Goal: Transaction & Acquisition: Purchase product/service

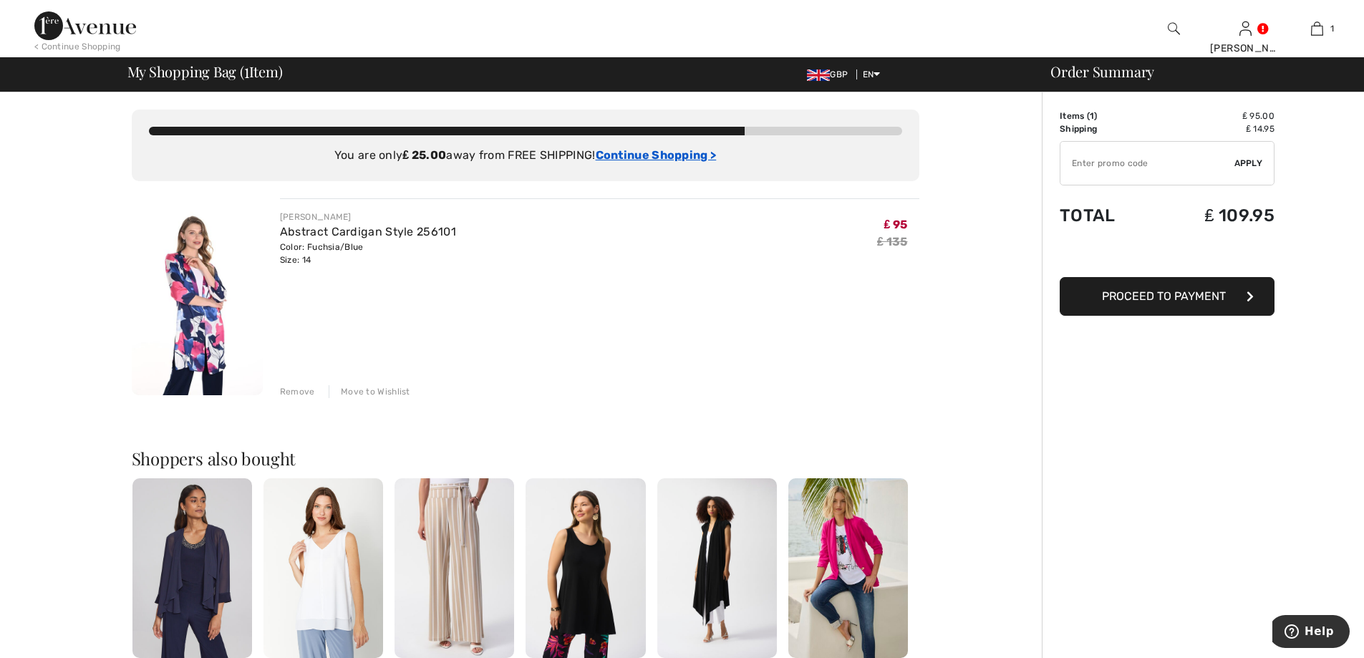
click at [651, 157] on ins "Continue Shopping >" at bounding box center [656, 155] width 121 height 14
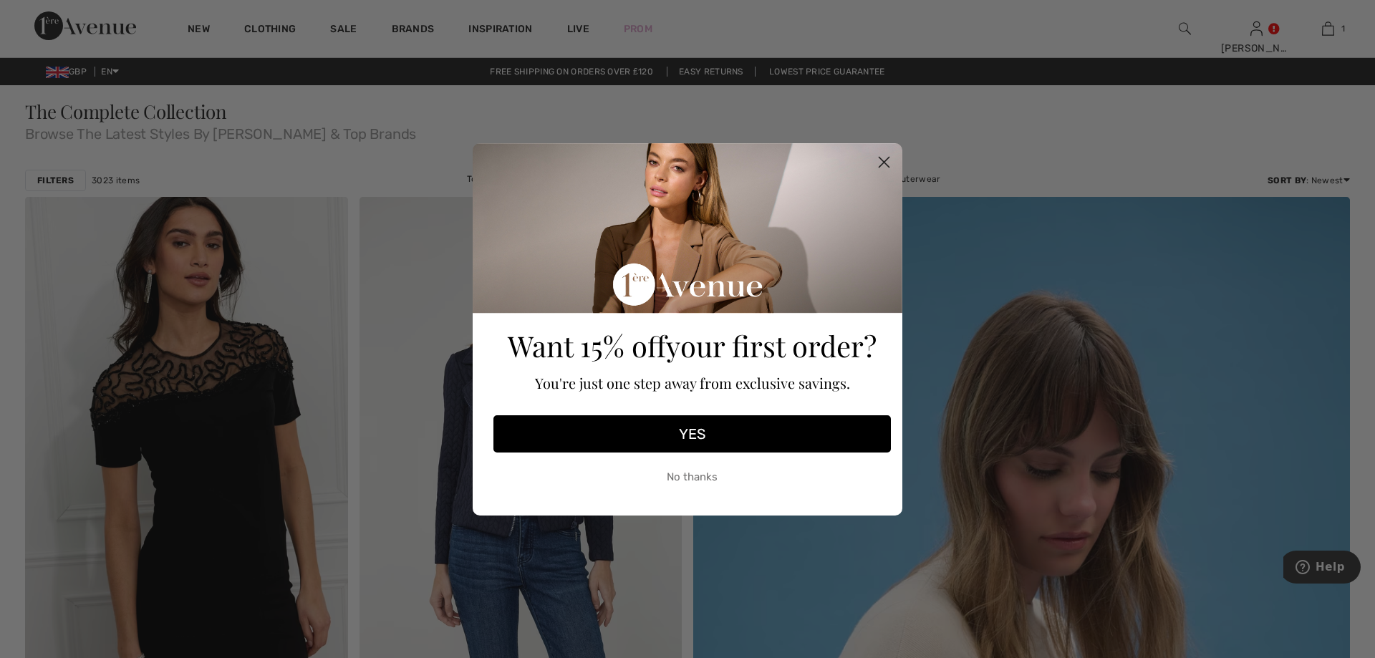
click at [884, 160] on circle "Close dialog" at bounding box center [884, 162] width 24 height 24
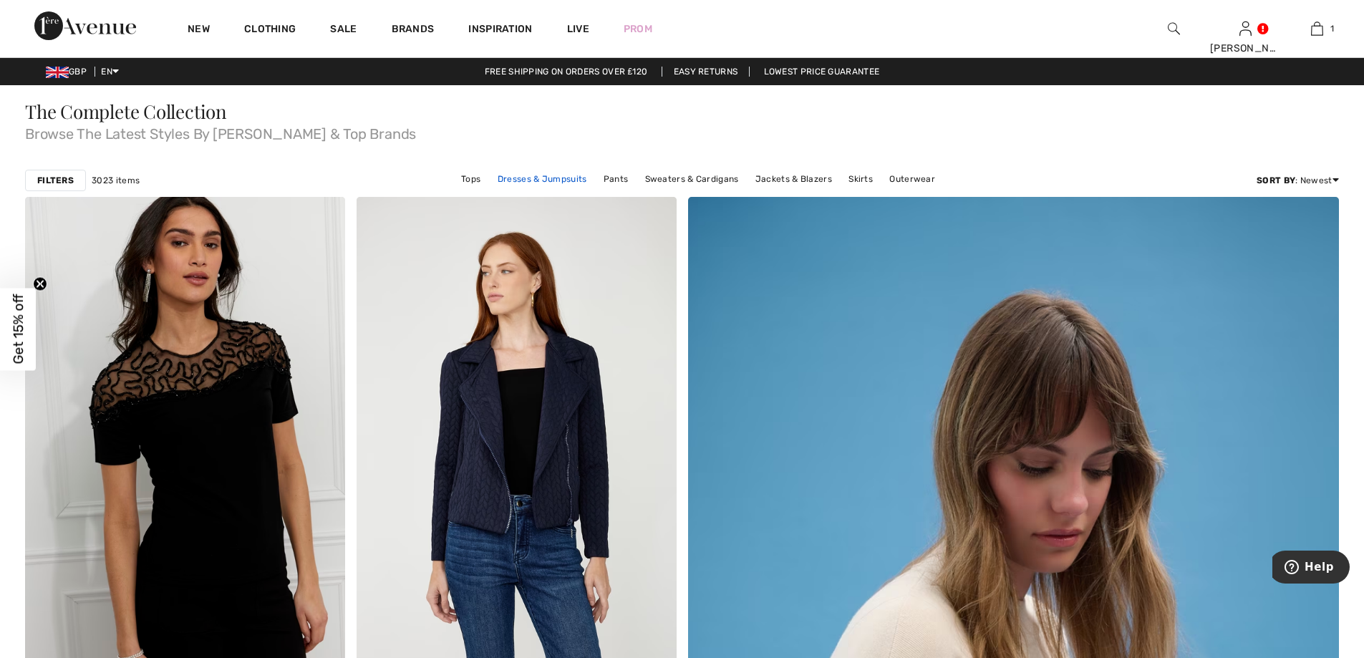
click at [531, 177] on link "Dresses & Jumpsuits" at bounding box center [542, 179] width 104 height 19
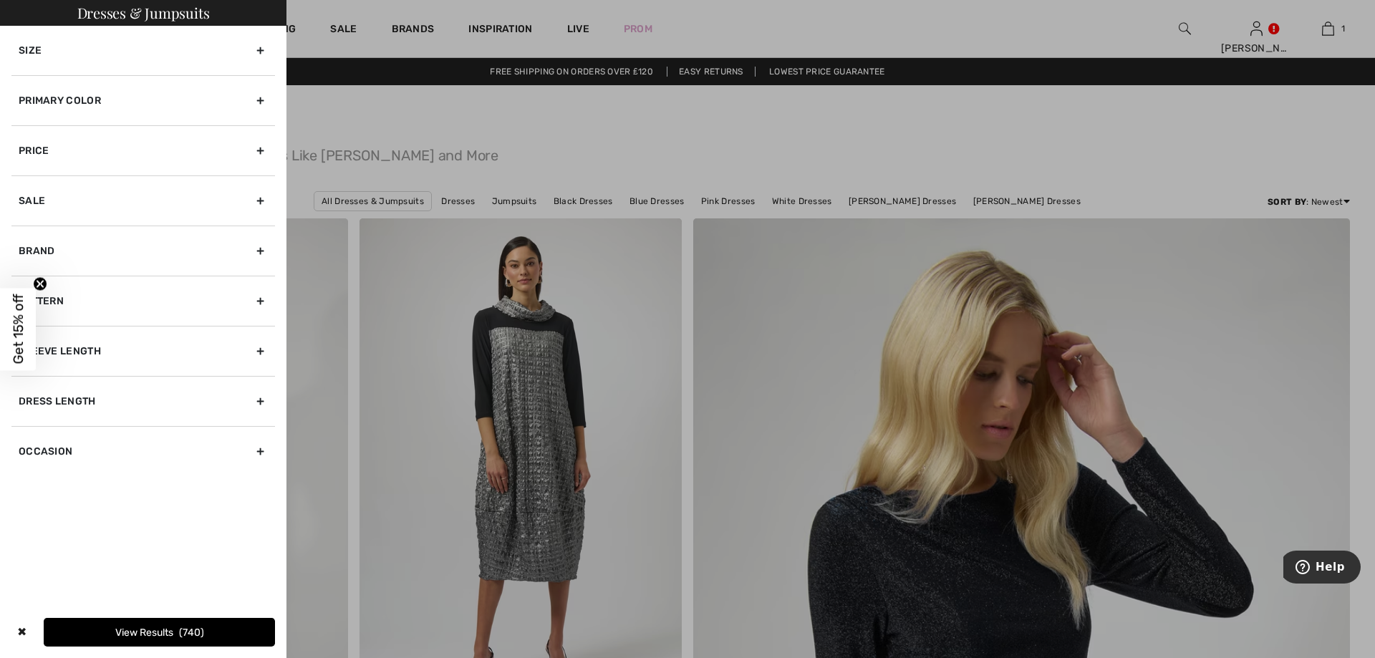
click at [263, 47] on div "Size" at bounding box center [142, 50] width 263 height 49
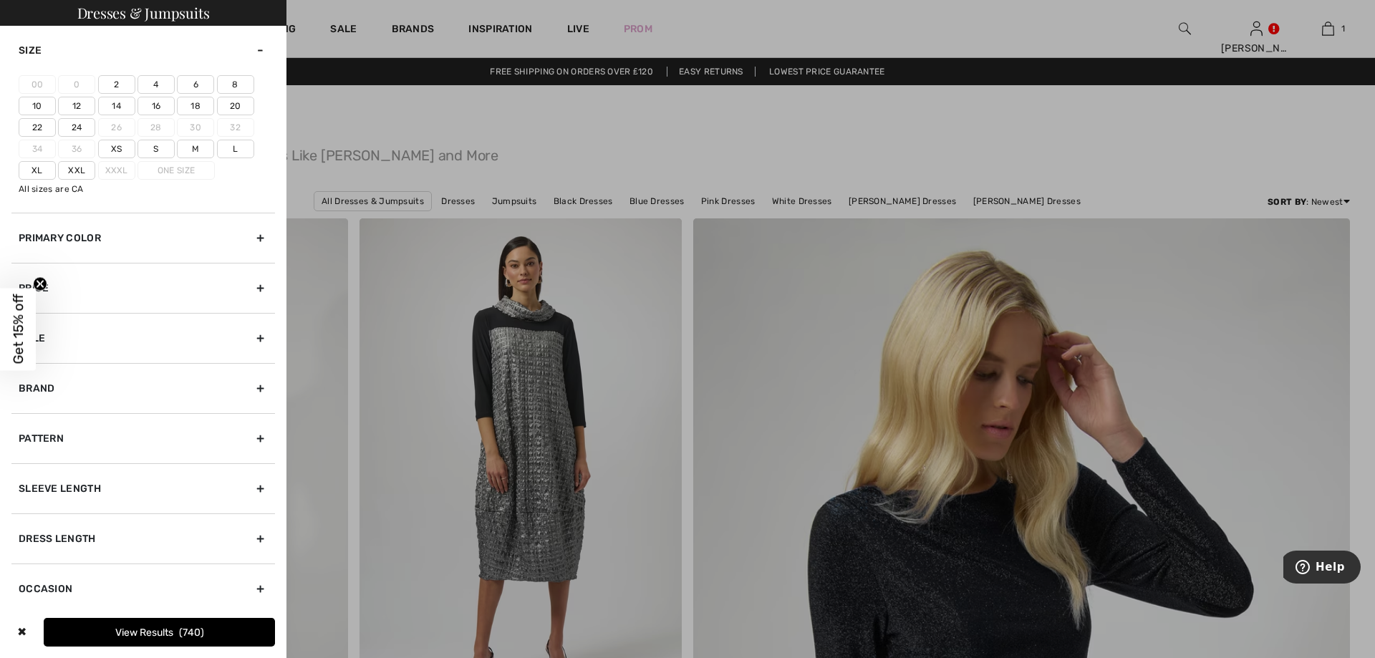
click at [109, 102] on label "14" at bounding box center [116, 106] width 37 height 19
click at [0, 0] on input"] "14" at bounding box center [0, 0] width 0 height 0
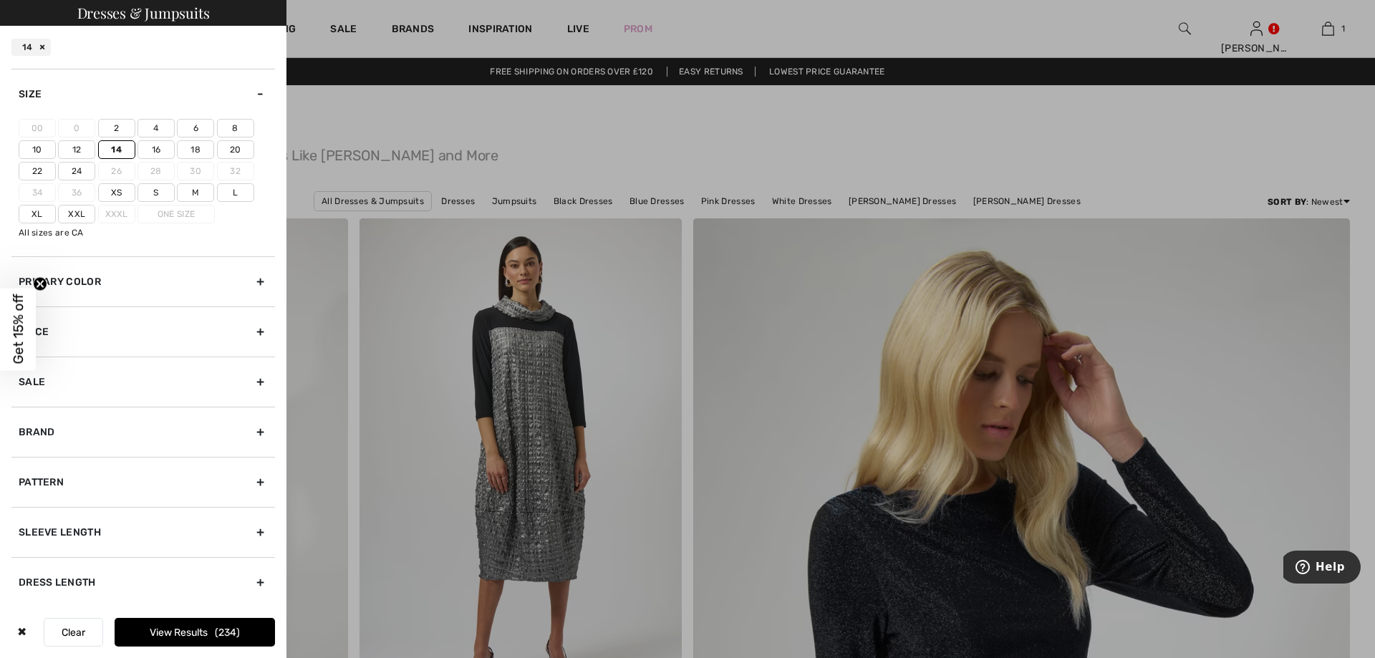
click at [122, 148] on label "14" at bounding box center [116, 149] width 37 height 19
click at [0, 0] on input"] "14" at bounding box center [0, 0] width 0 height 0
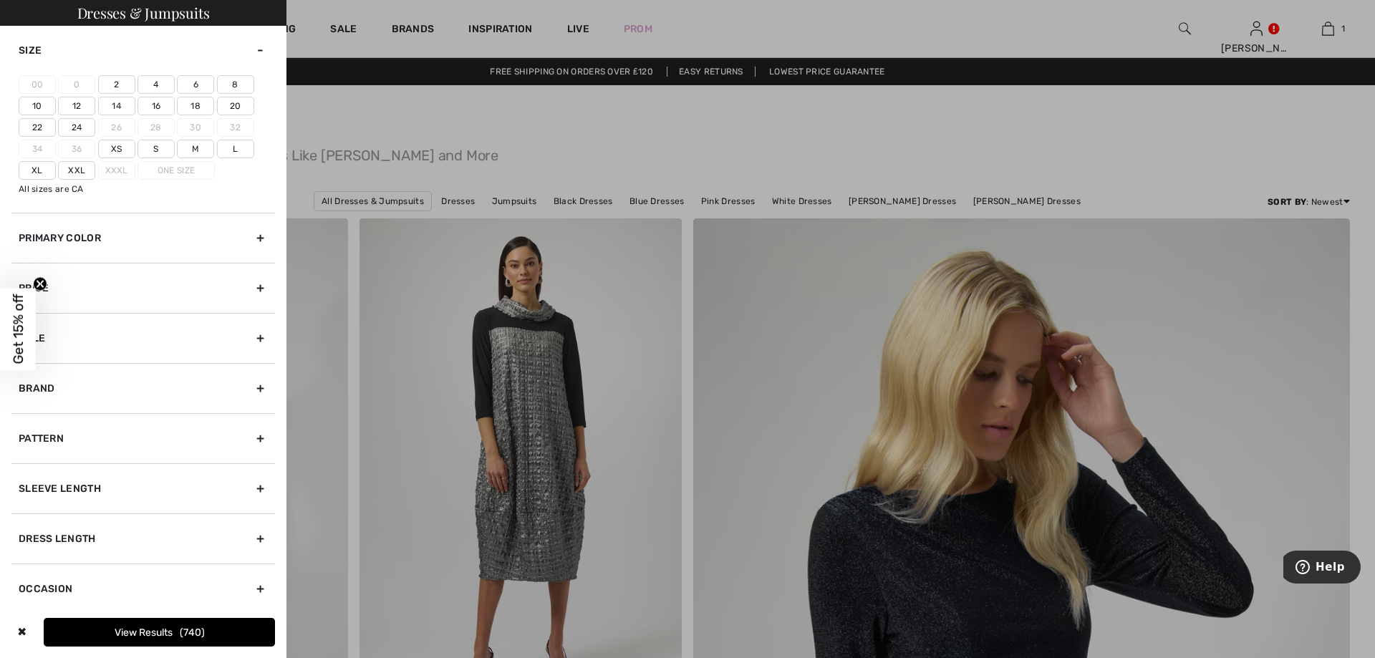
click at [169, 629] on button "View Results 740" at bounding box center [159, 632] width 231 height 29
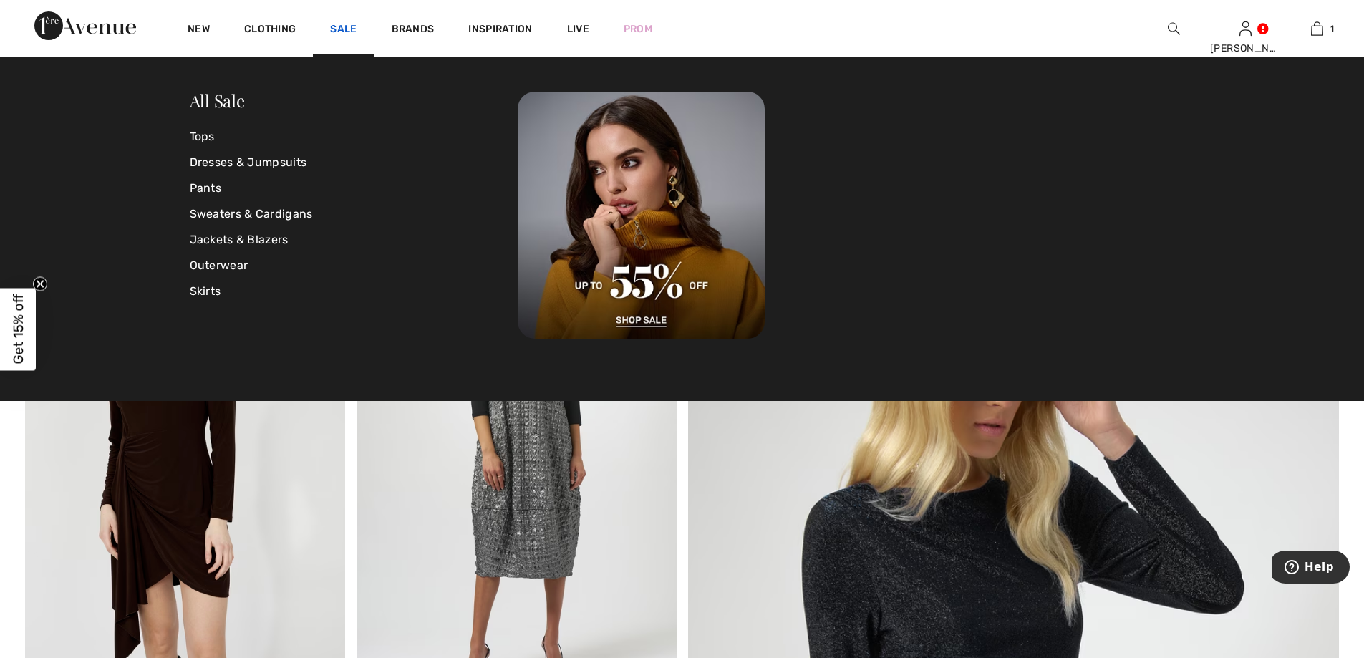
click at [340, 27] on link "Sale" at bounding box center [343, 30] width 26 height 15
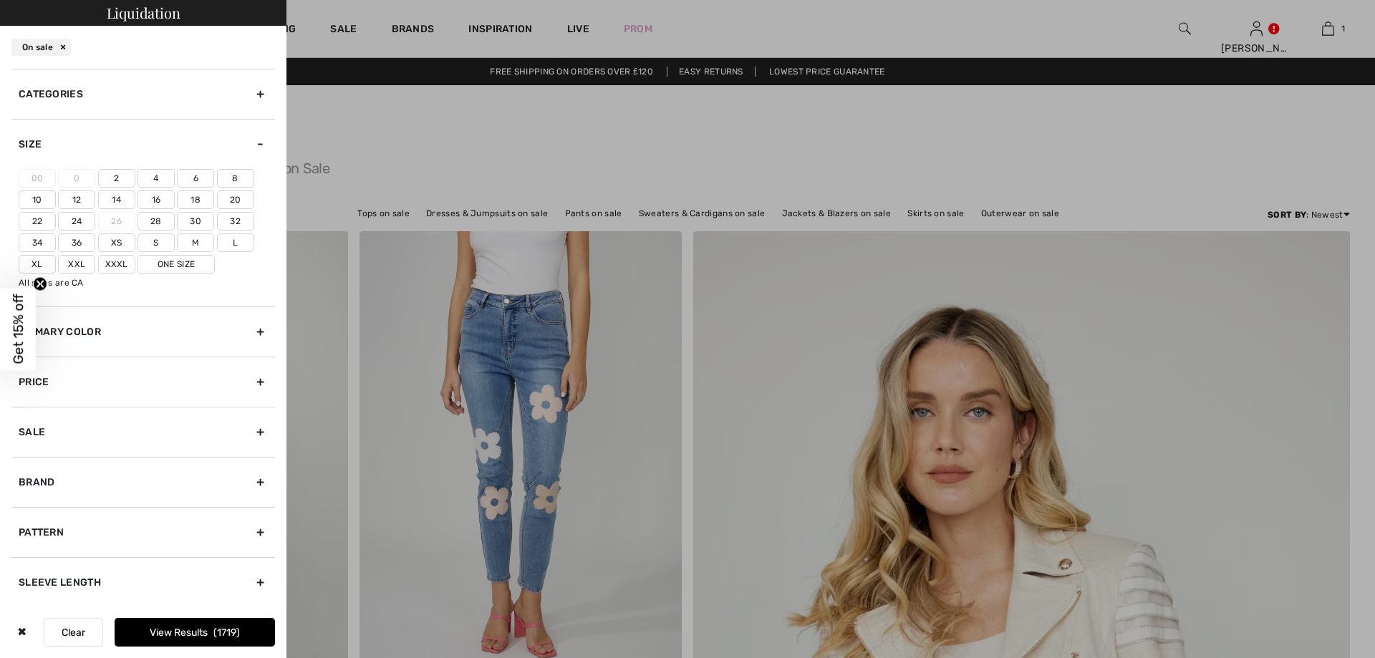
click at [128, 200] on label "14" at bounding box center [116, 199] width 37 height 19
click at [0, 0] on input"] "14" at bounding box center [0, 0] width 0 height 0
click at [162, 634] on button "View Results 329" at bounding box center [195, 632] width 160 height 29
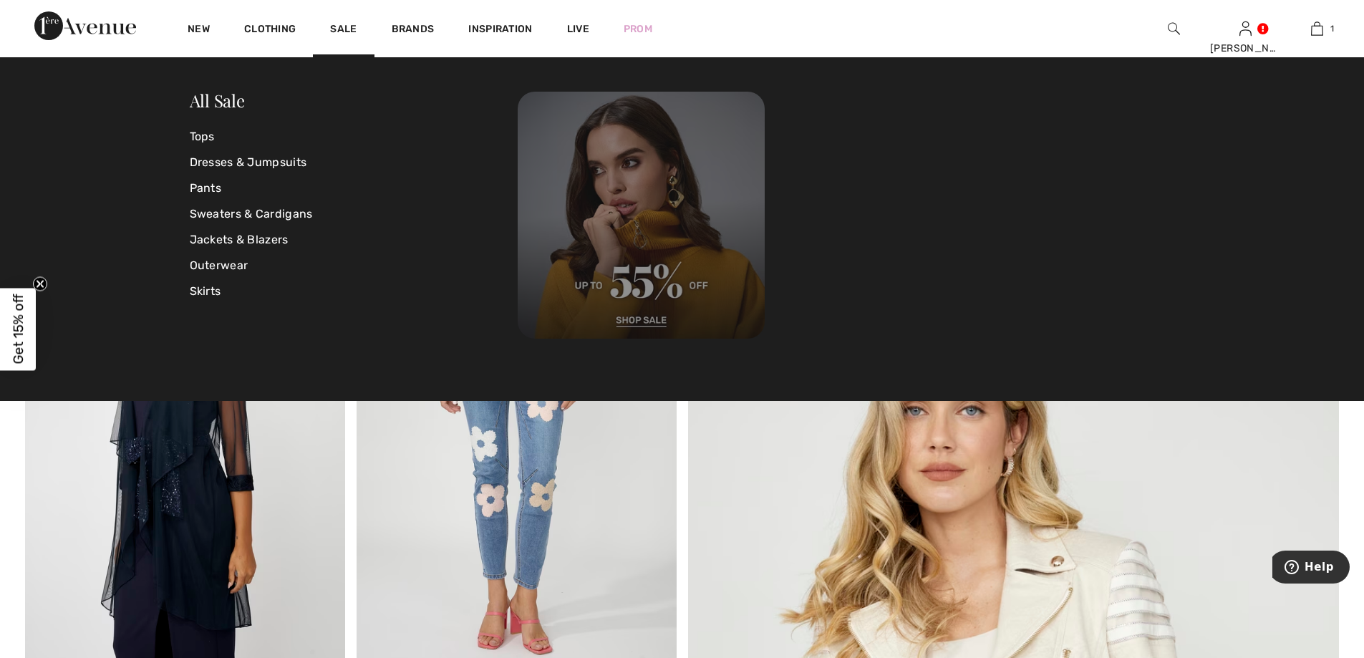
click at [630, 320] on img at bounding box center [641, 215] width 247 height 247
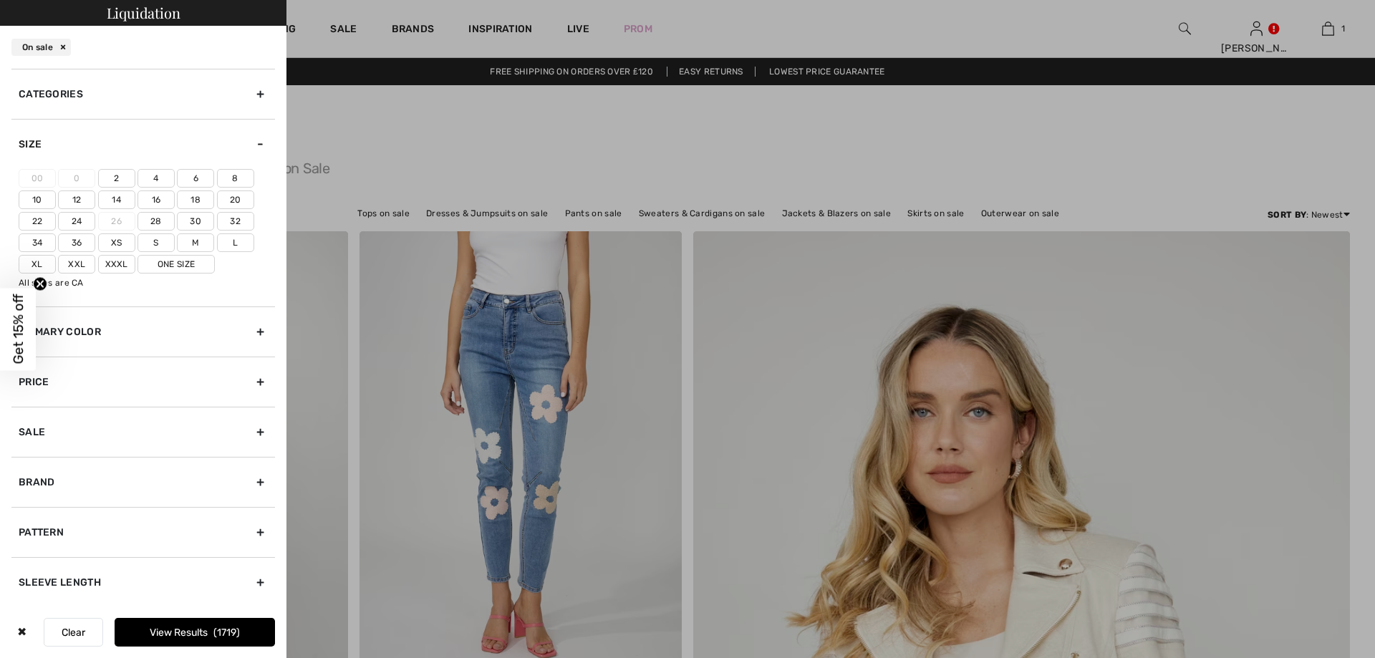
click at [123, 201] on label "14" at bounding box center [116, 199] width 37 height 19
click at [0, 0] on input"] "14" at bounding box center [0, 0] width 0 height 0
click at [179, 631] on button "View Results 329" at bounding box center [195, 632] width 160 height 29
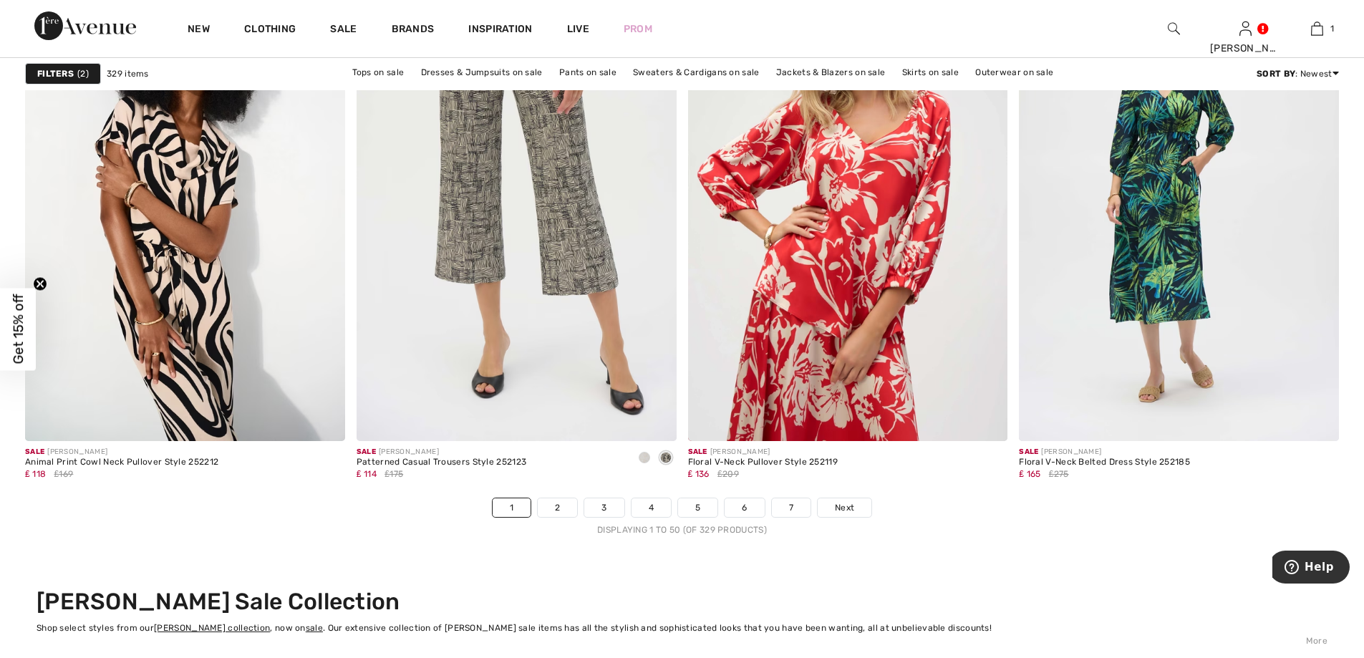
scroll to position [8018, 0]
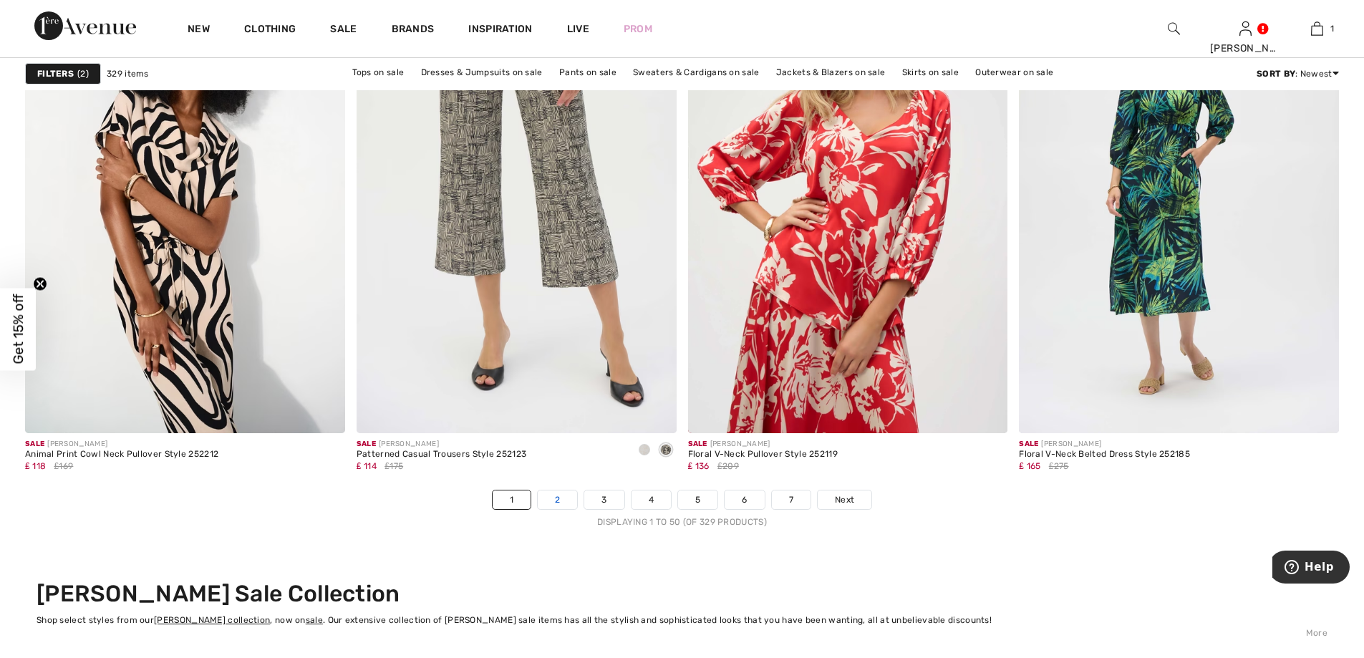
click at [559, 500] on link "2" at bounding box center [557, 499] width 39 height 19
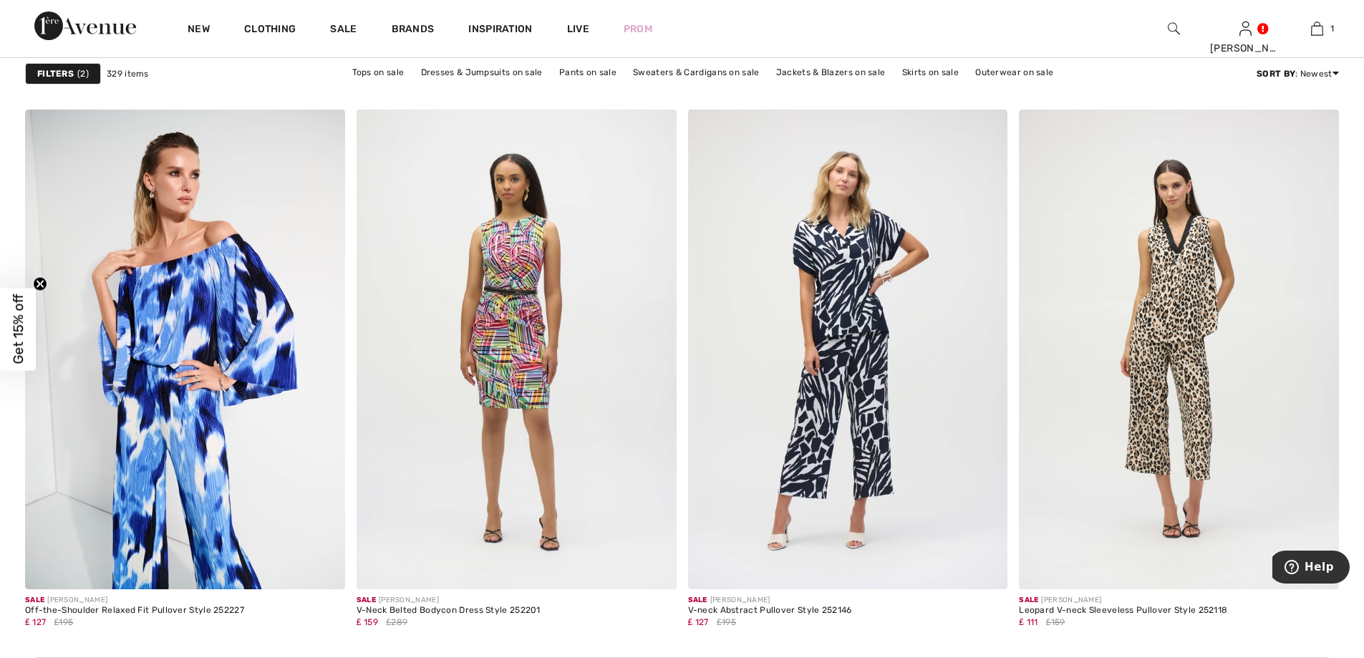
scroll to position [6014, 0]
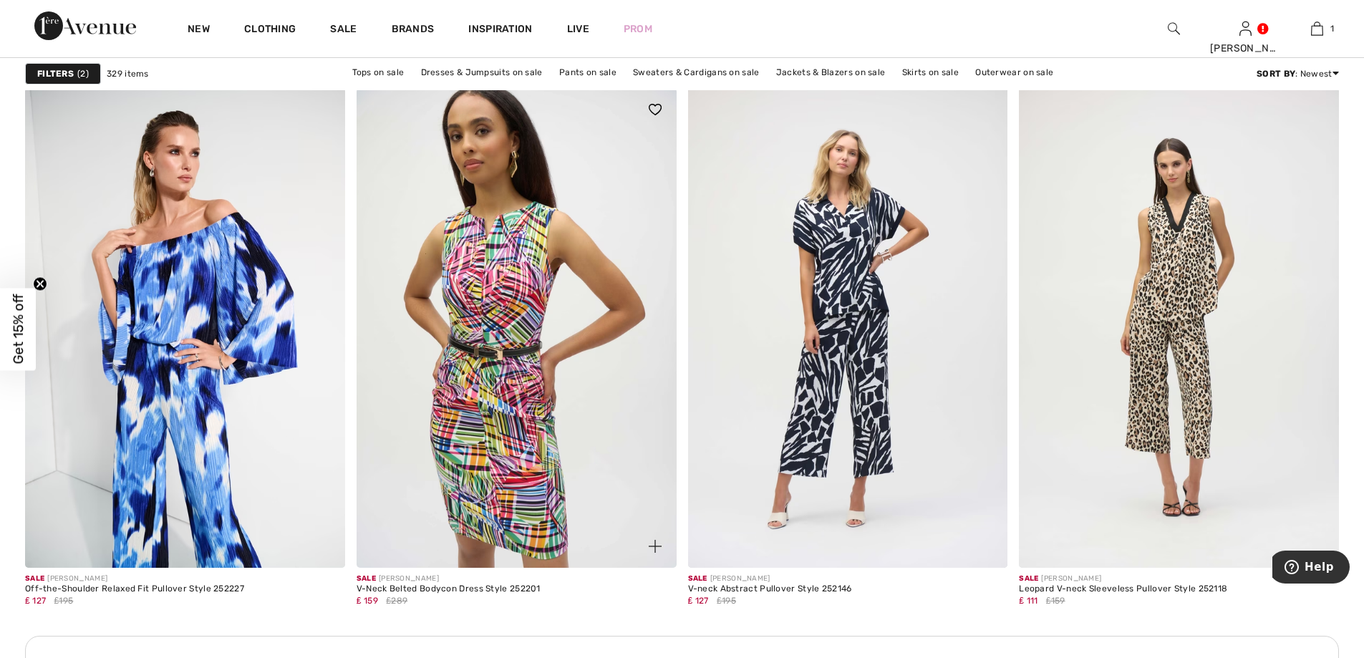
click at [528, 342] on img at bounding box center [517, 328] width 320 height 480
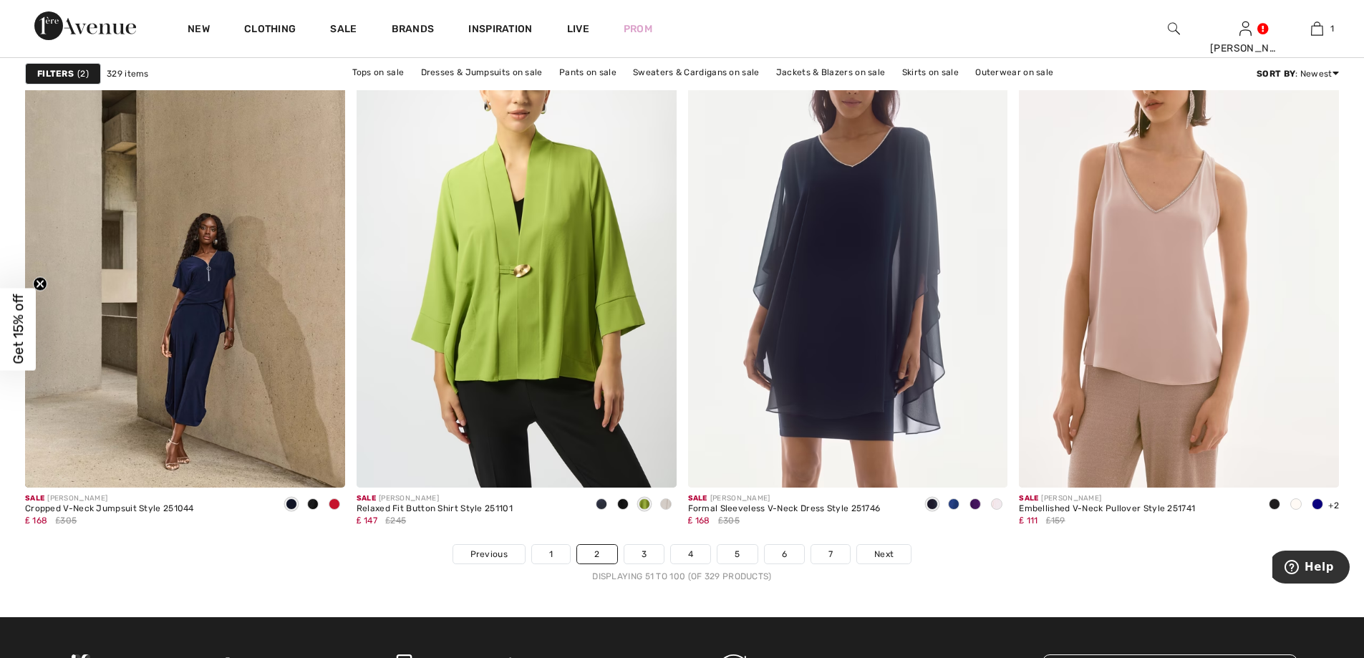
scroll to position [8018, 0]
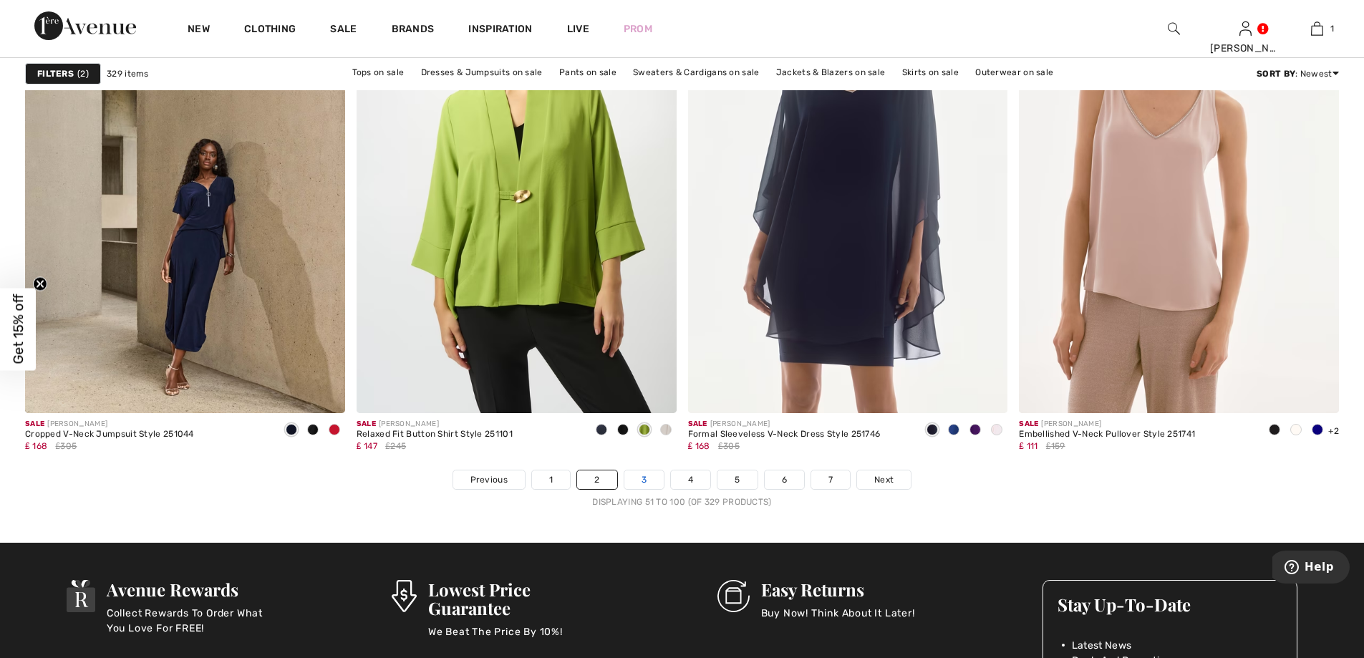
click at [641, 477] on link "3" at bounding box center [643, 479] width 39 height 19
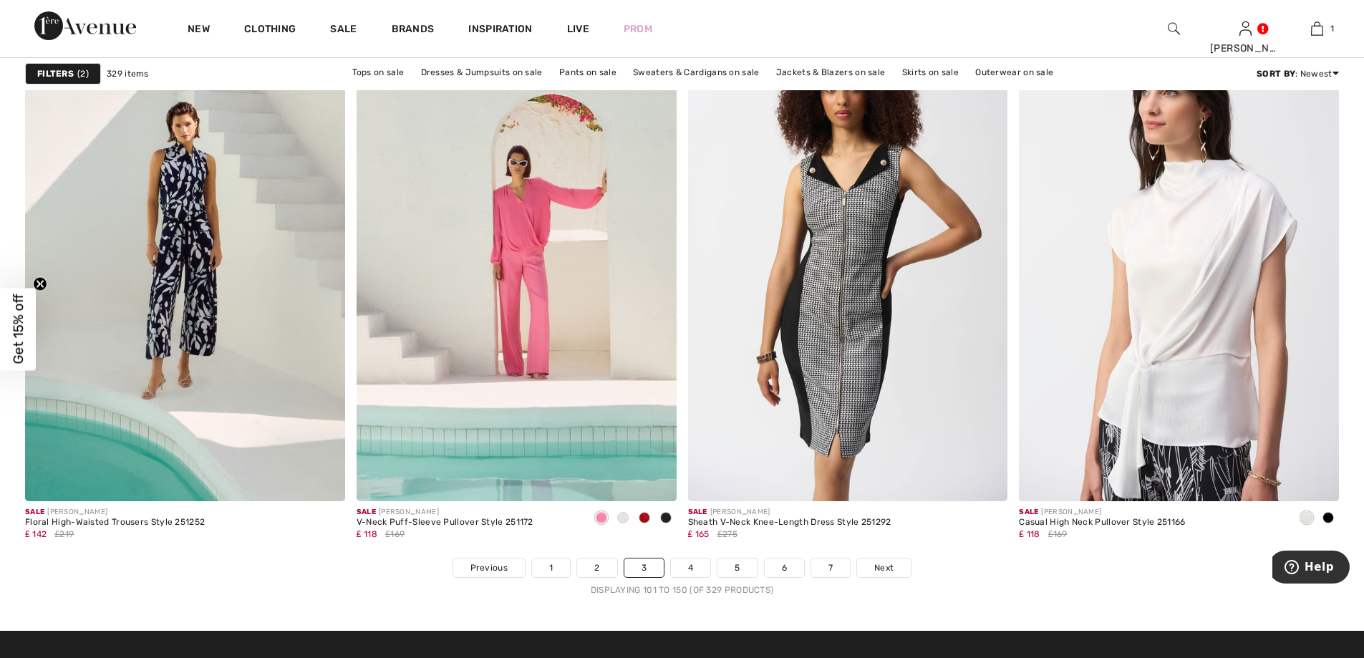
scroll to position [7947, 0]
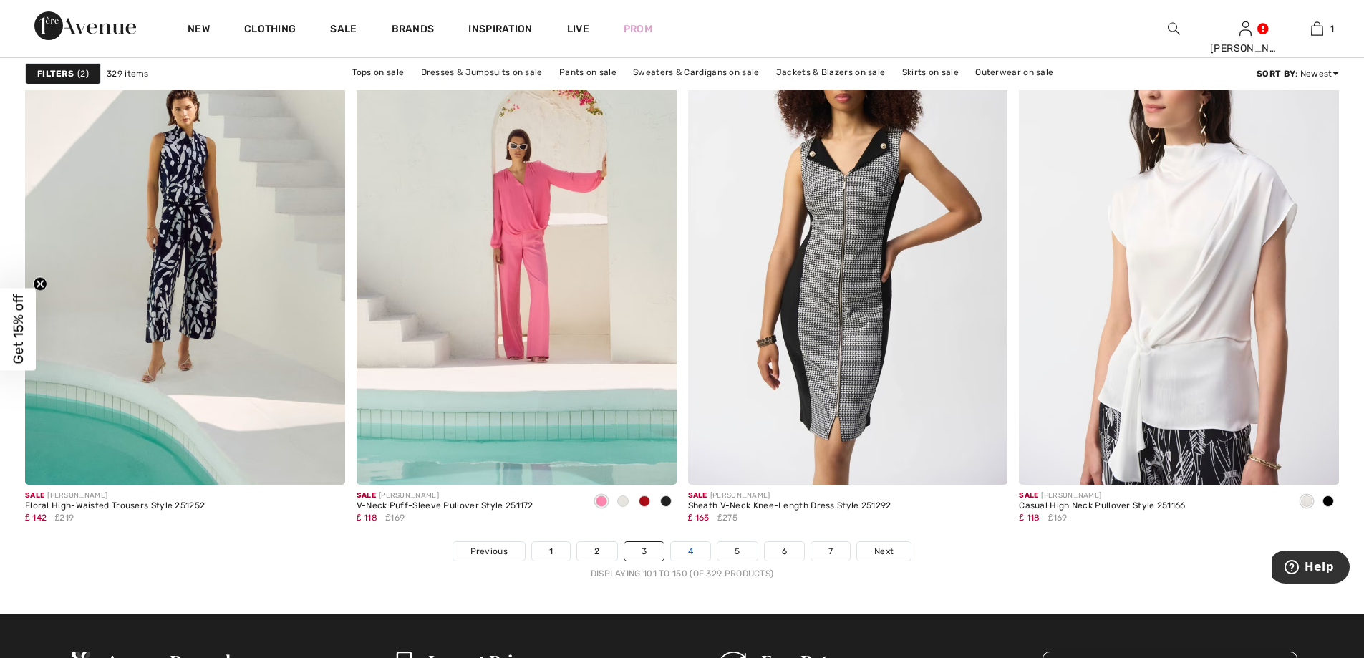
click at [679, 551] on link "4" at bounding box center [690, 551] width 39 height 19
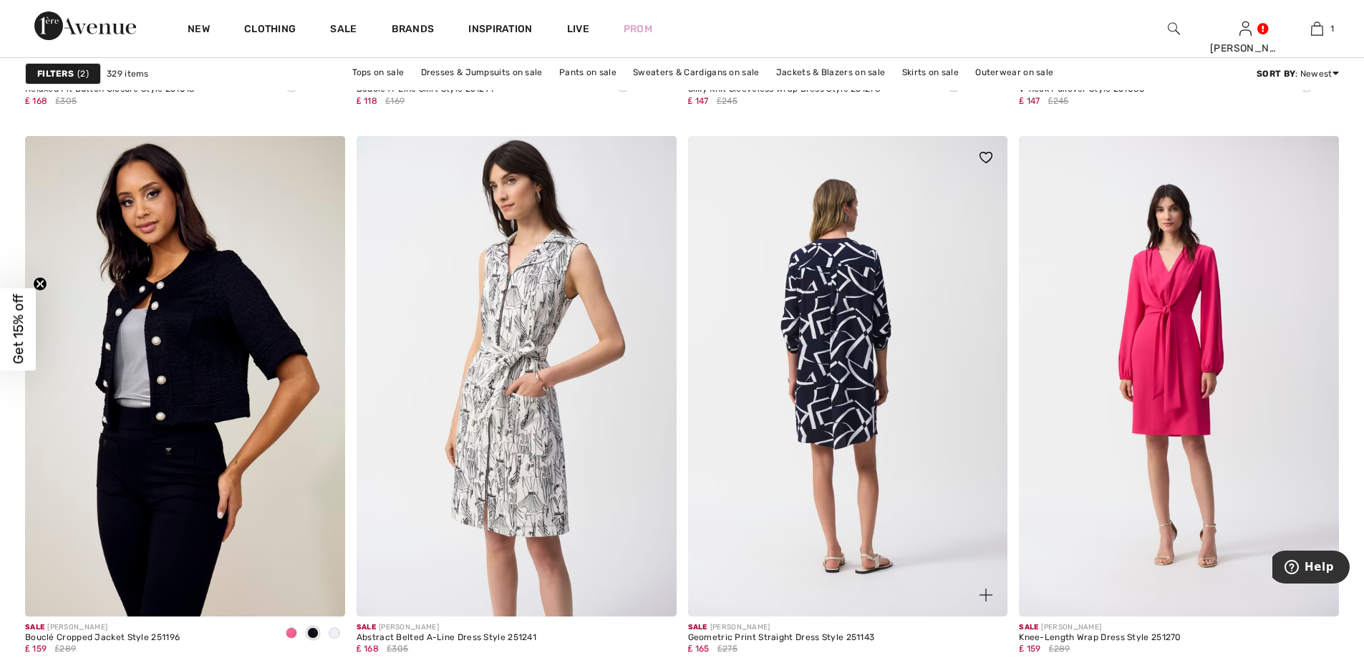
scroll to position [1790, 0]
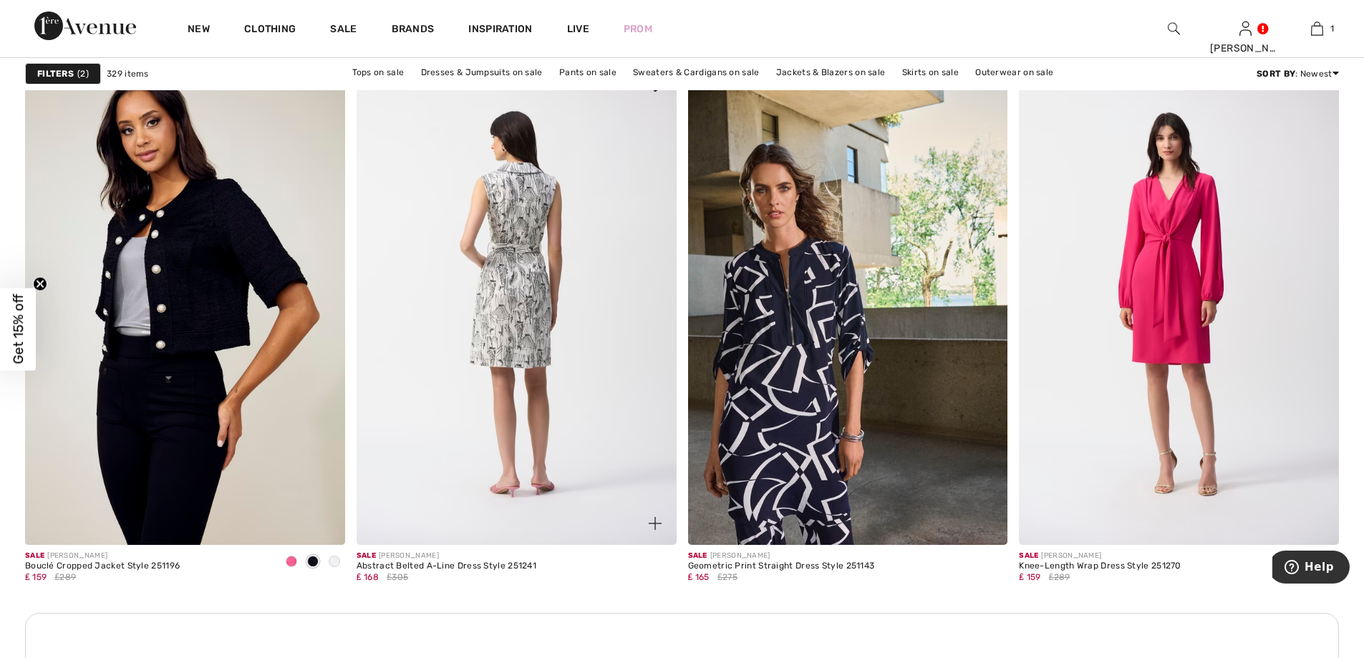
click at [530, 283] on img at bounding box center [517, 304] width 320 height 480
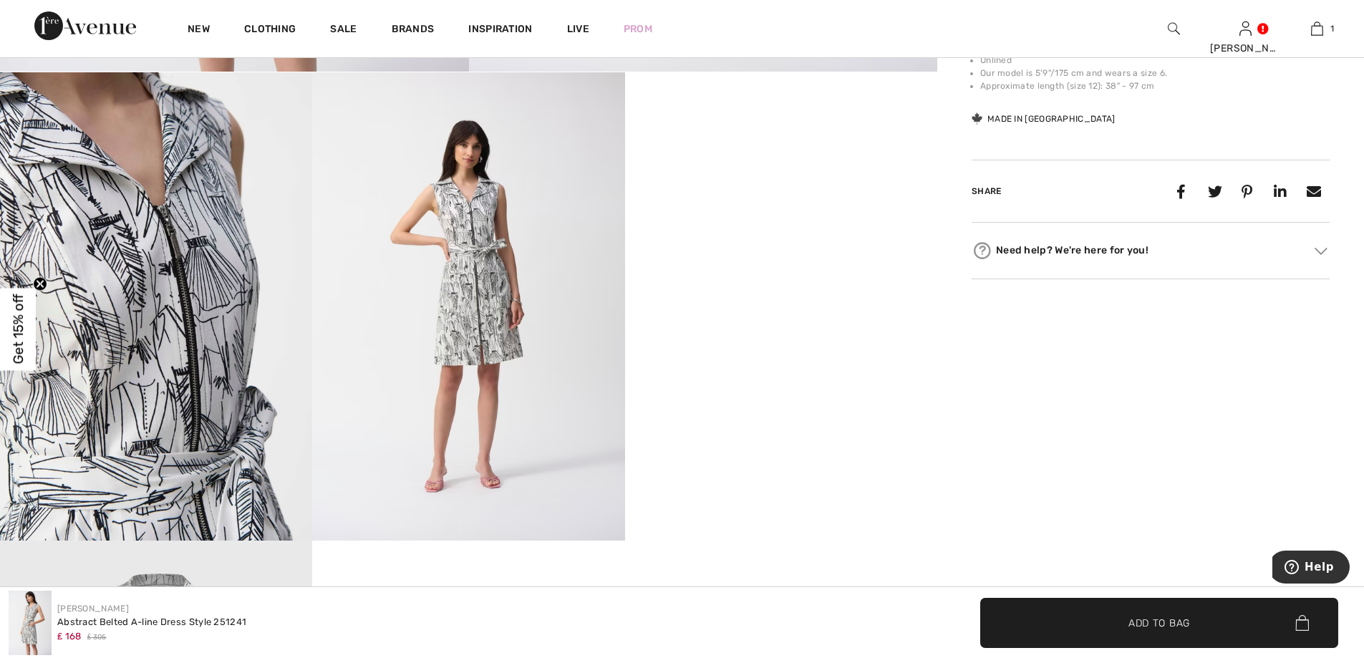
click at [772, 228] on video "Your browser does not support the video tag." at bounding box center [781, 150] width 312 height 156
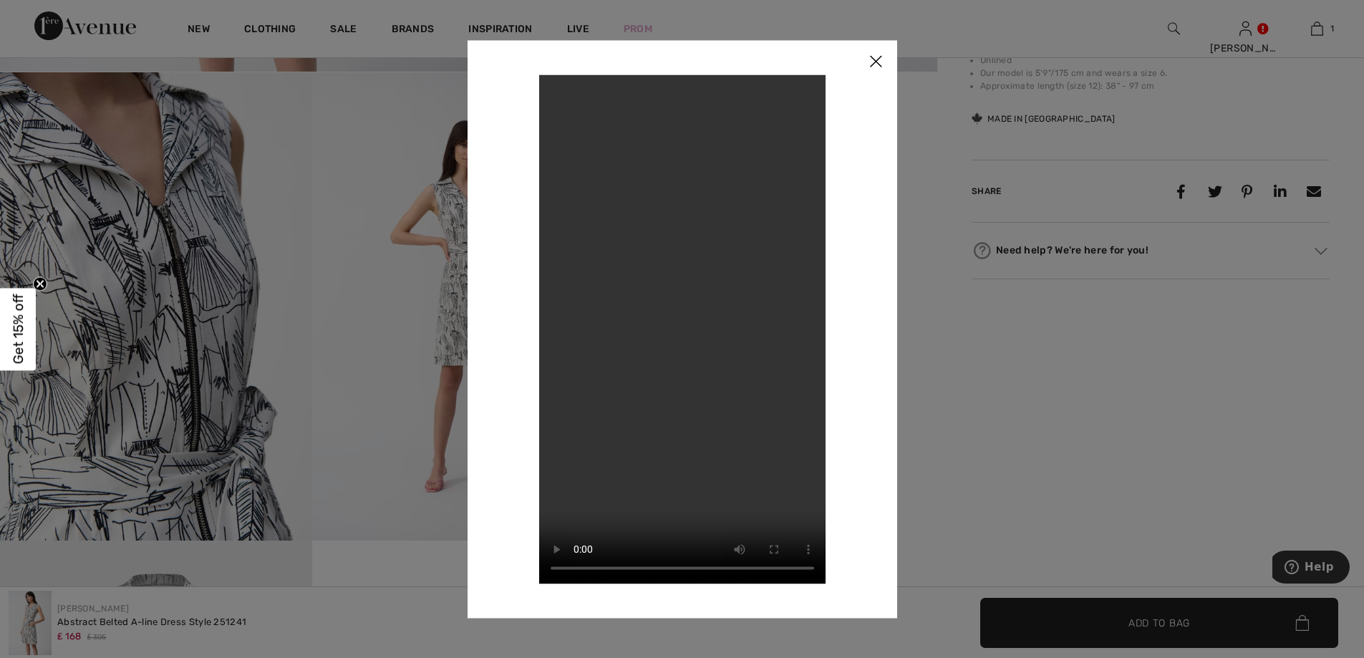
click at [876, 62] on img at bounding box center [875, 62] width 43 height 44
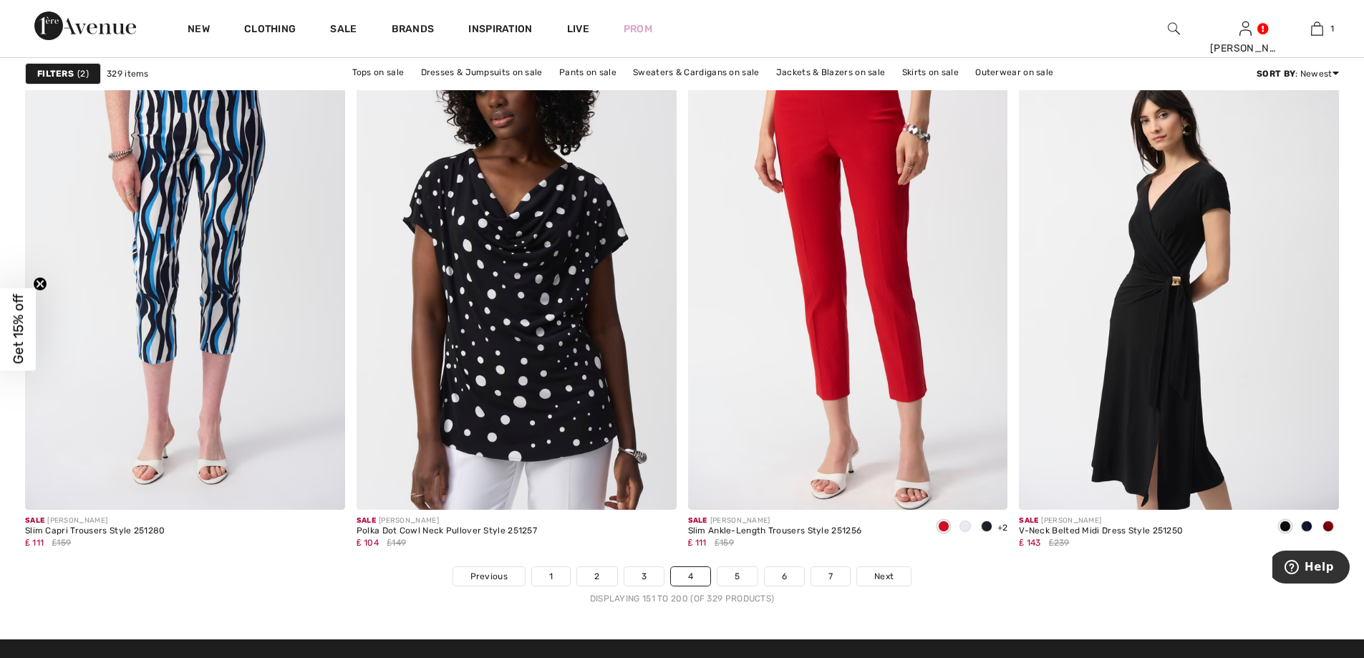
scroll to position [7947, 0]
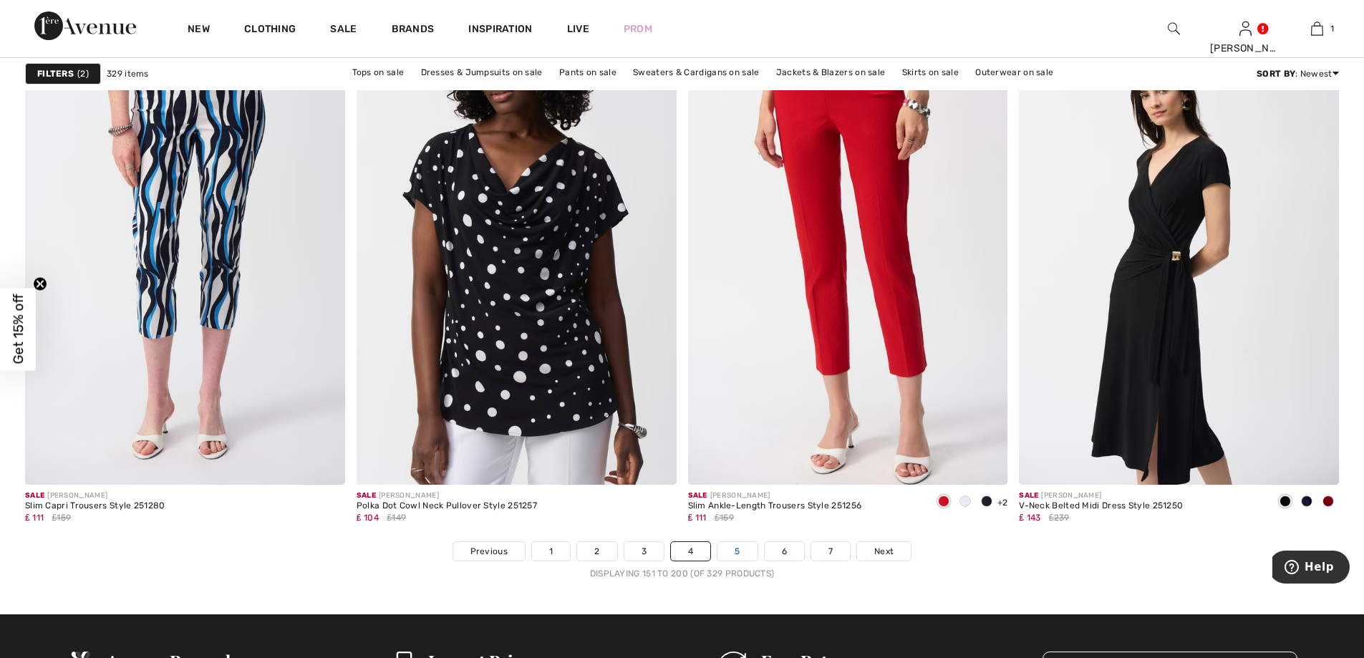
click at [737, 548] on link "5" at bounding box center [736, 551] width 39 height 19
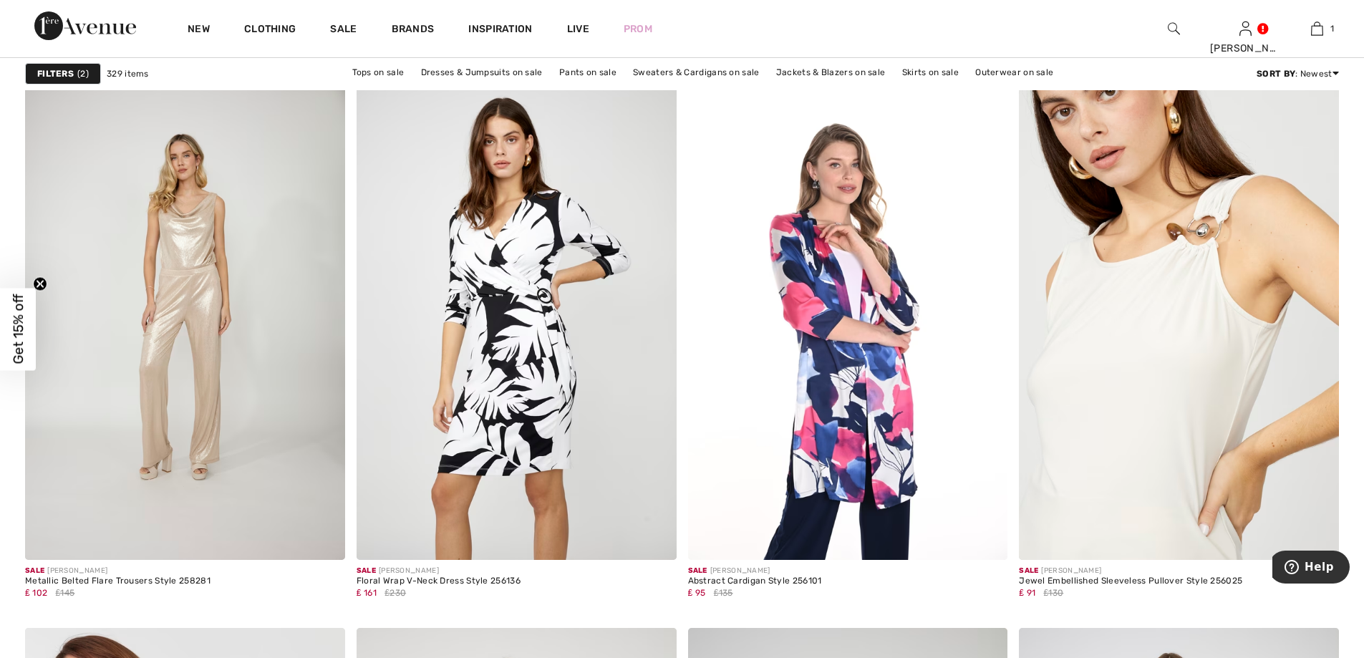
scroll to position [6801, 0]
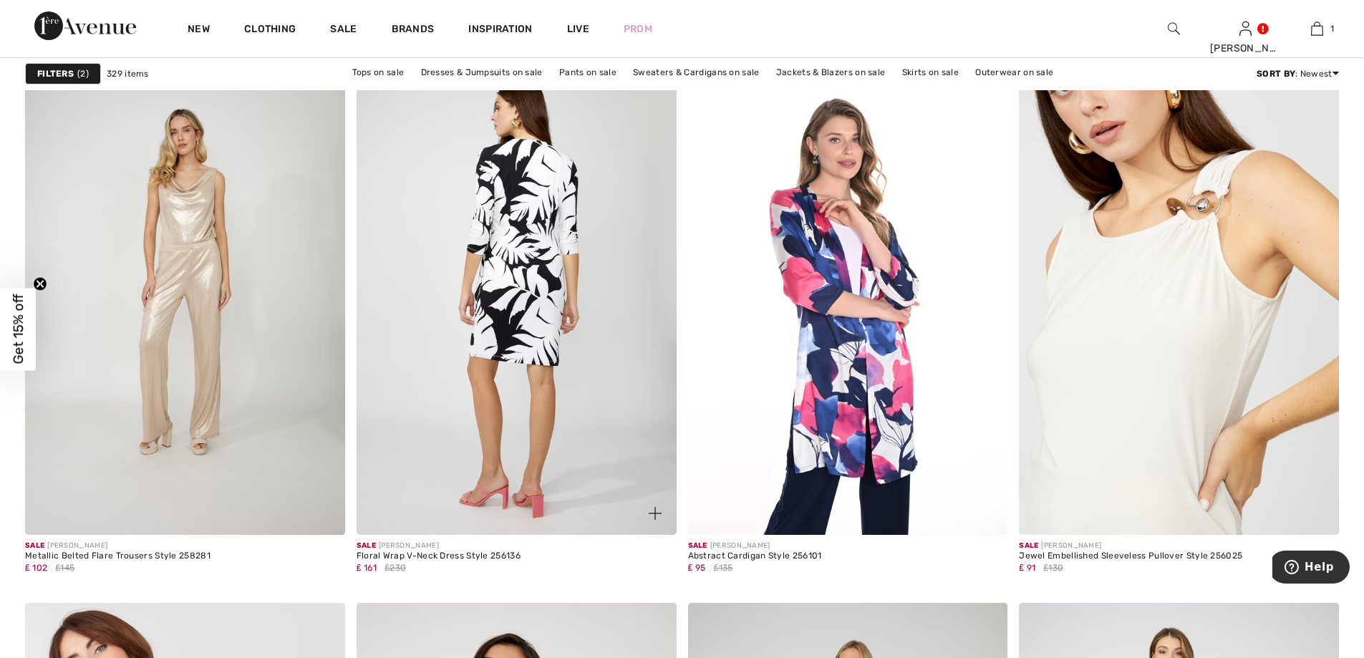
click at [508, 313] on img at bounding box center [517, 295] width 320 height 480
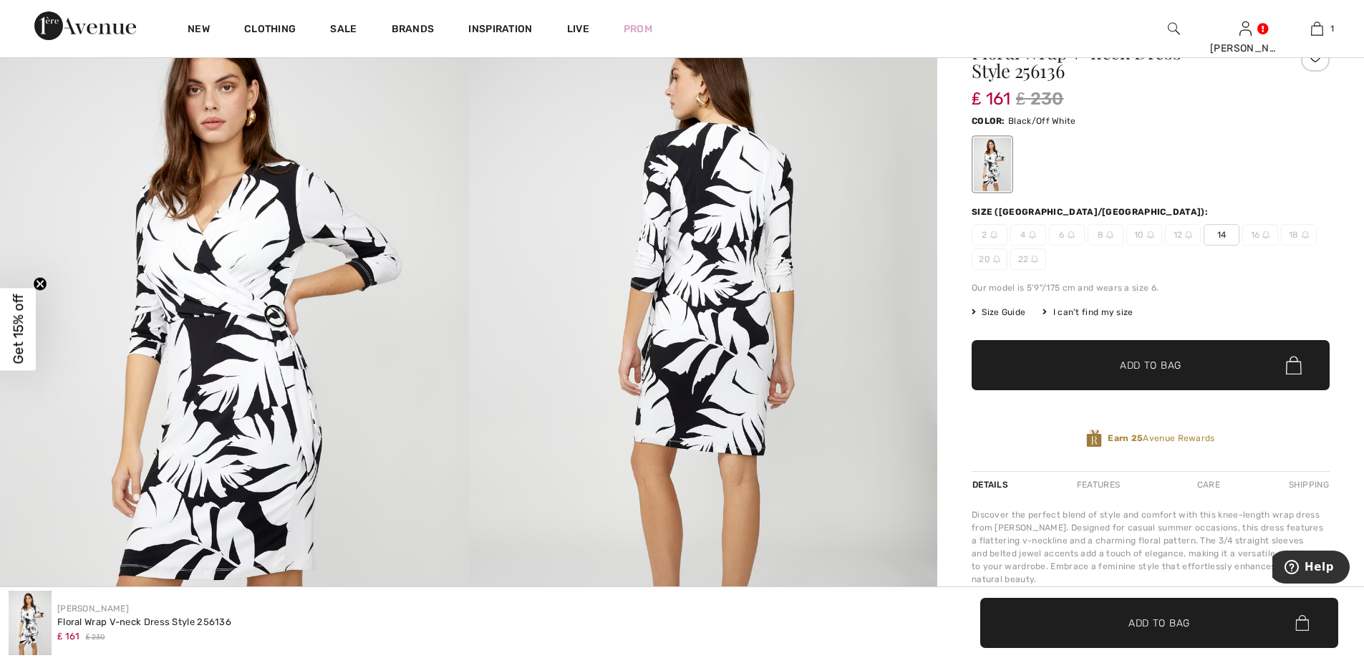
scroll to position [72, 0]
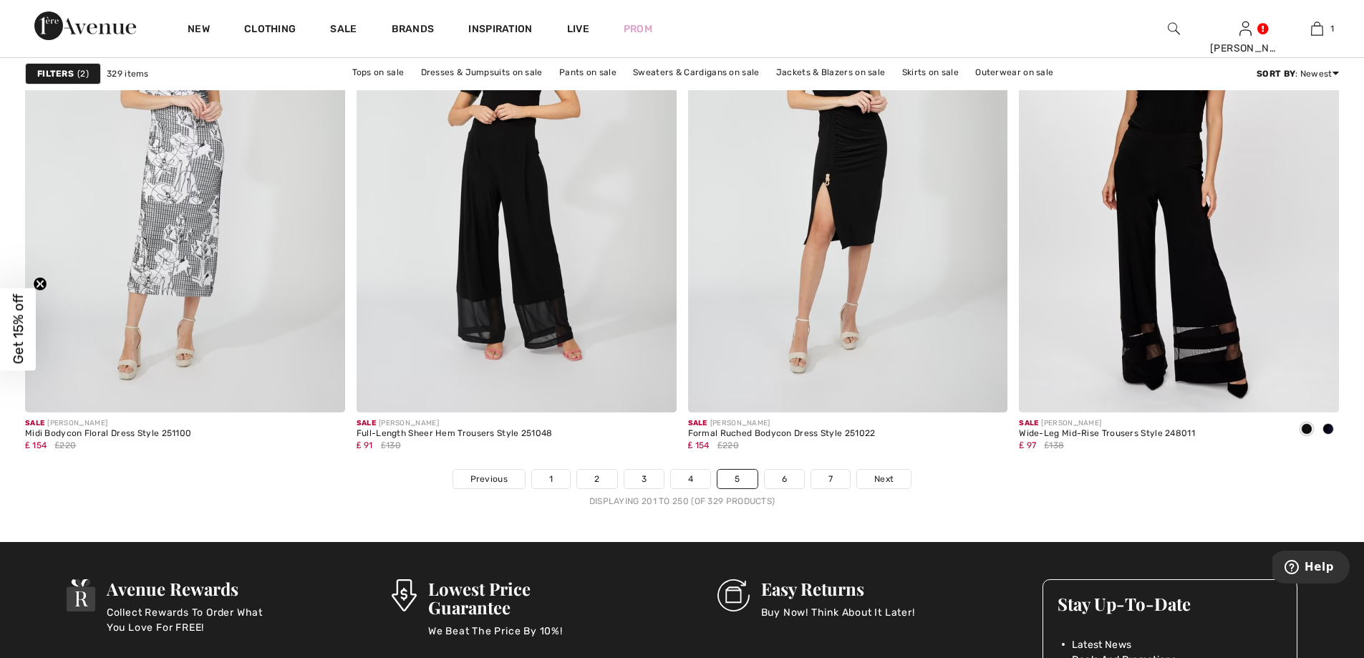
scroll to position [8090, 0]
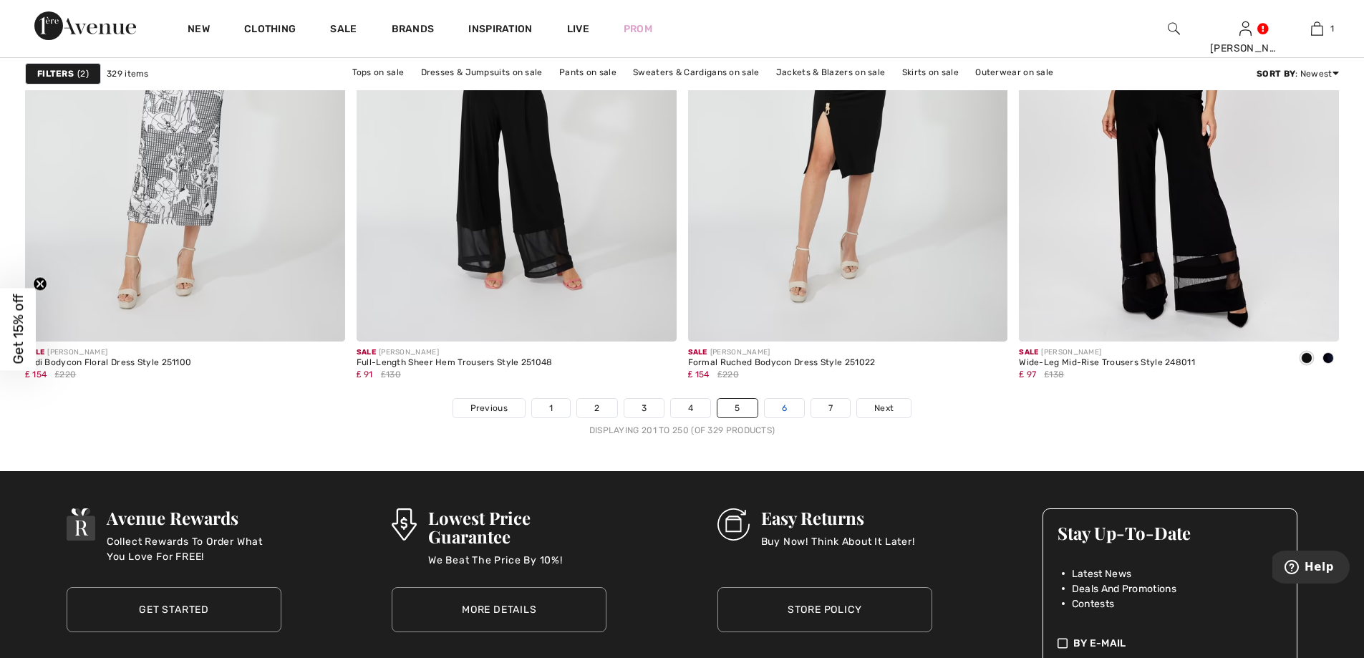
click at [775, 408] on link "6" at bounding box center [784, 408] width 39 height 19
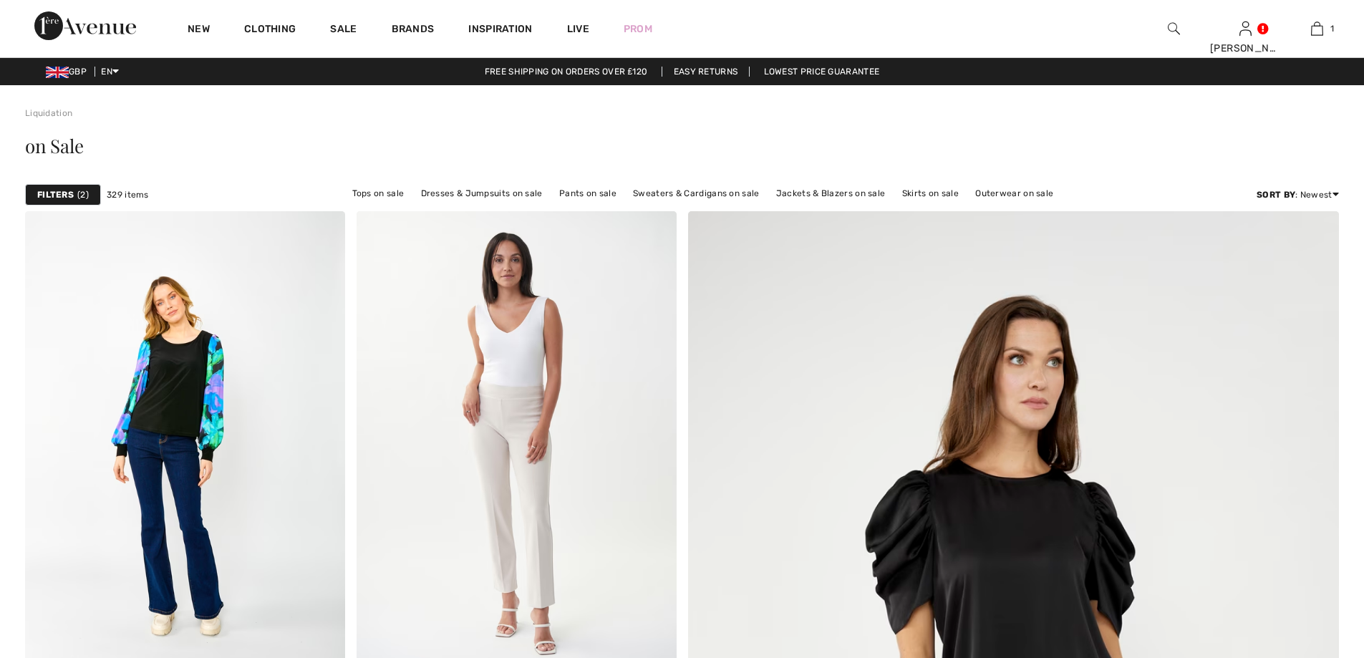
scroll to position [1002, 0]
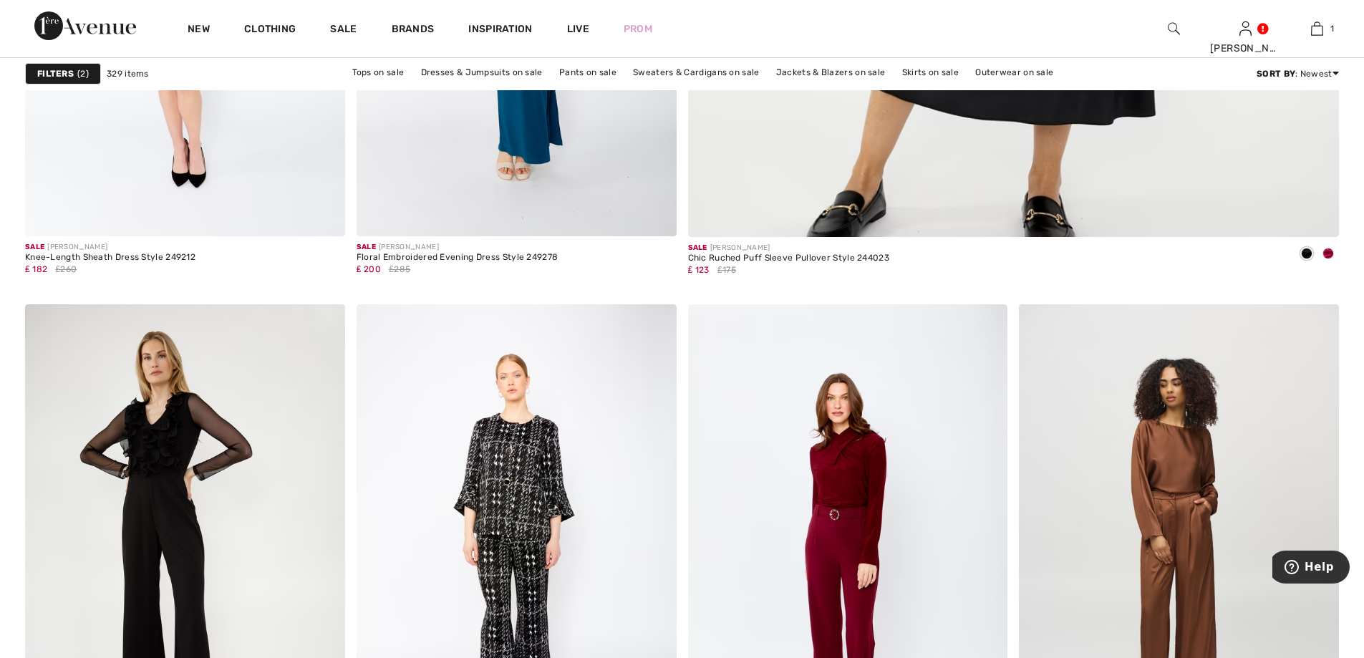
checkbox input "true"
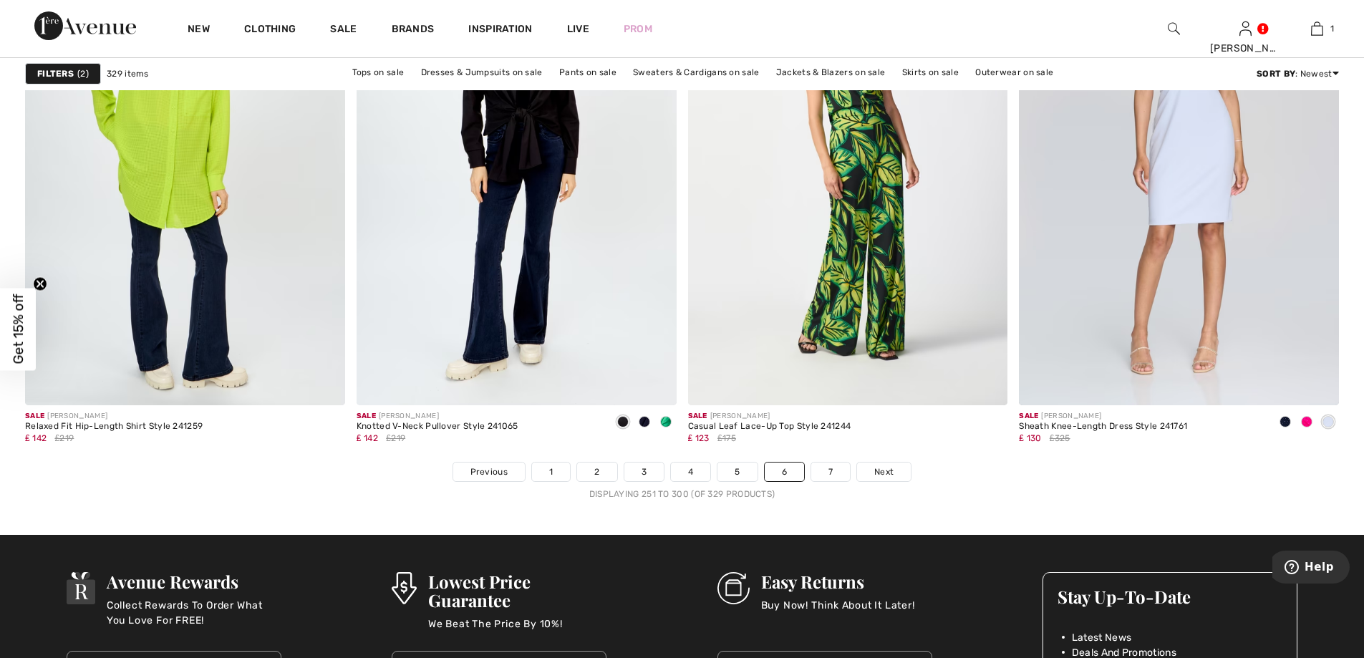
scroll to position [8090, 0]
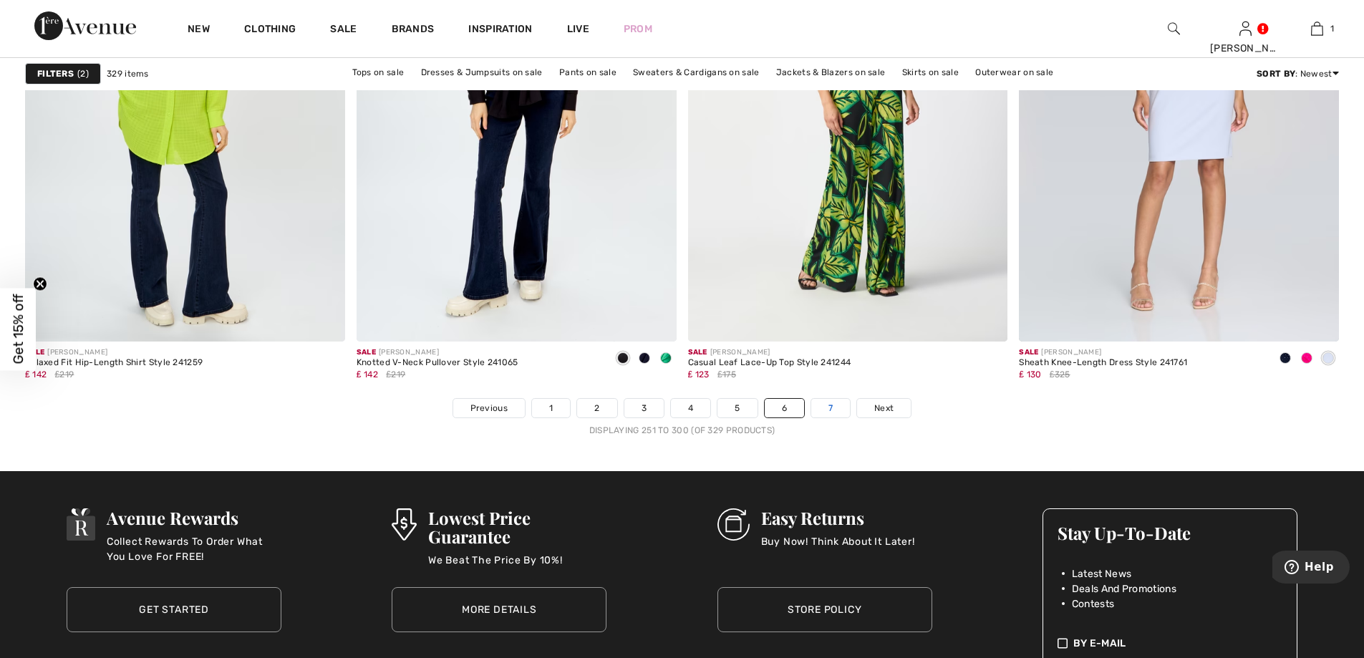
click at [828, 408] on link "7" at bounding box center [830, 408] width 39 height 19
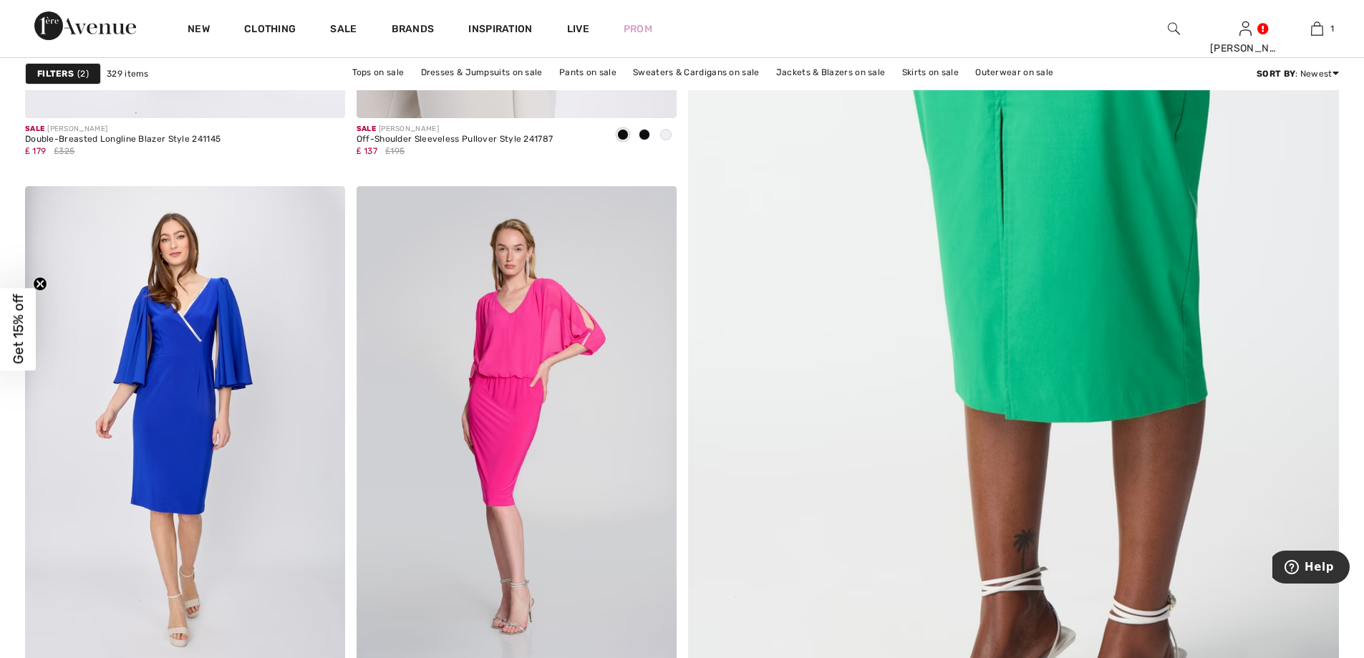
scroll to position [644, 0]
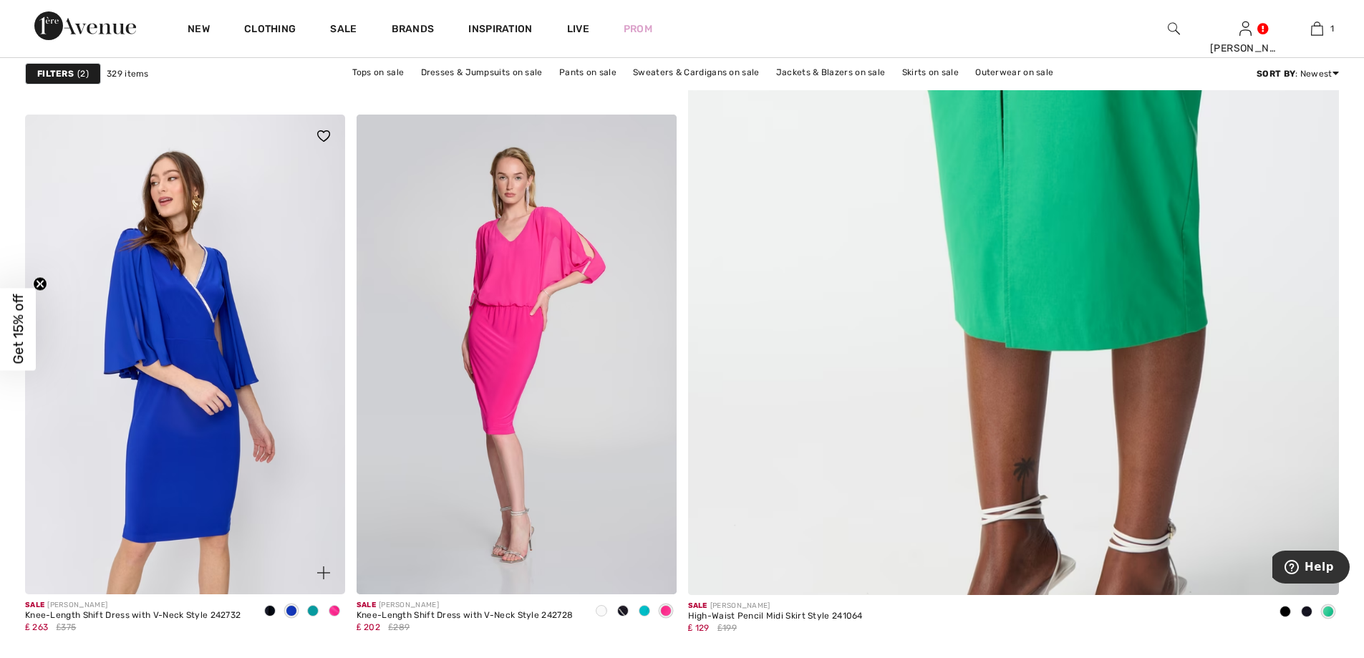
click at [173, 317] on img at bounding box center [185, 355] width 320 height 480
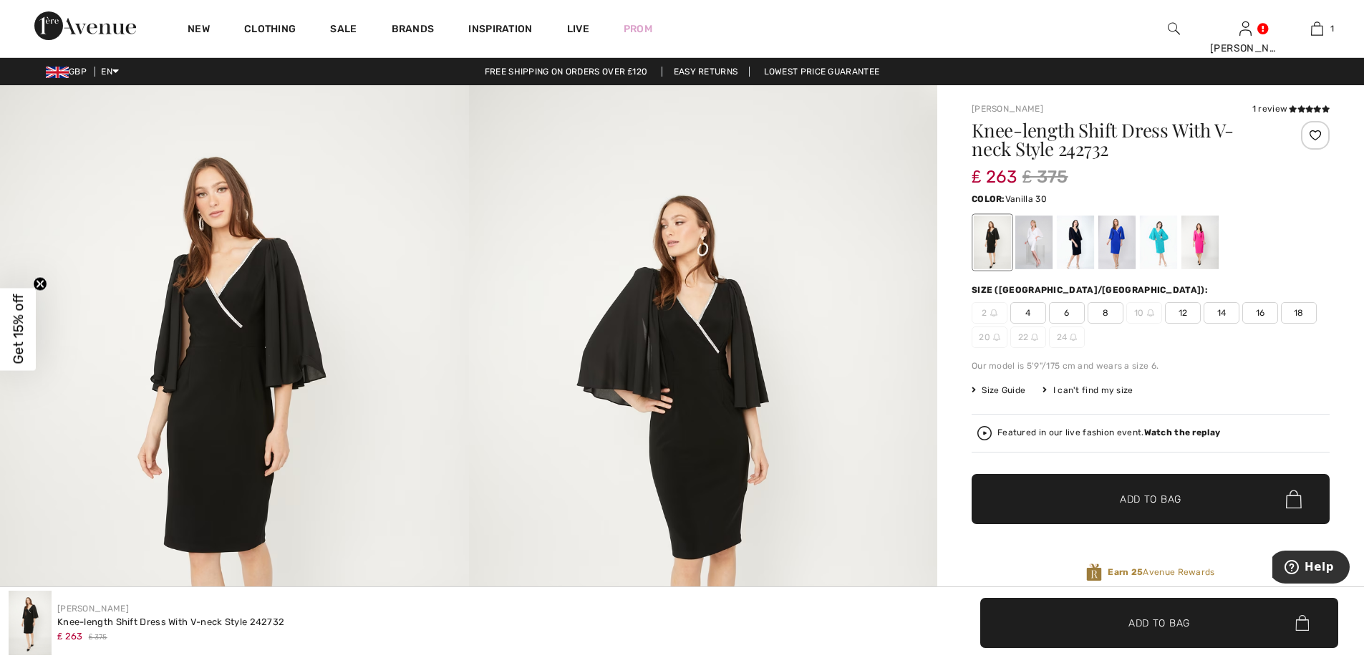
click at [1035, 246] on div at bounding box center [1033, 242] width 37 height 54
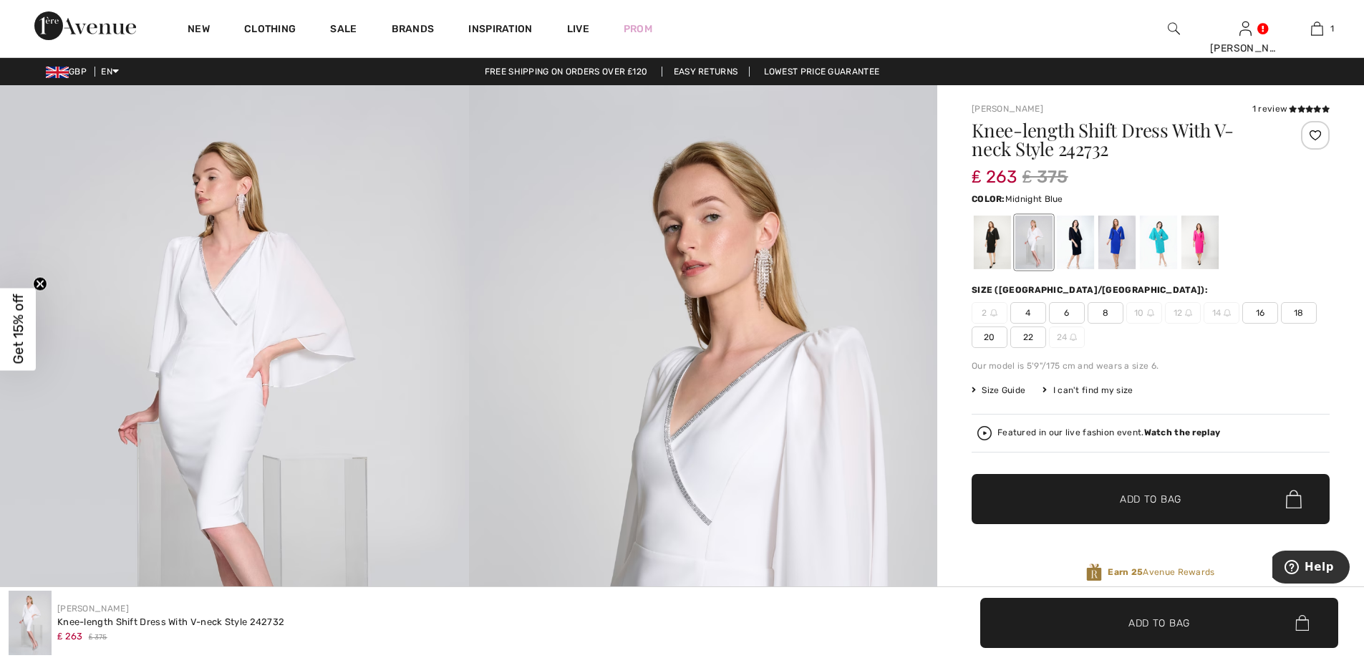
click at [1070, 242] on div at bounding box center [1075, 242] width 37 height 54
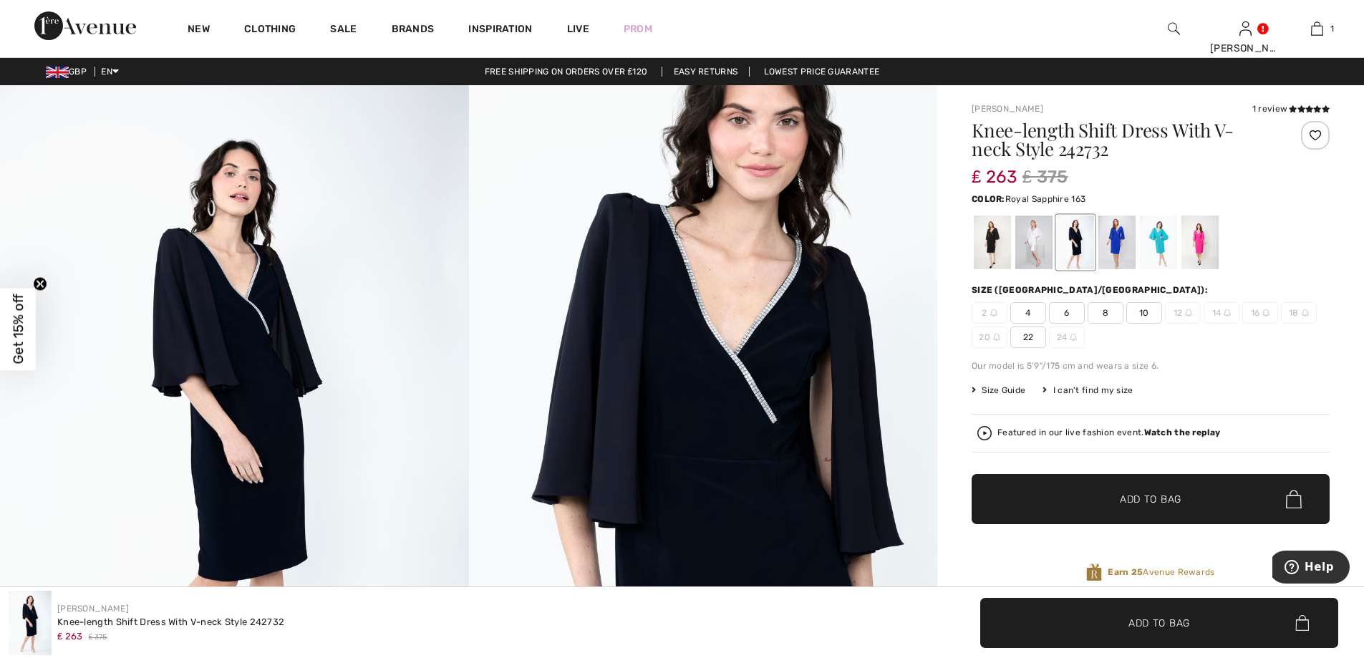
click at [1113, 231] on div at bounding box center [1116, 242] width 37 height 54
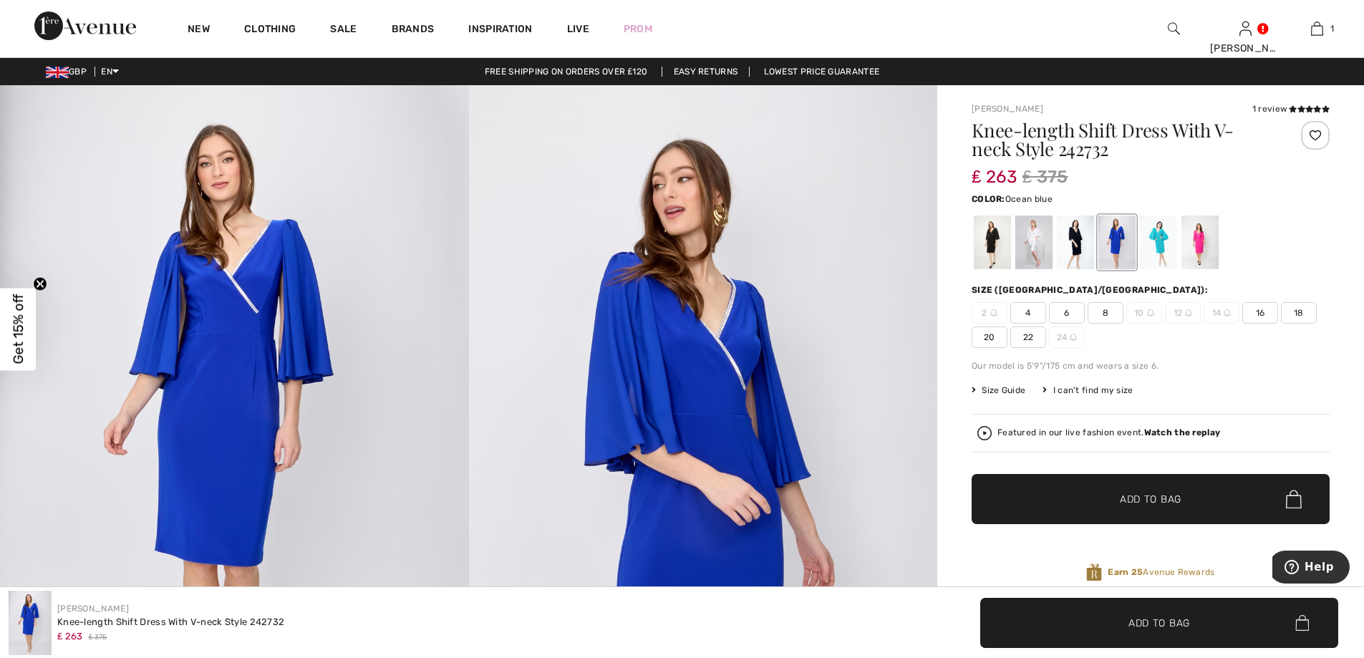
click at [1163, 241] on div at bounding box center [1158, 242] width 37 height 54
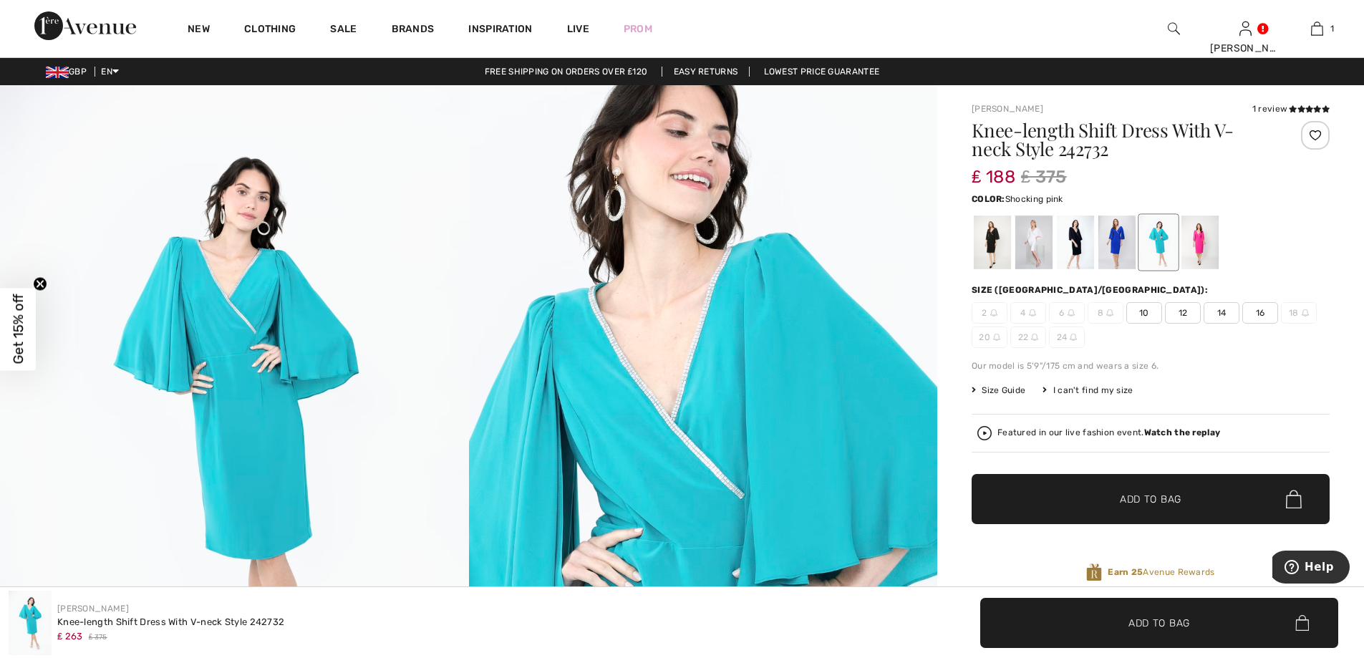
click at [1200, 231] on div at bounding box center [1199, 242] width 37 height 54
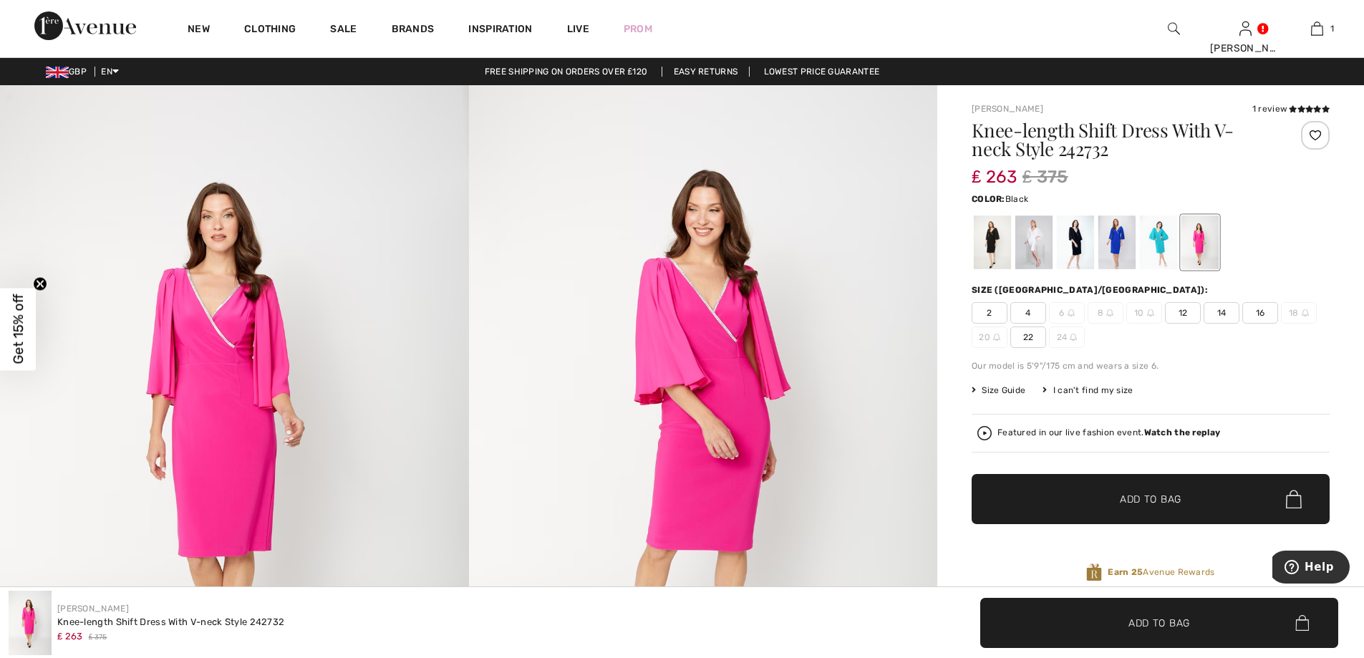
click at [999, 253] on div at bounding box center [992, 242] width 37 height 54
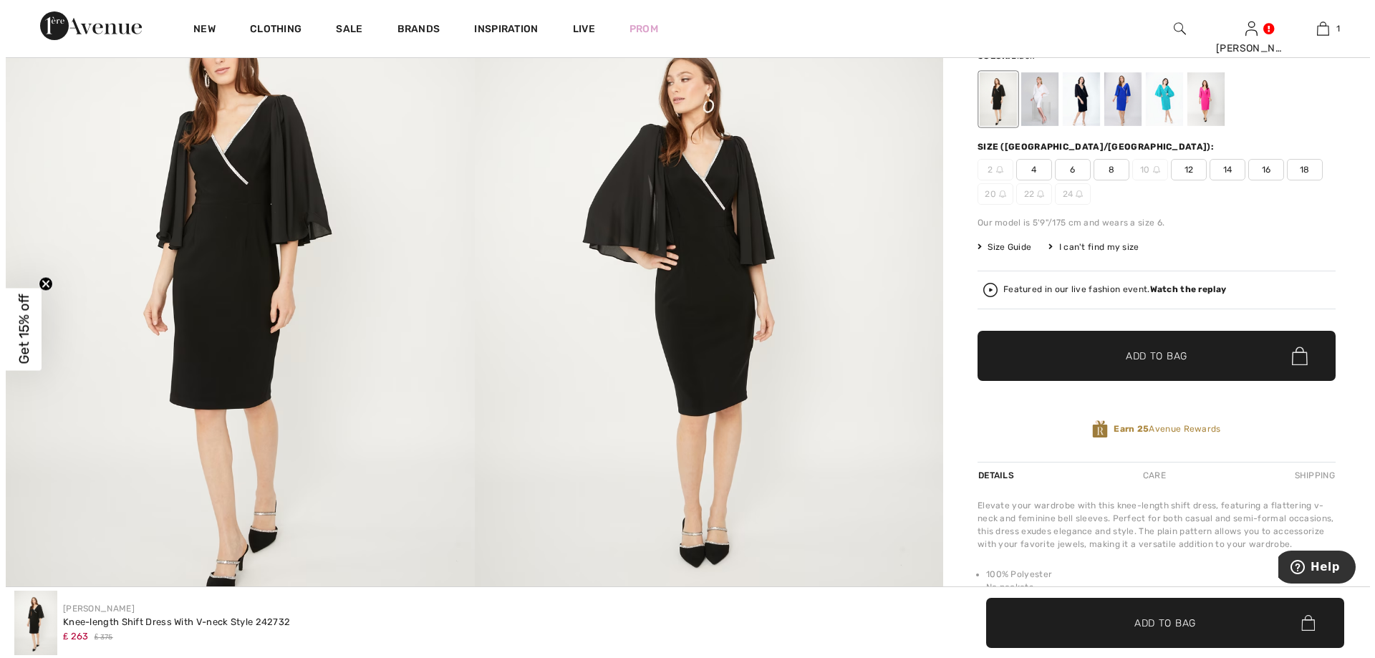
scroll to position [72, 0]
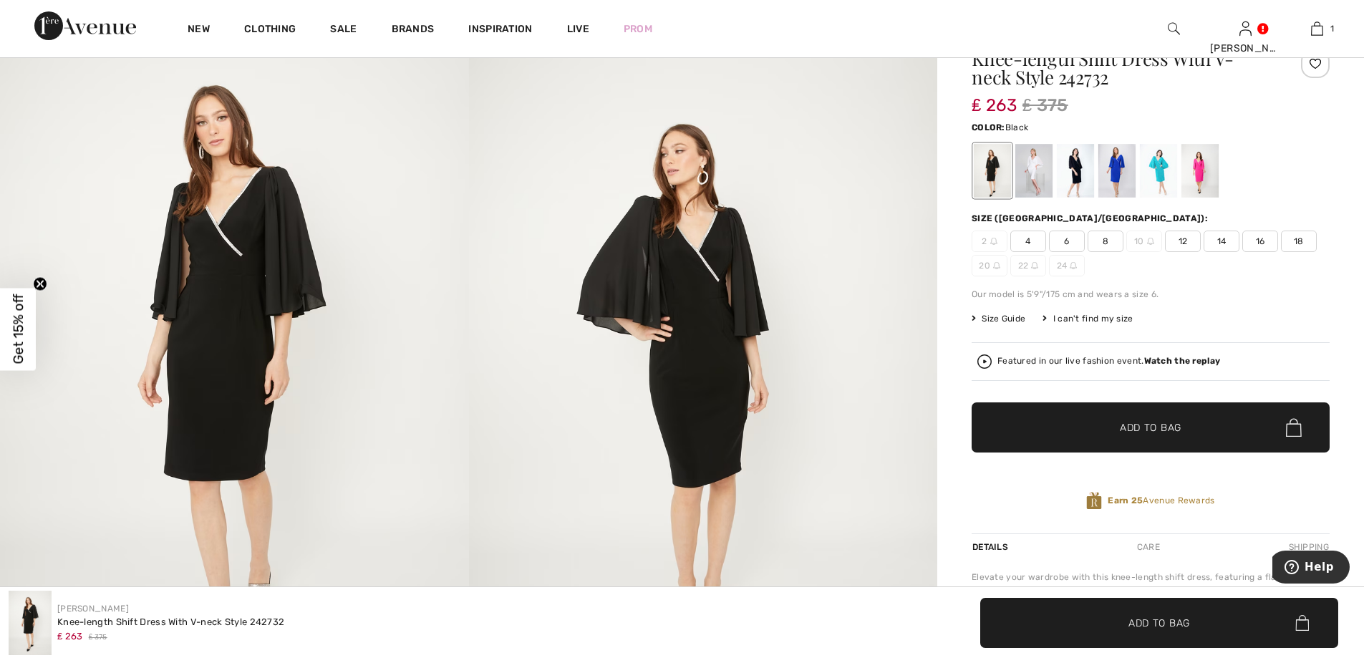
click at [699, 347] on img at bounding box center [703, 365] width 469 height 703
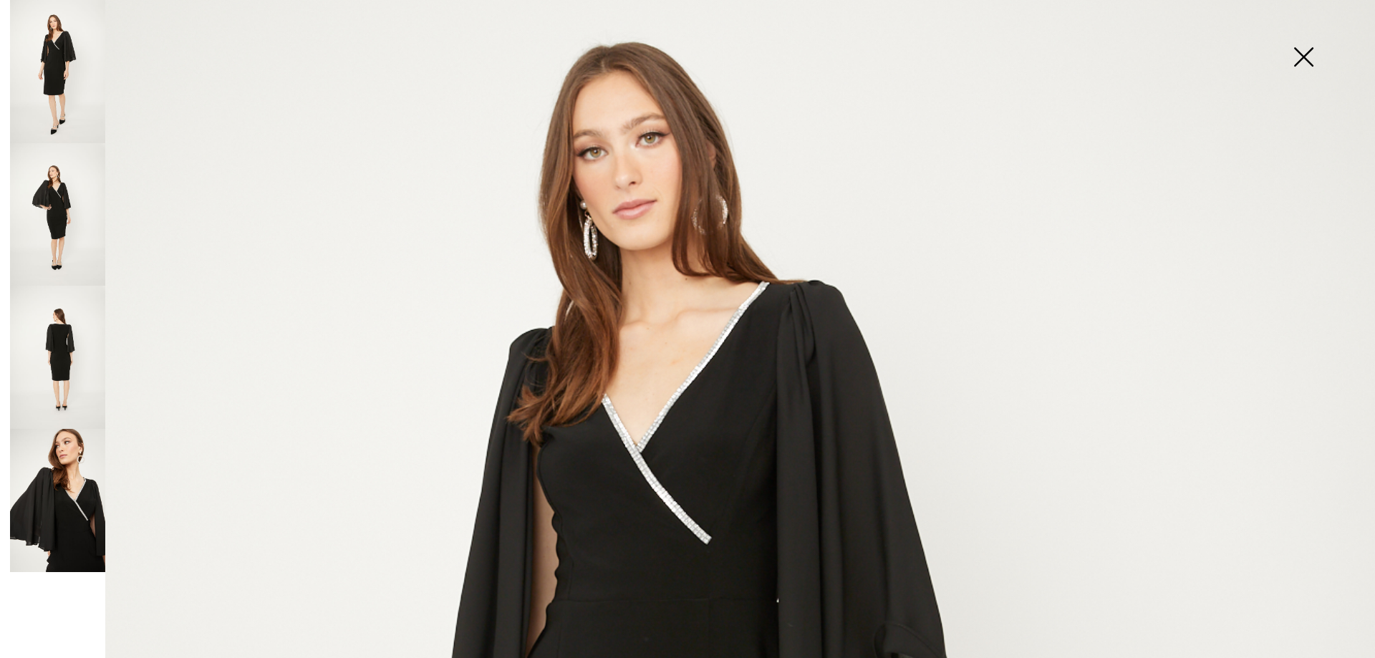
scroll to position [143, 0]
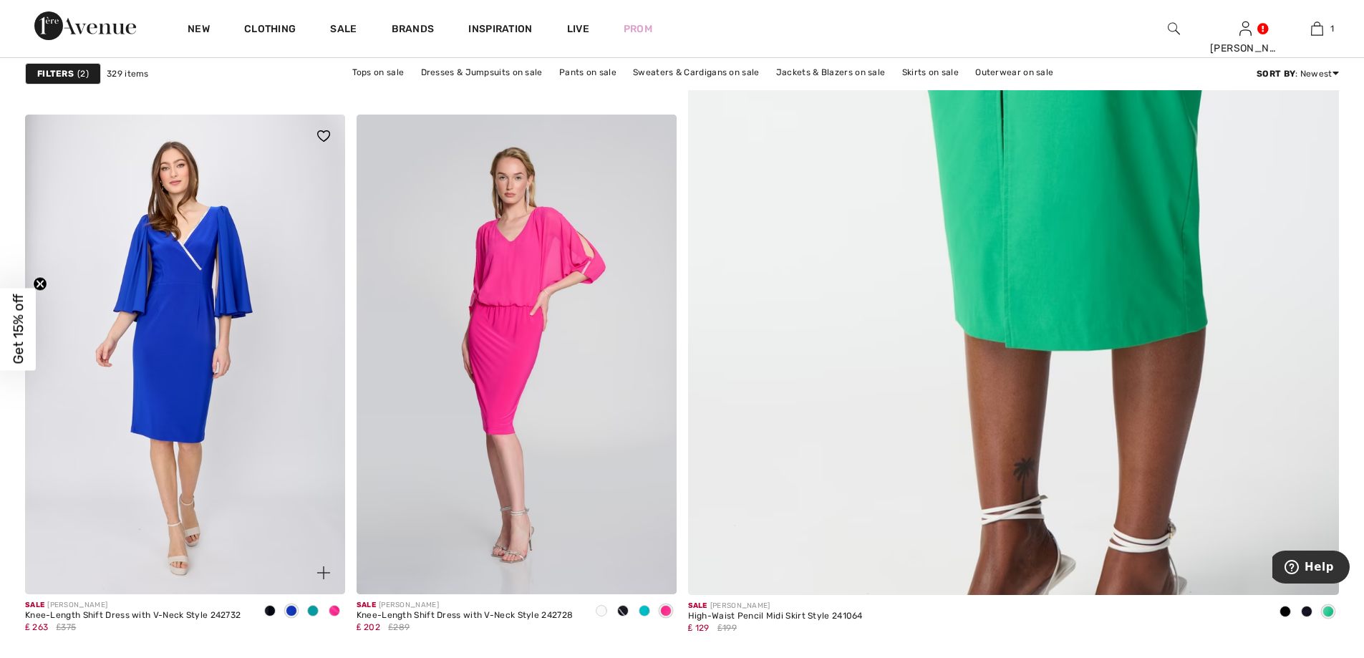
click at [291, 611] on span at bounding box center [291, 610] width 11 height 11
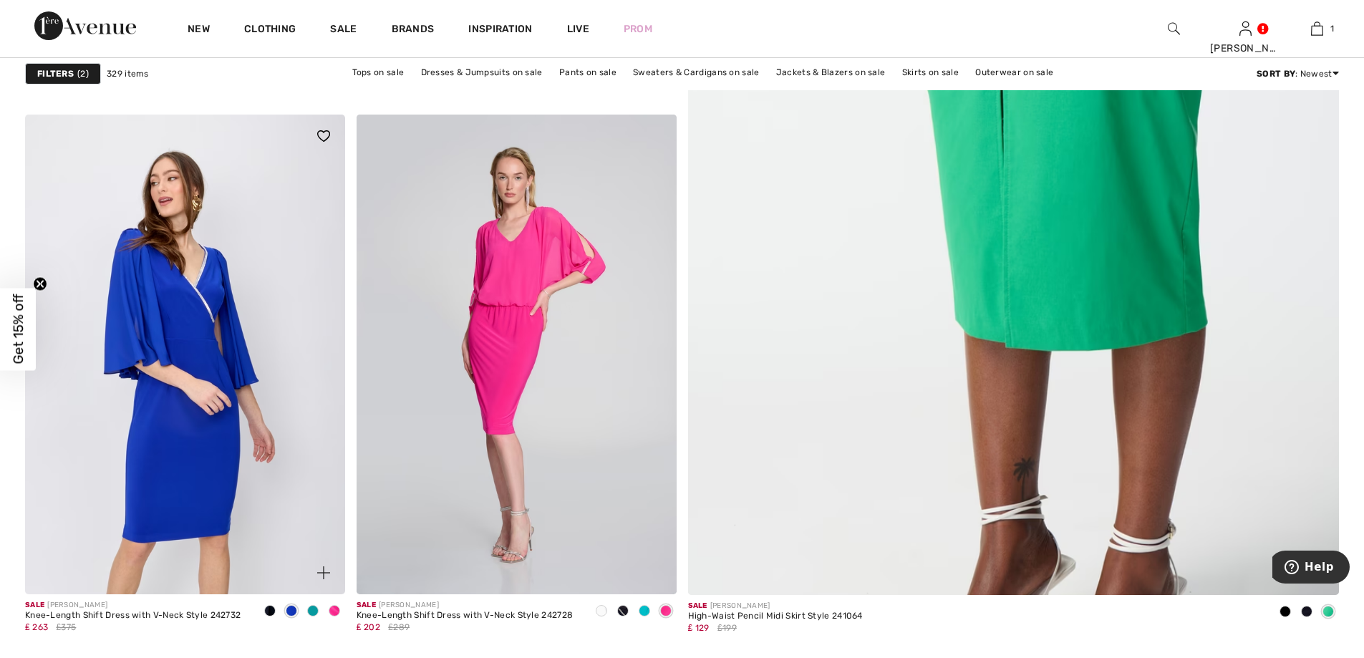
click at [204, 369] on img at bounding box center [185, 355] width 320 height 480
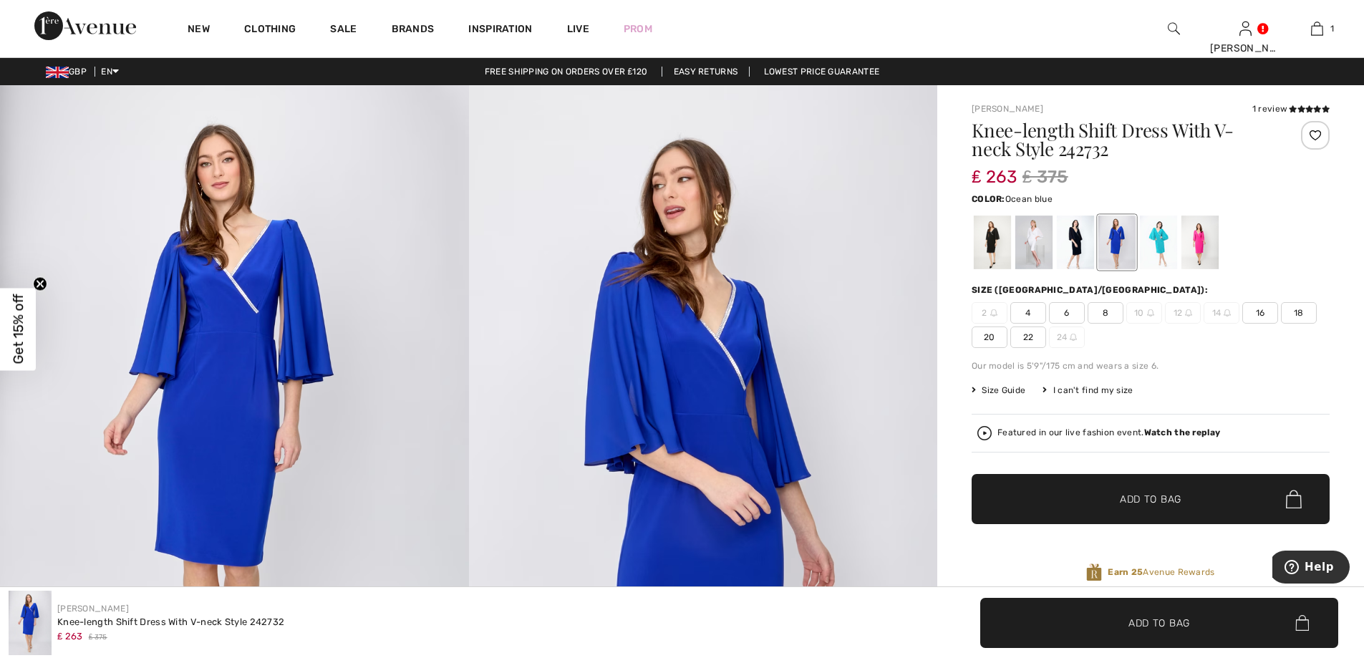
click at [1155, 234] on div at bounding box center [1158, 242] width 37 height 54
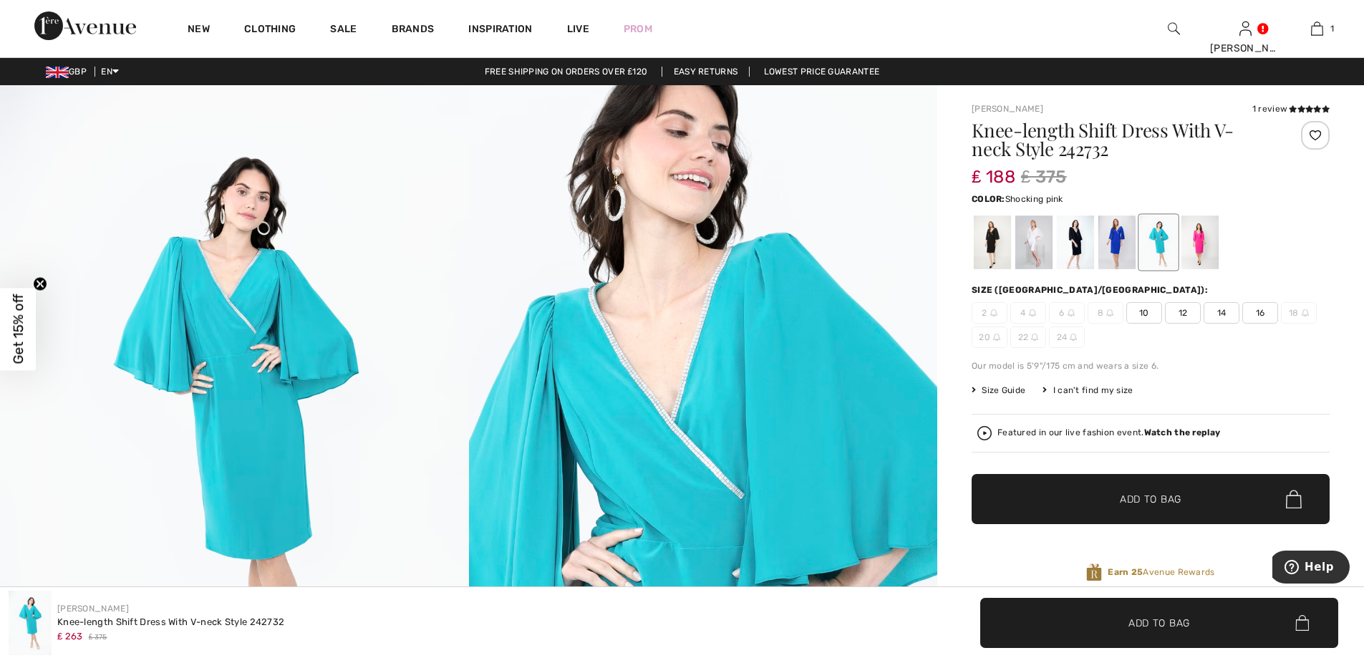
click at [1203, 242] on div at bounding box center [1199, 242] width 37 height 54
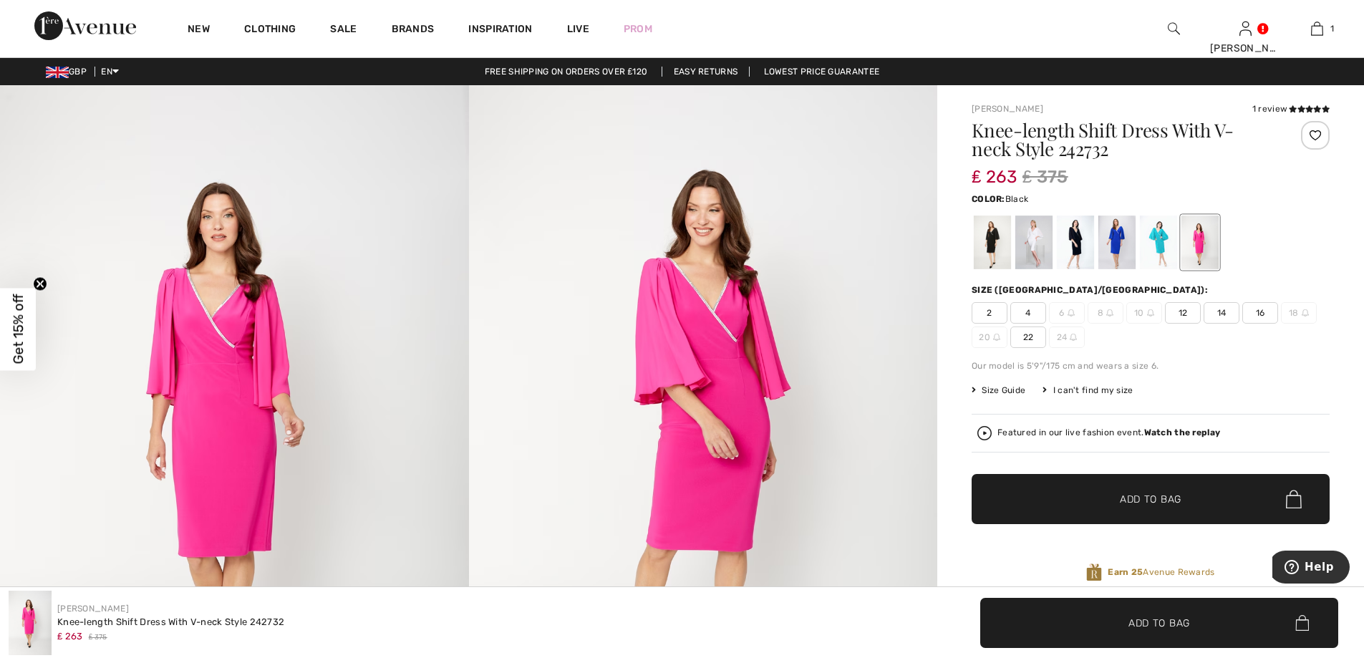
click at [990, 236] on div at bounding box center [992, 242] width 37 height 54
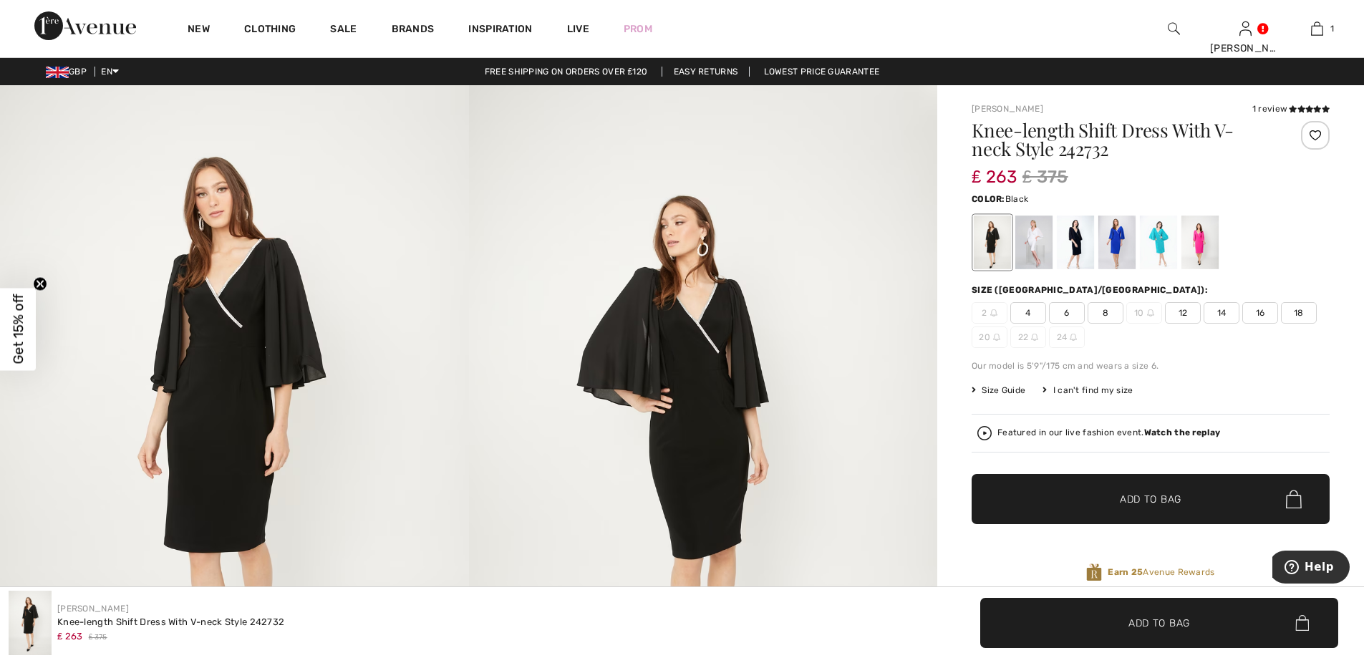
scroll to position [143, 0]
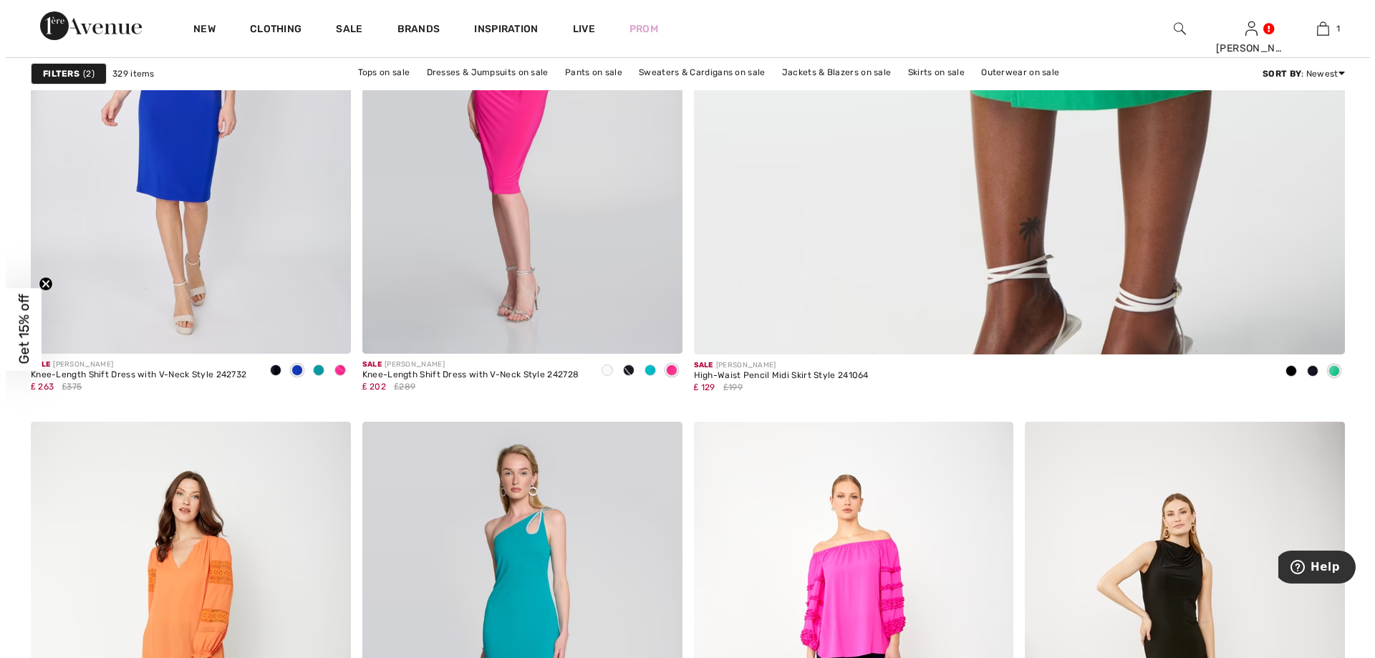
scroll to position [859, 0]
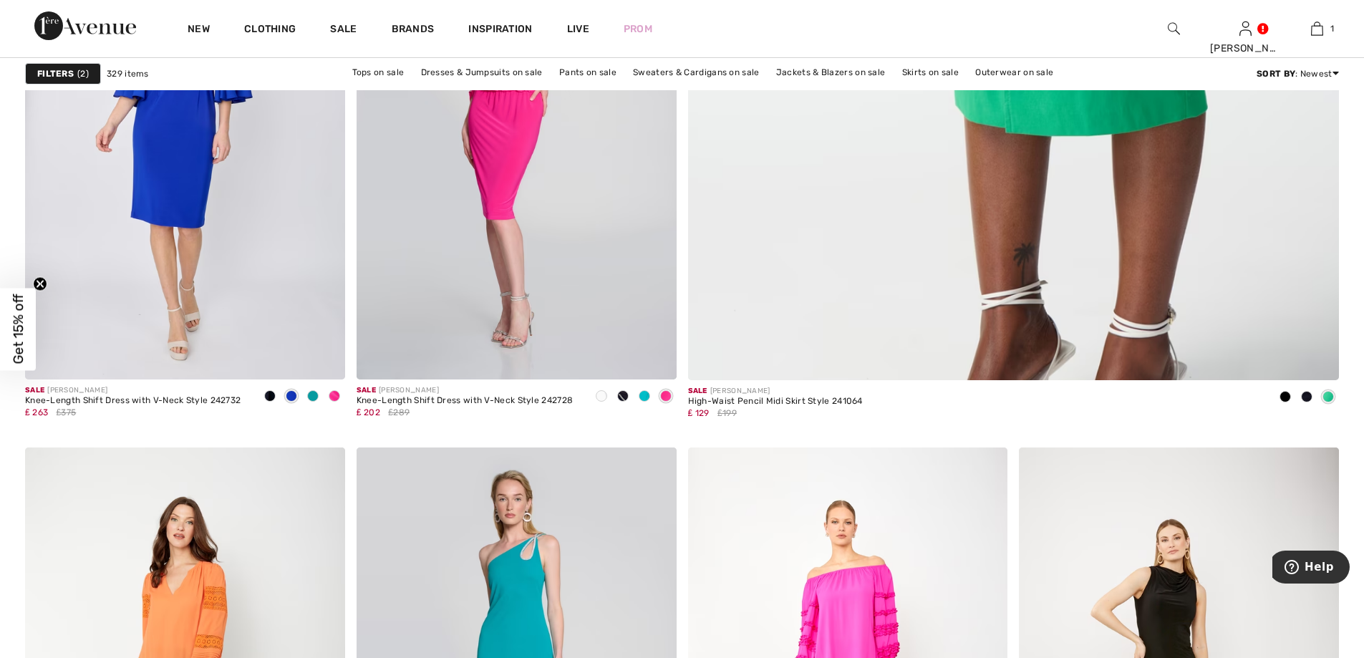
click at [54, 72] on strong "Filters" at bounding box center [55, 73] width 37 height 13
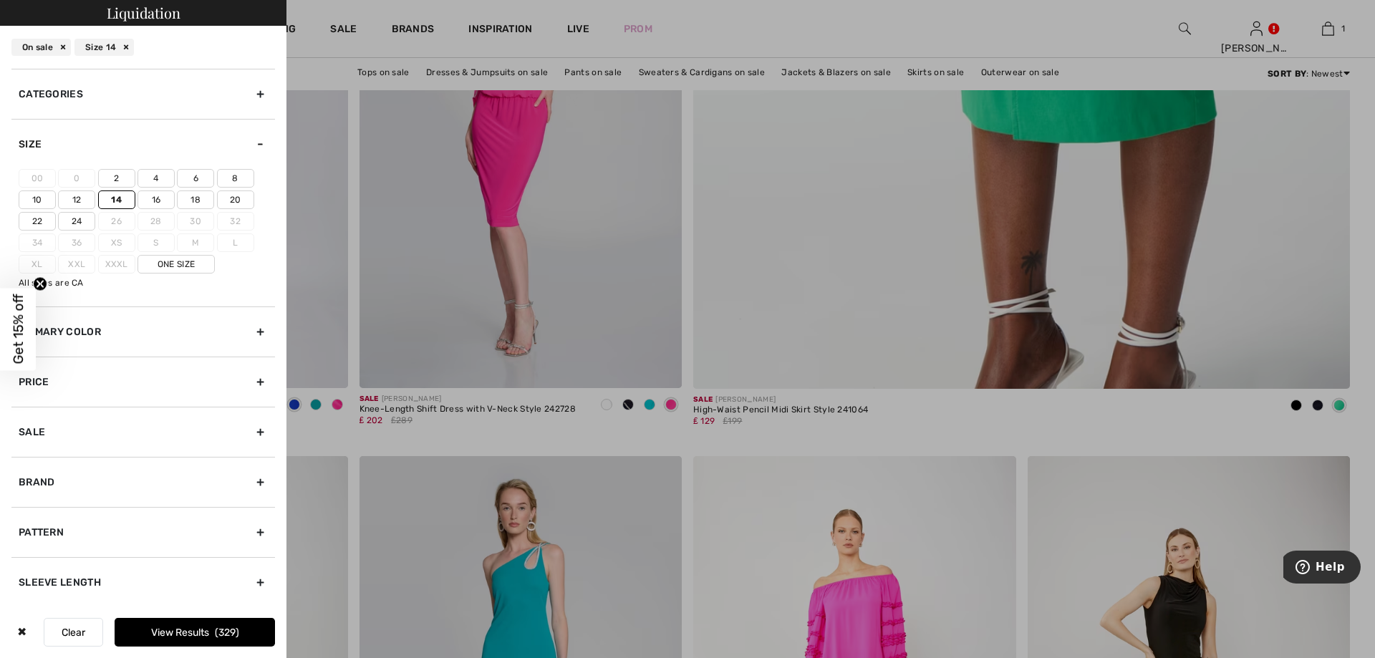
click at [157, 198] on label "16" at bounding box center [155, 199] width 37 height 19
click at [0, 0] on input"] "16" at bounding box center [0, 0] width 0 height 0
click at [122, 198] on label "14" at bounding box center [116, 199] width 37 height 19
click at [0, 0] on input"] "14" at bounding box center [0, 0] width 0 height 0
click at [150, 631] on button "View Results 296" at bounding box center [195, 632] width 160 height 29
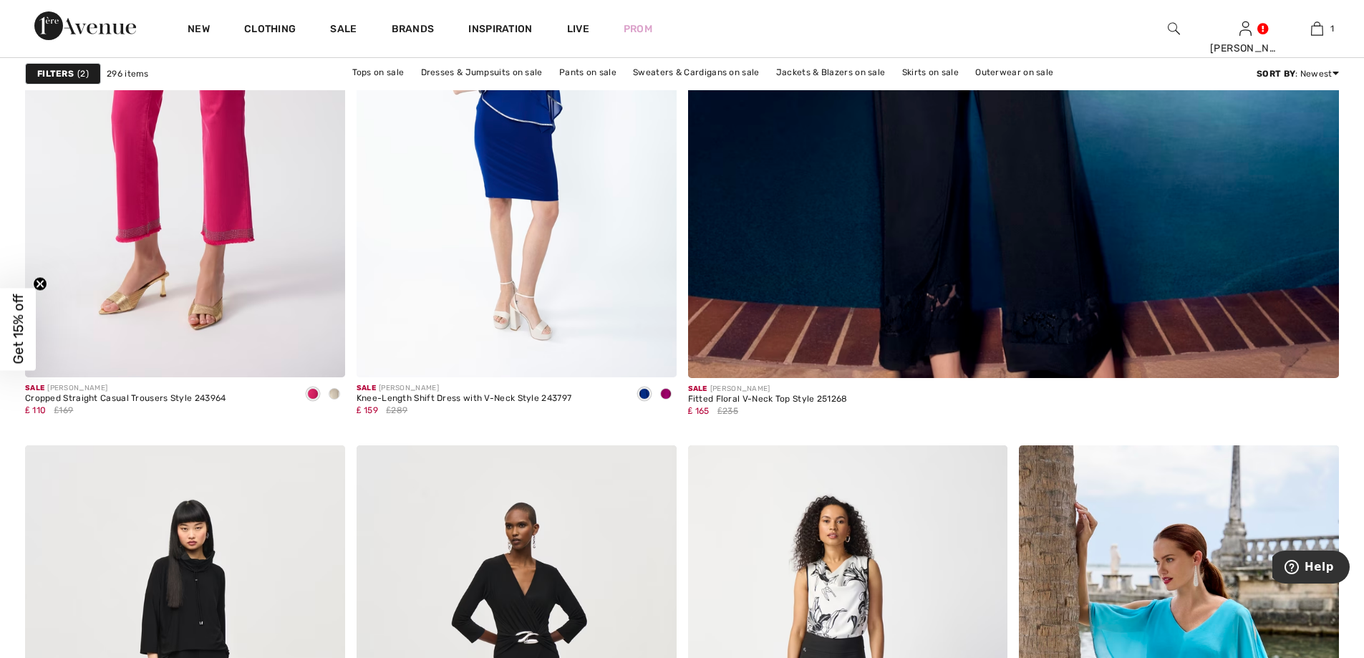
scroll to position [859, 0]
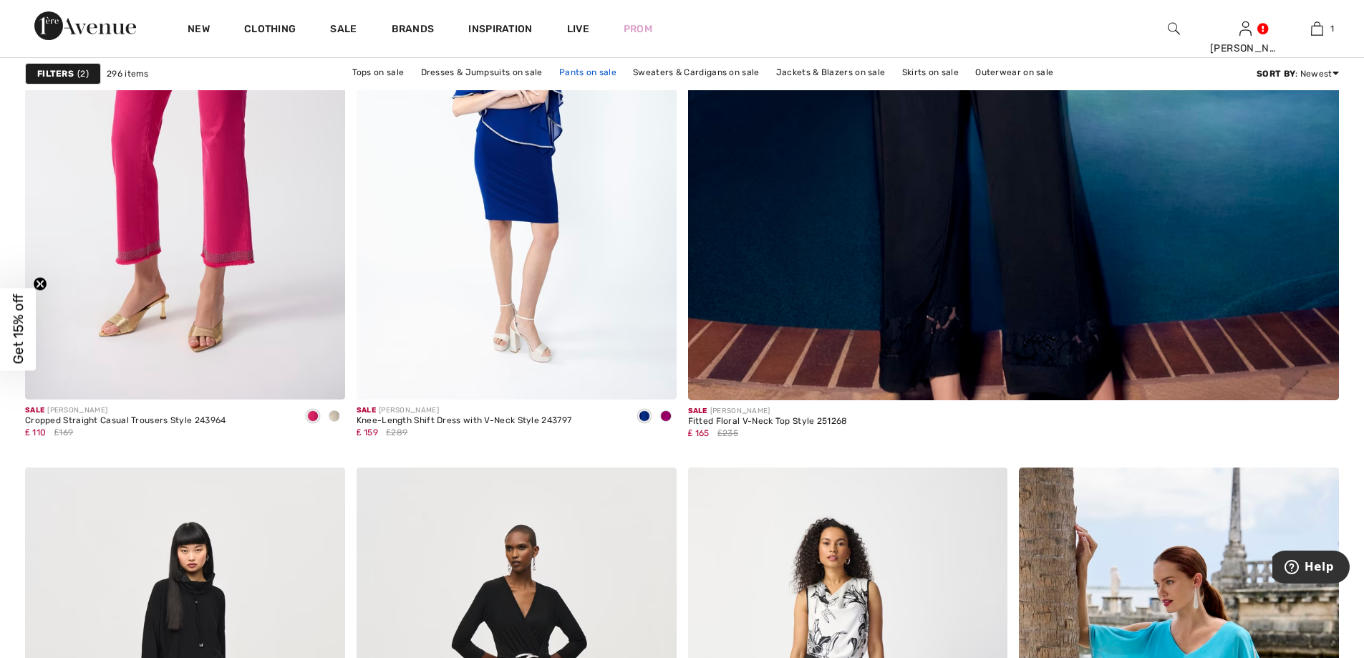
click at [597, 74] on link "Pants on sale" at bounding box center [588, 72] width 72 height 19
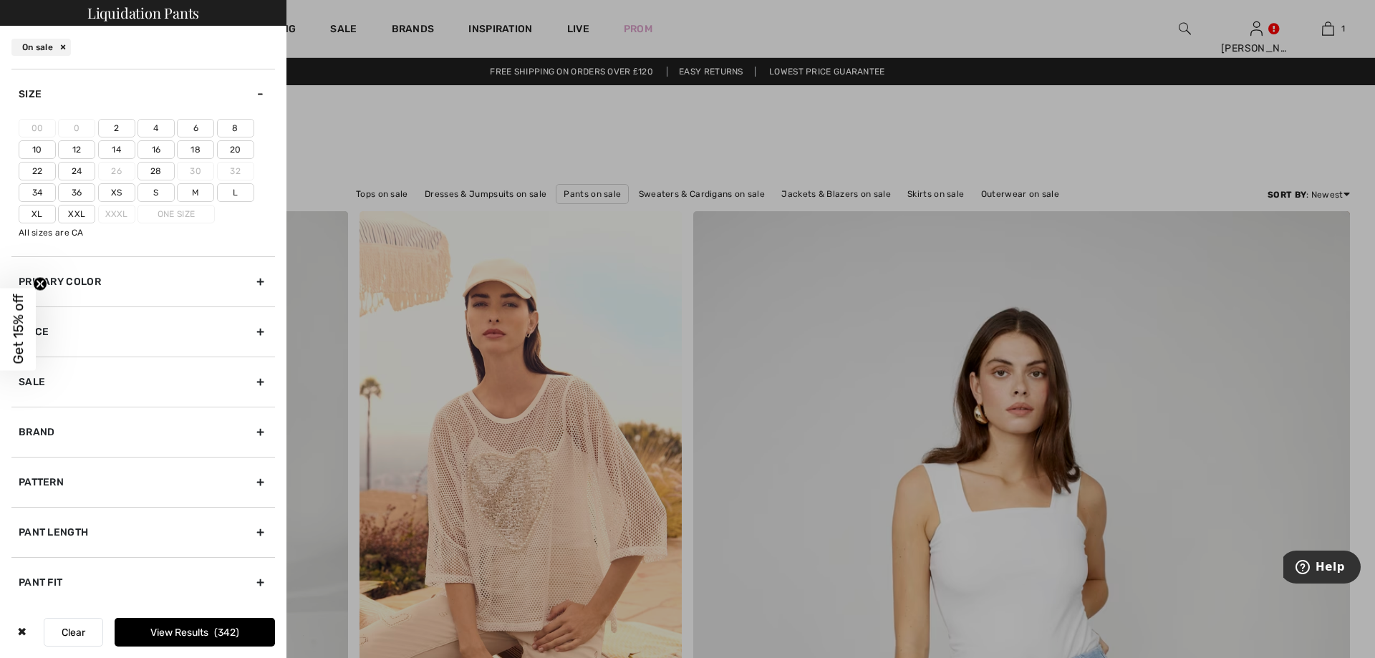
click at [159, 150] on label "16" at bounding box center [155, 149] width 37 height 19
click at [0, 0] on input"] "16" at bounding box center [0, 0] width 0 height 0
click at [152, 631] on button "View Results 67" at bounding box center [195, 632] width 160 height 29
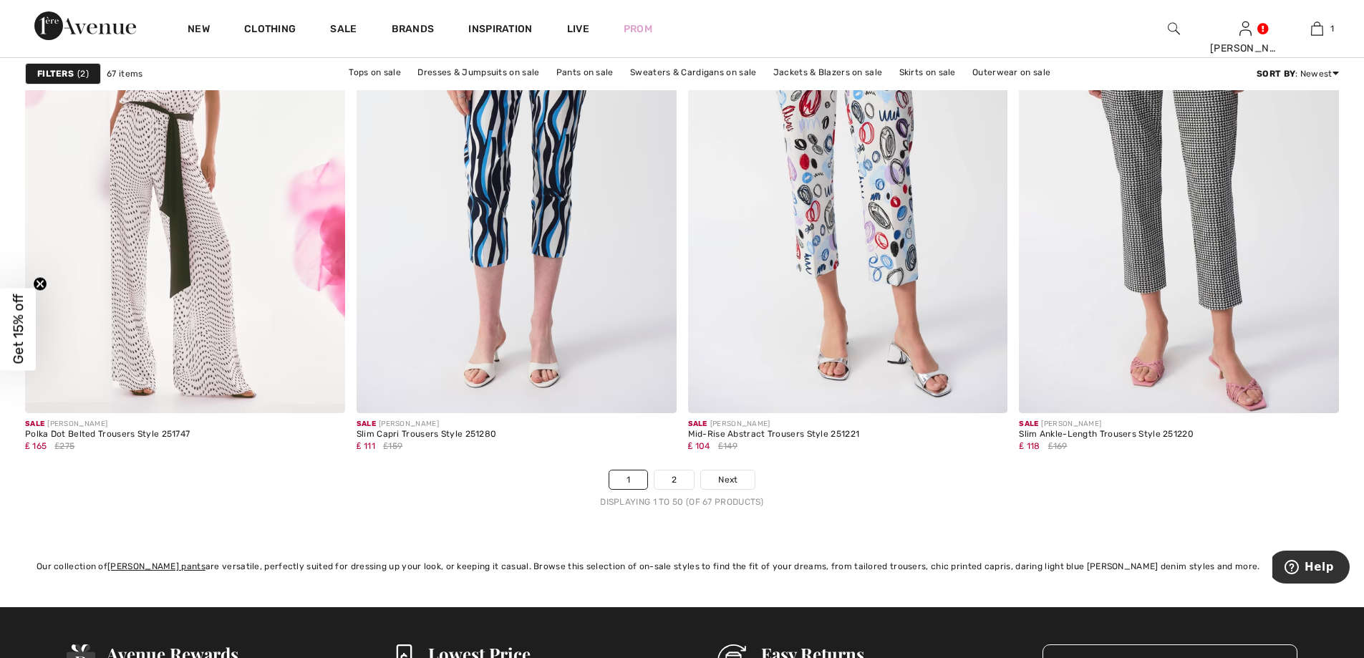
scroll to position [8090, 0]
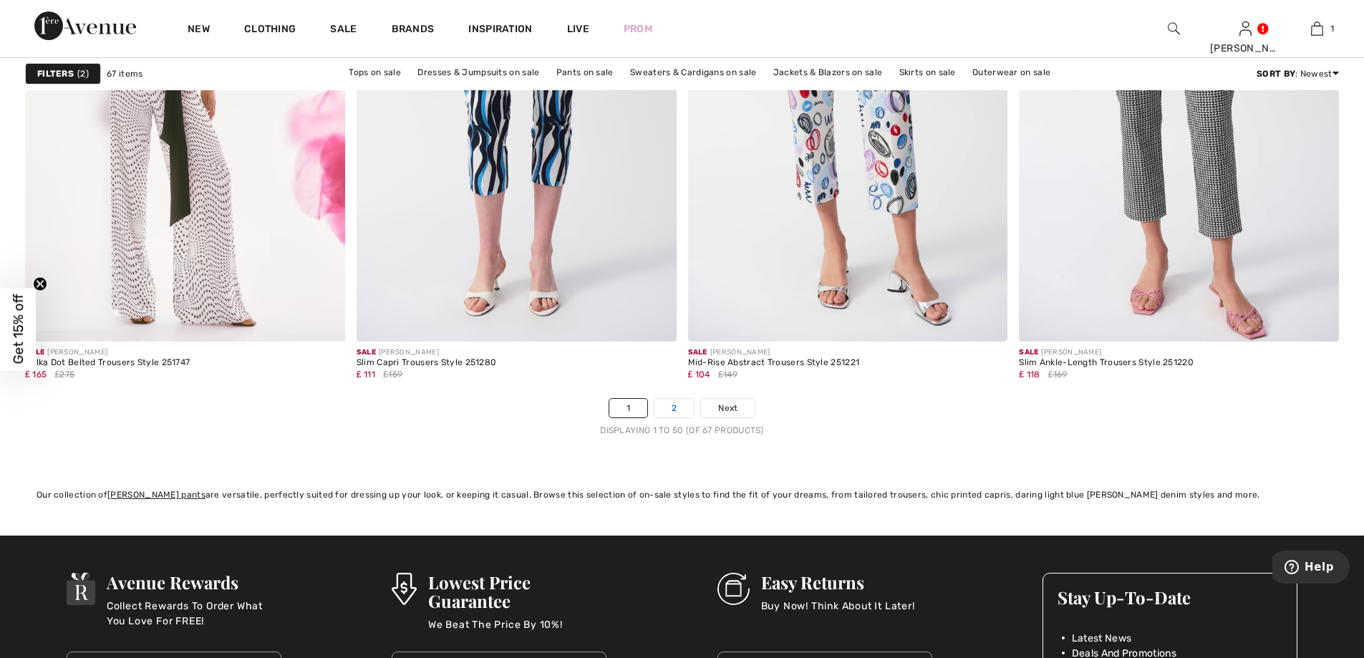
click at [674, 405] on link "2" at bounding box center [673, 408] width 39 height 19
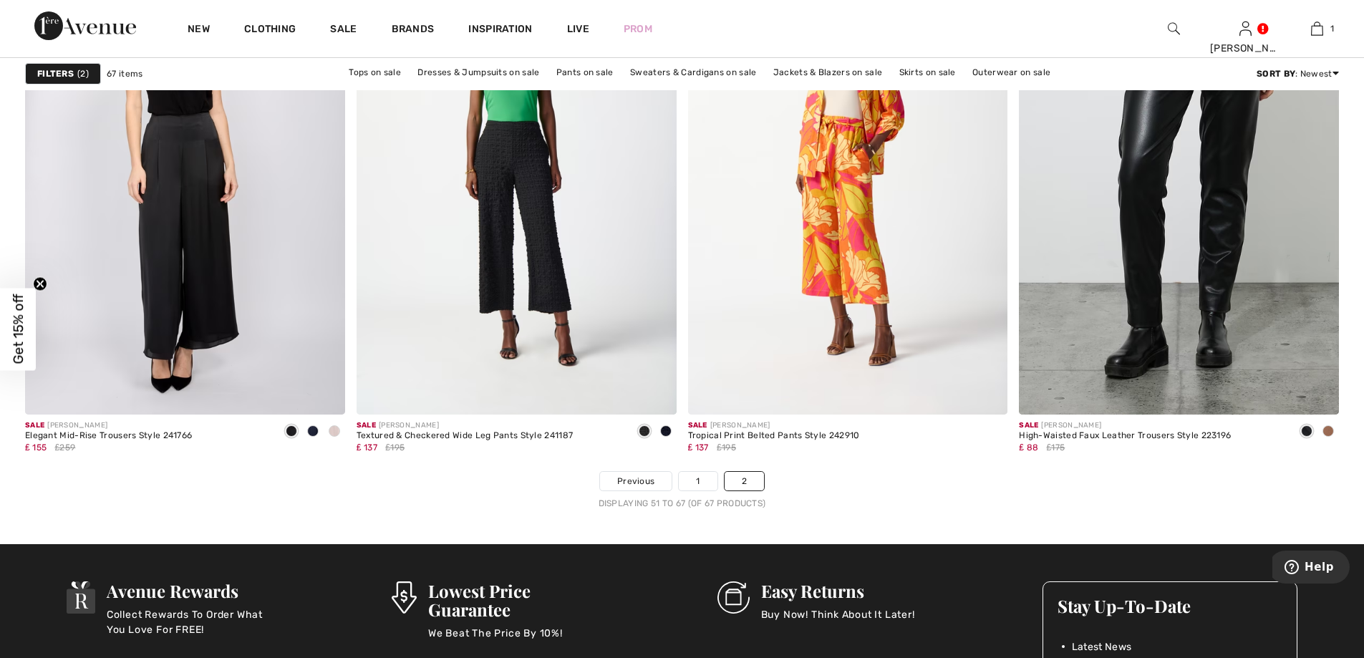
scroll to position [2649, 0]
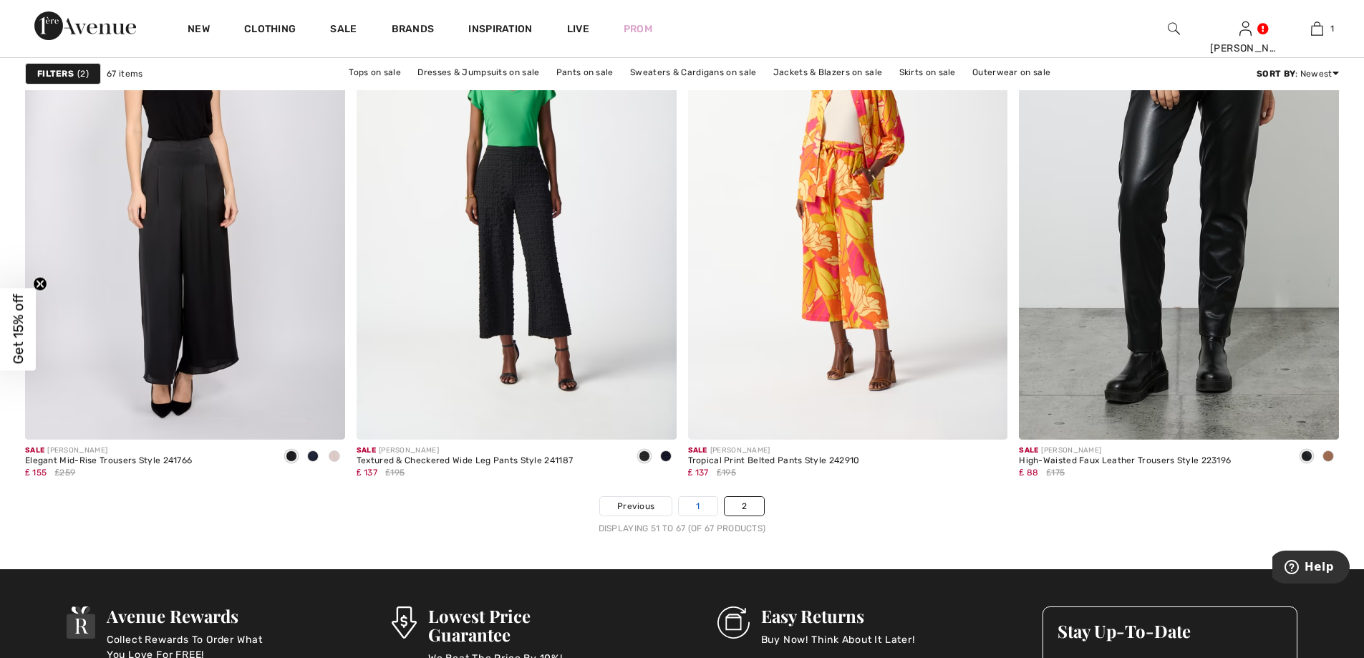
click at [699, 506] on link "1" at bounding box center [698, 506] width 38 height 19
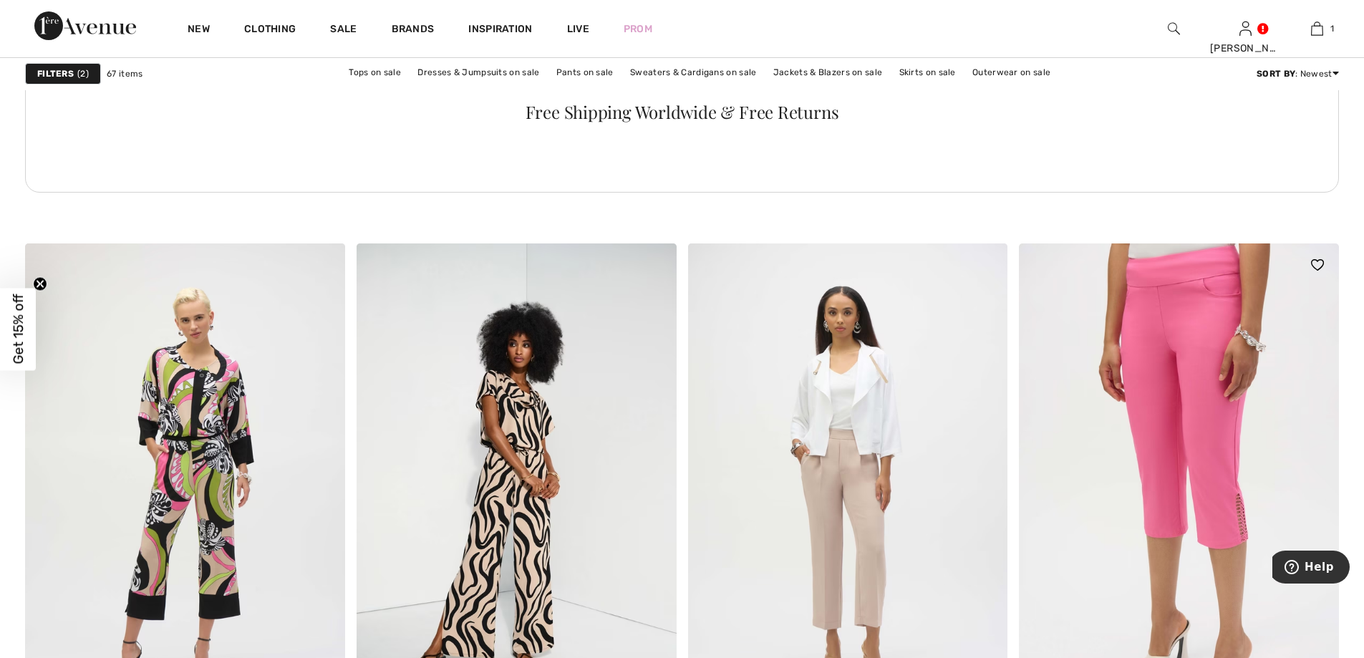
scroll to position [2363, 0]
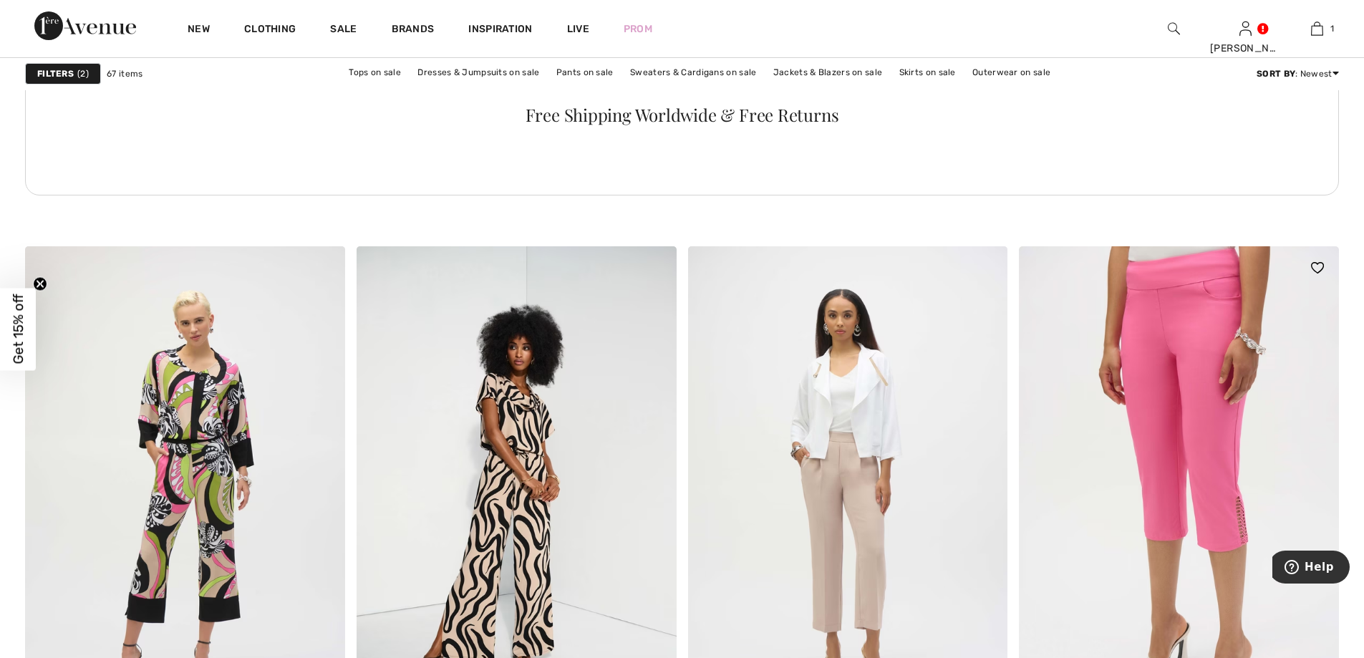
click at [1153, 461] on img at bounding box center [1179, 486] width 320 height 480
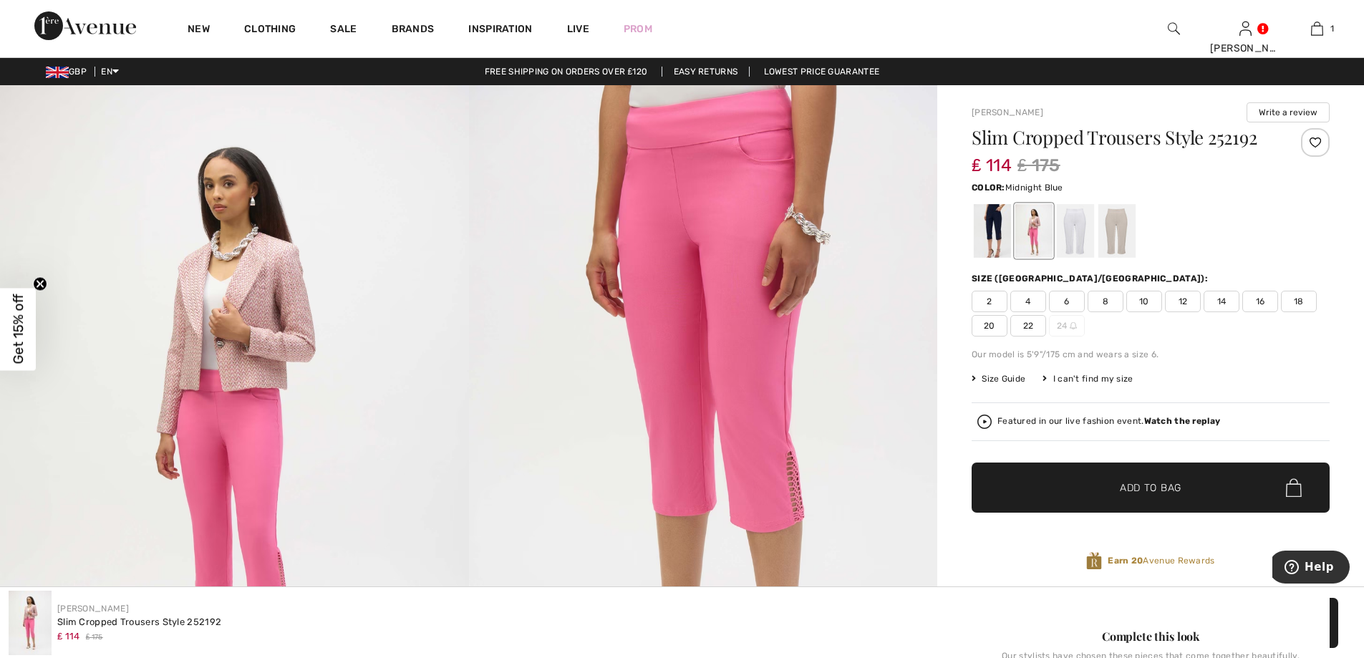
click at [989, 228] on div at bounding box center [992, 231] width 37 height 54
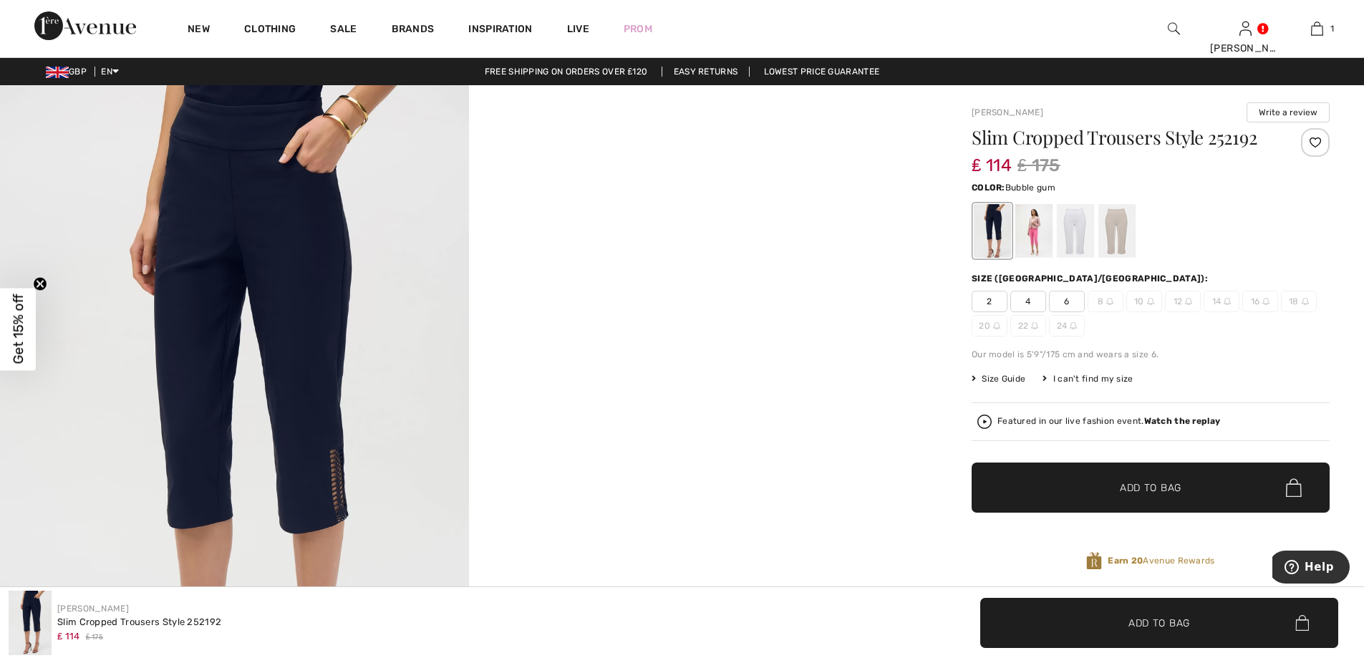
click at [1029, 238] on div at bounding box center [1033, 231] width 37 height 54
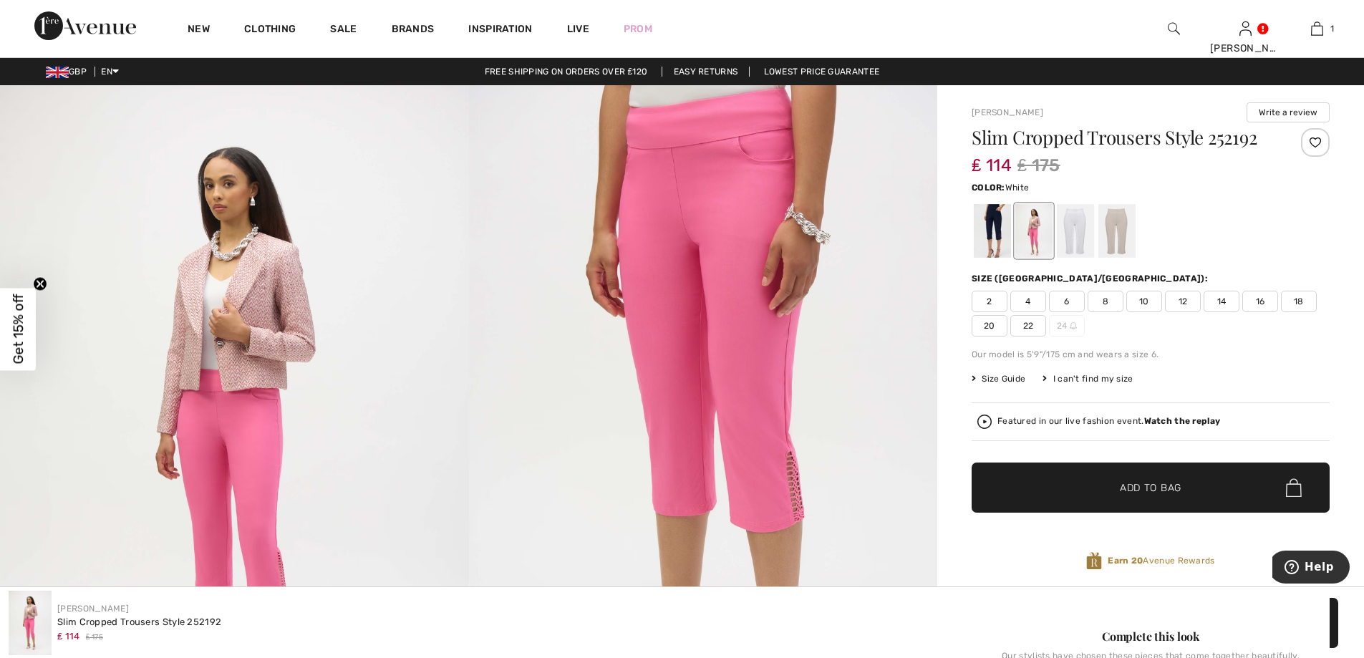
click at [1074, 234] on div at bounding box center [1075, 231] width 37 height 54
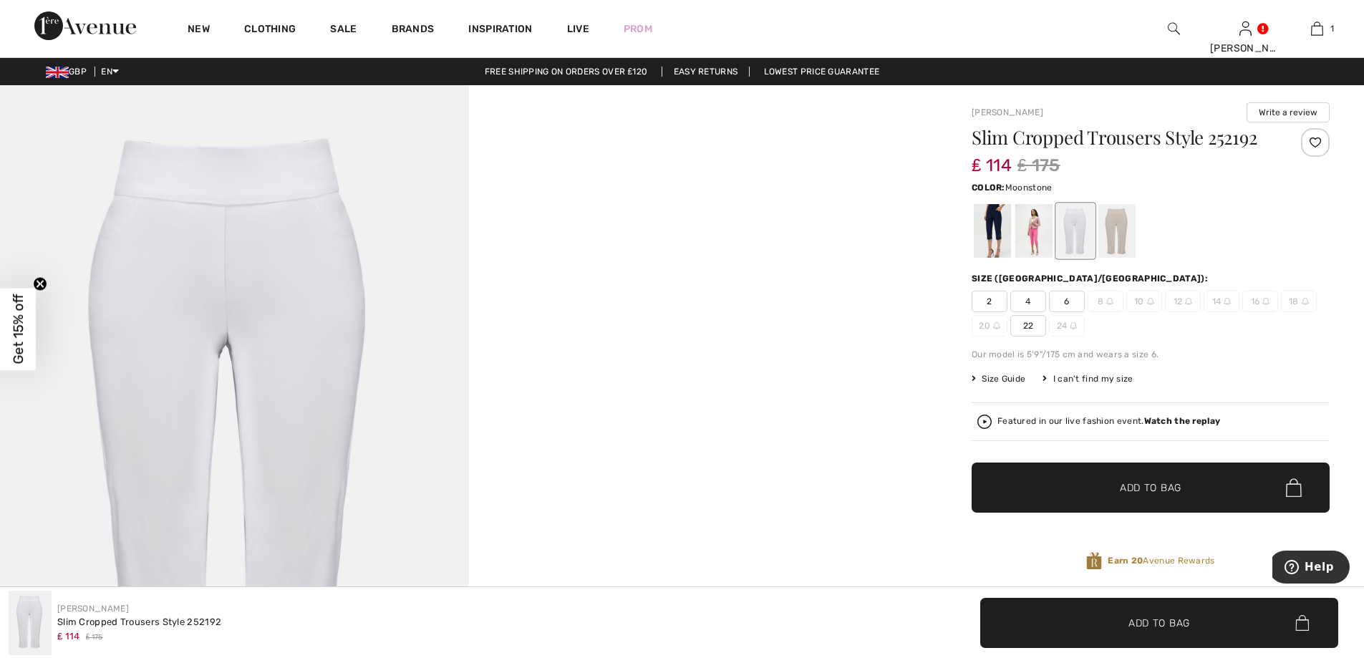
click at [1113, 236] on div at bounding box center [1116, 231] width 37 height 54
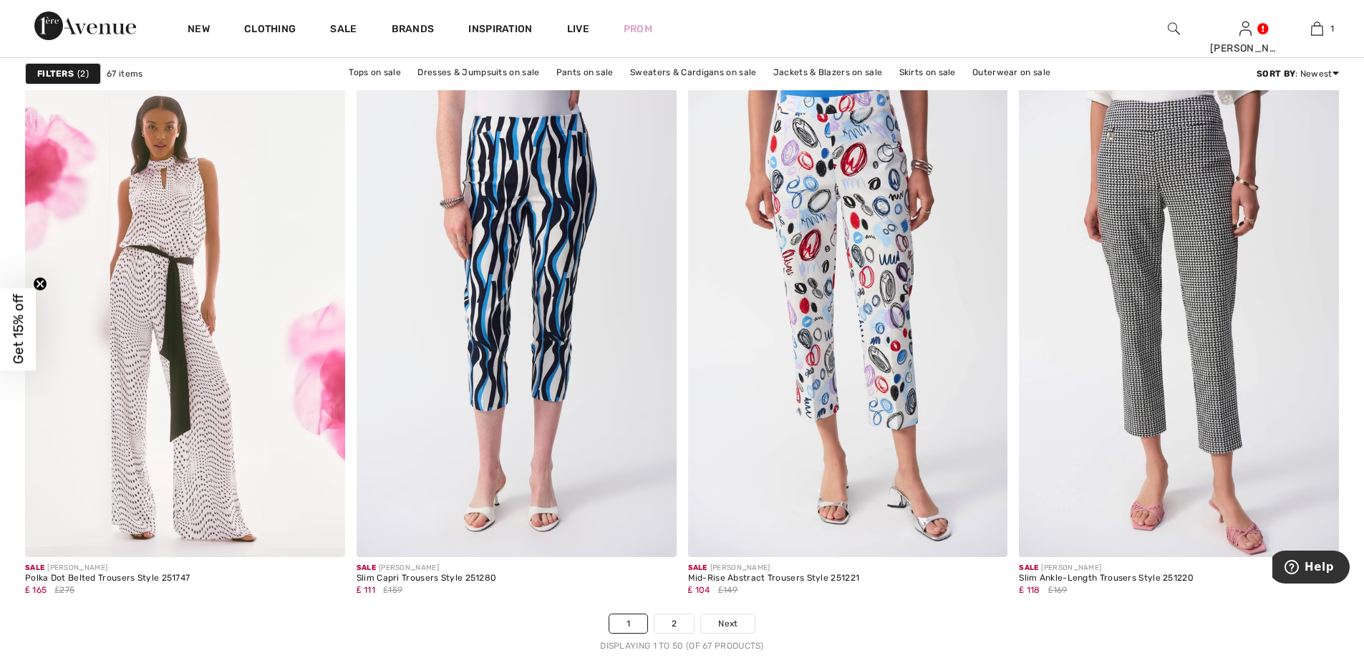
scroll to position [7875, 0]
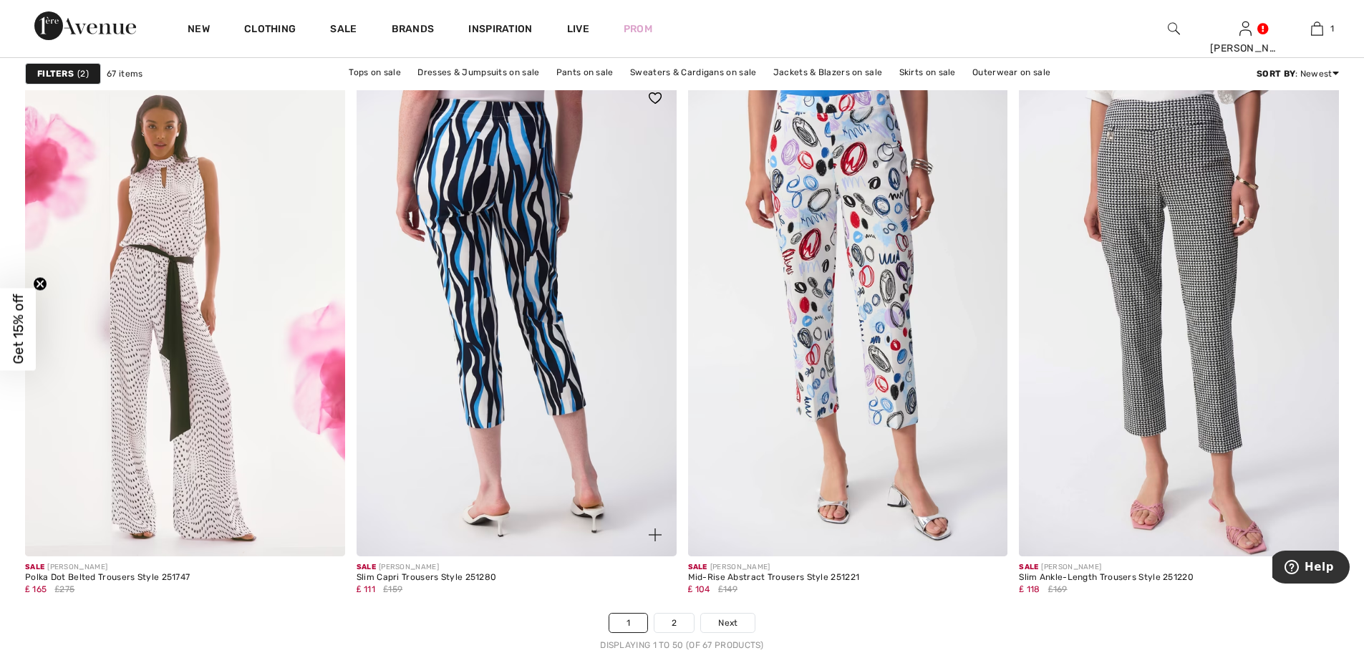
click at [522, 273] on img at bounding box center [517, 317] width 320 height 480
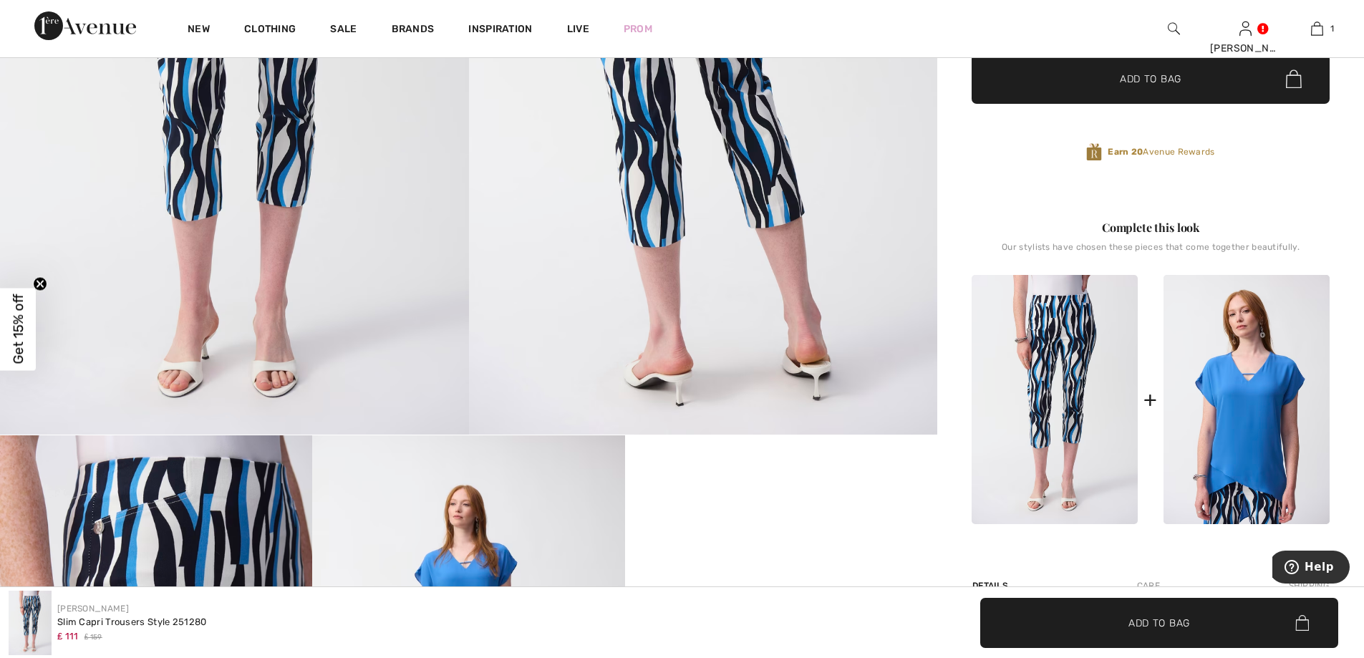
scroll to position [215, 0]
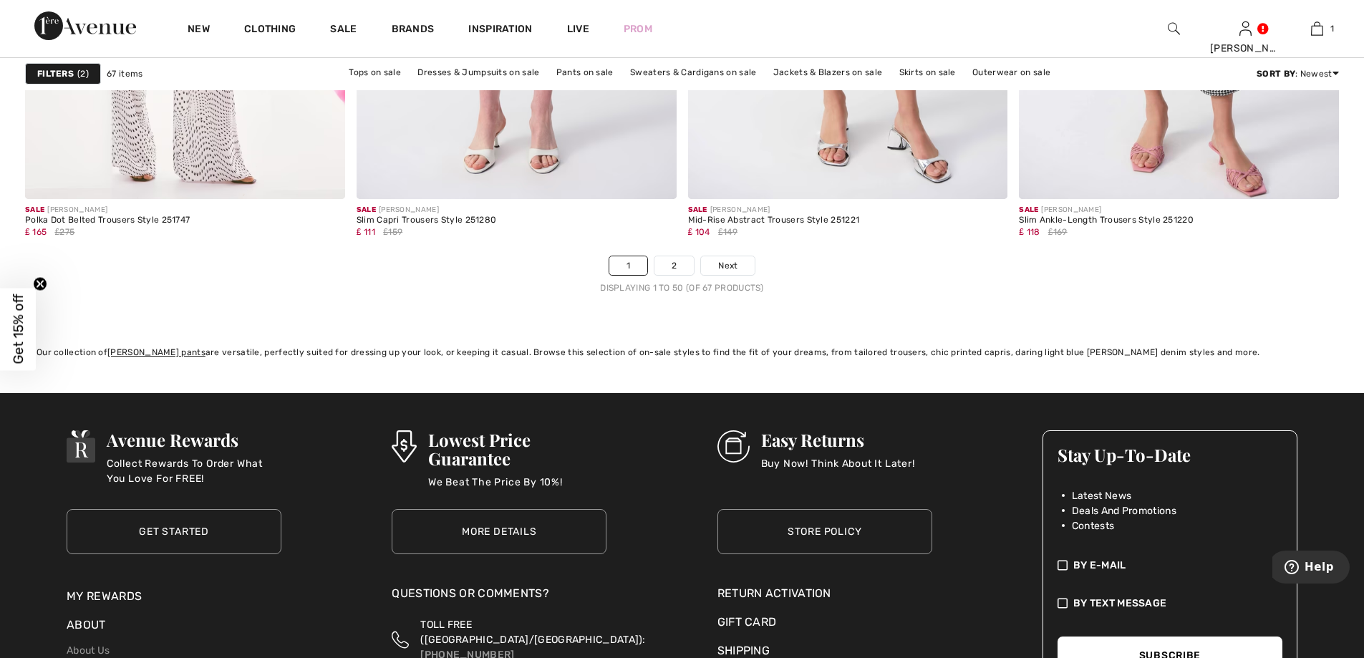
scroll to position [8233, 0]
click at [665, 264] on link "2" at bounding box center [673, 265] width 39 height 19
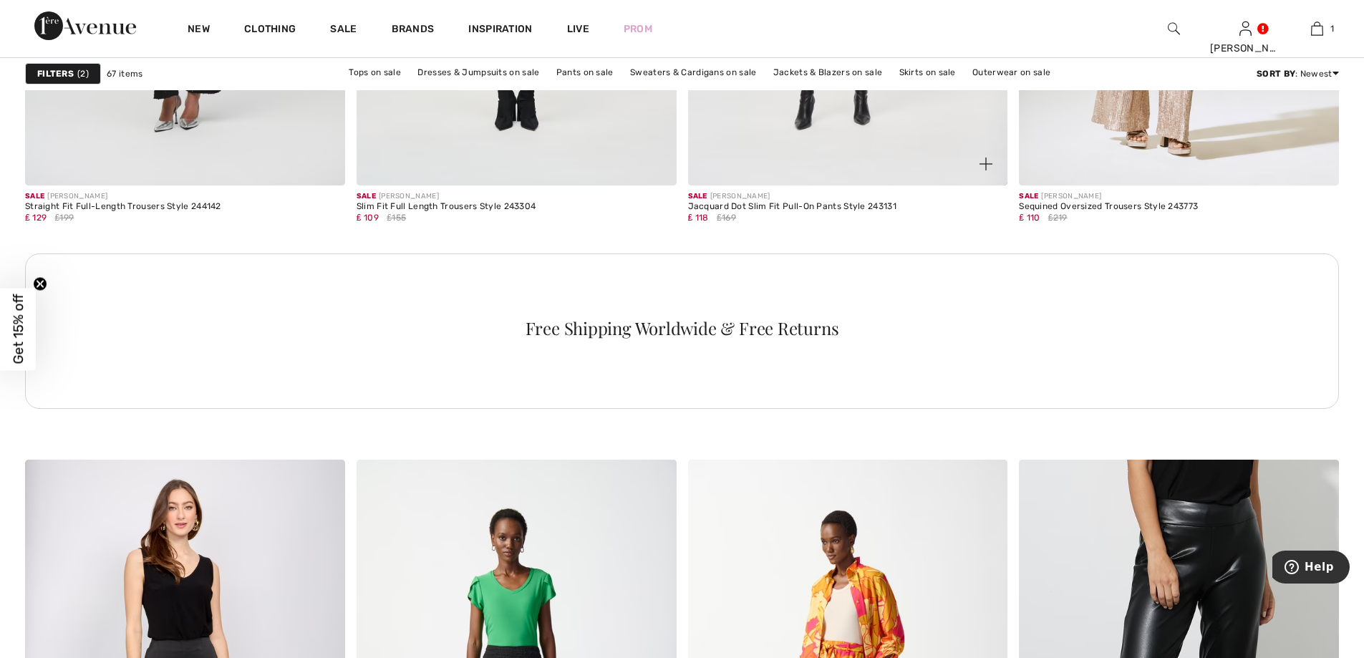
scroll to position [2148, 0]
click at [451, 67] on link "Dresses & Jumpsuits on sale" at bounding box center [478, 72] width 136 height 19
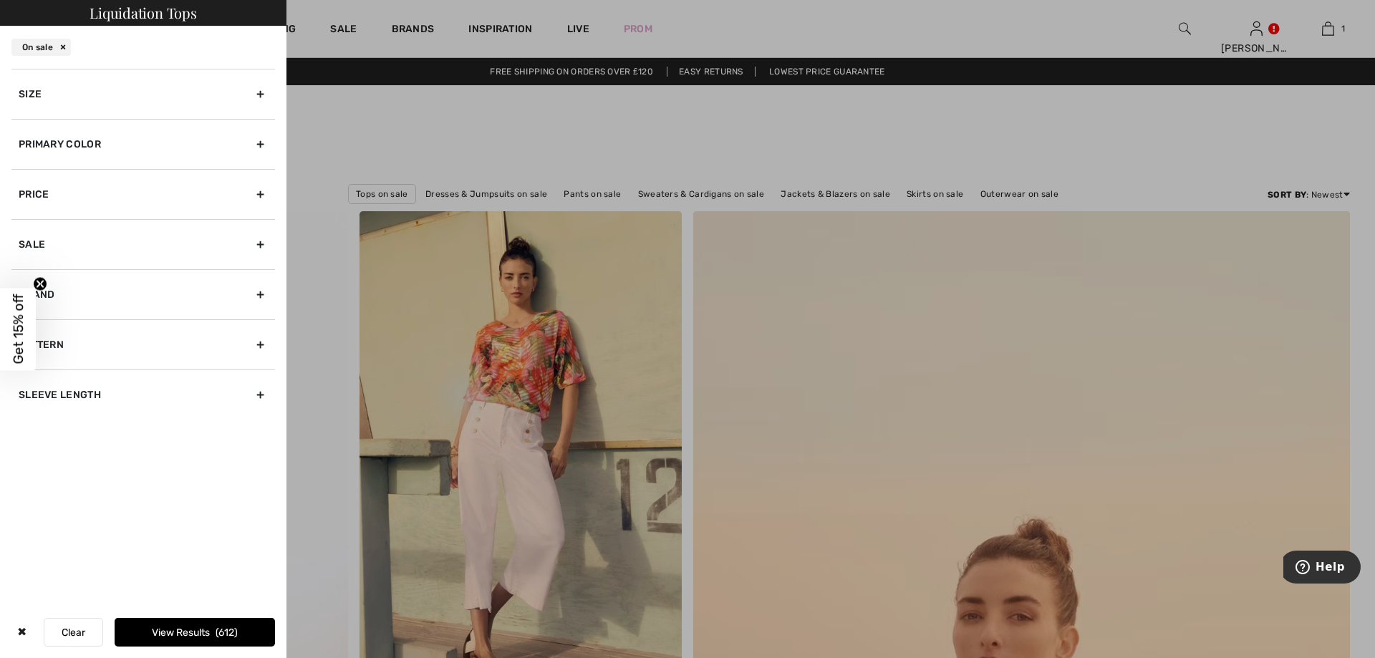
click at [258, 93] on div "Size" at bounding box center [142, 94] width 263 height 50
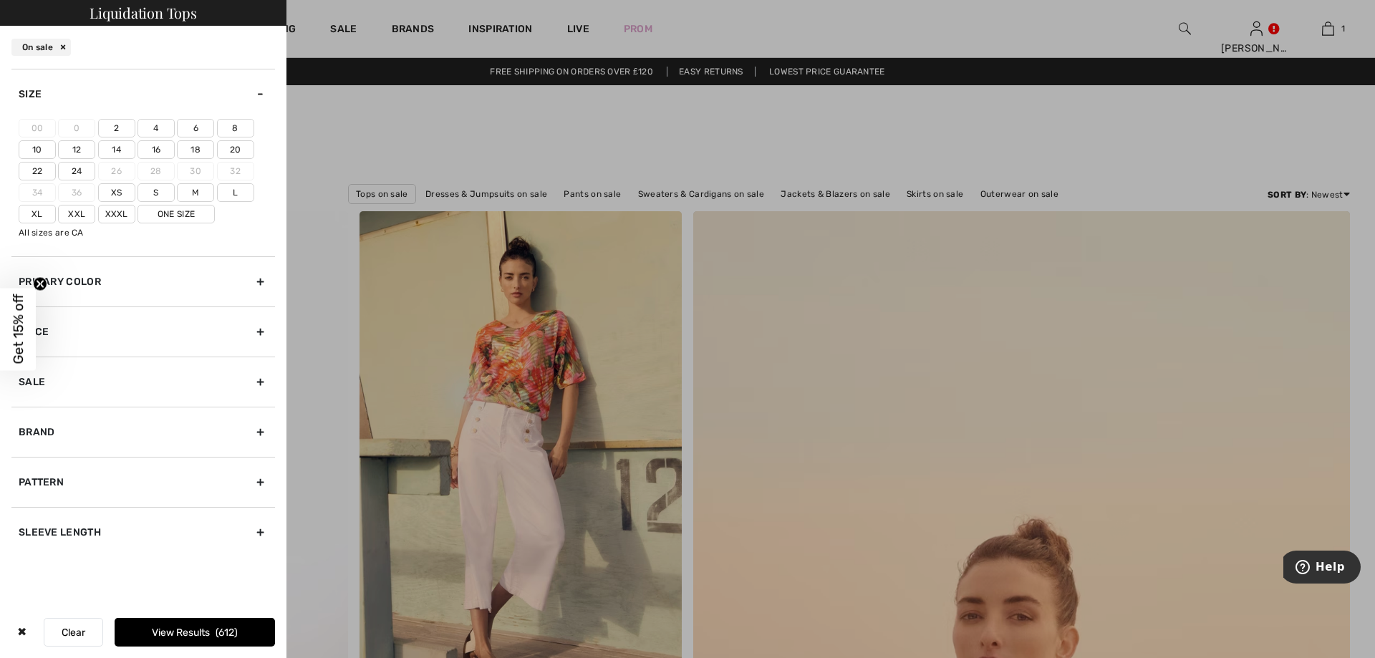
click at [120, 147] on label "14" at bounding box center [116, 149] width 37 height 19
click at [0, 0] on input"] "14" at bounding box center [0, 0] width 0 height 0
click at [170, 636] on button "View Results 107" at bounding box center [195, 632] width 160 height 29
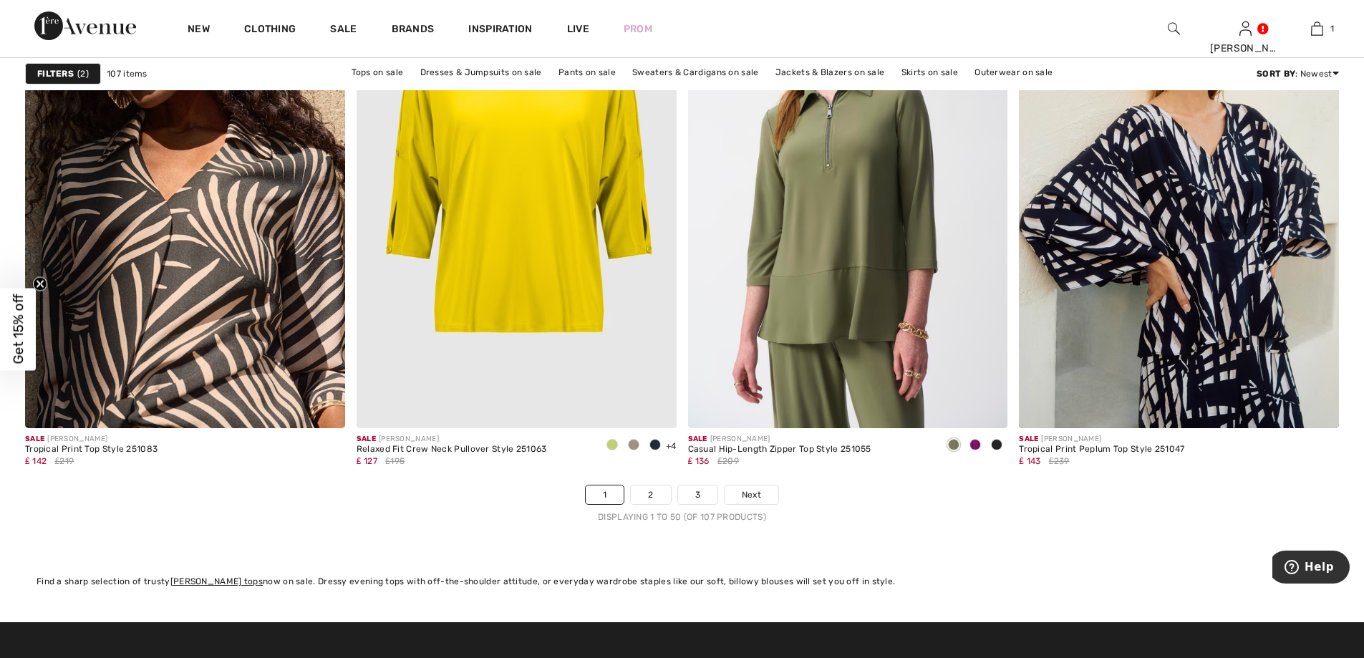
scroll to position [8018, 0]
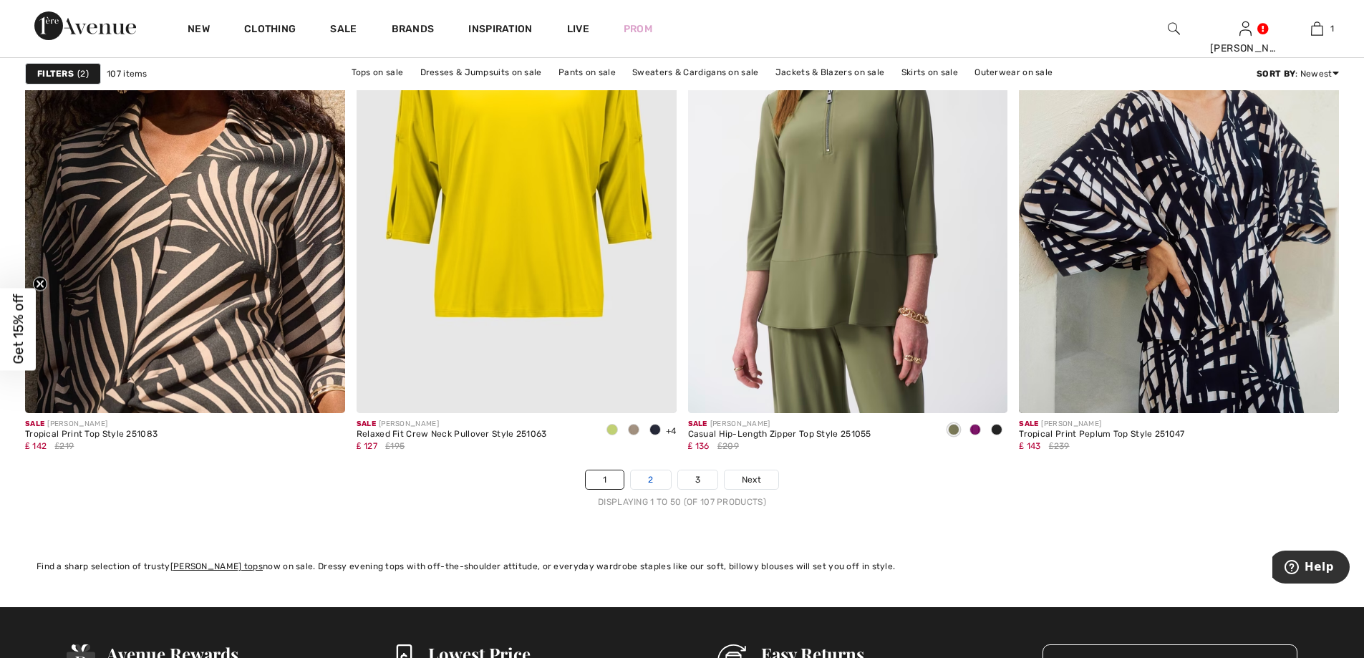
click at [657, 480] on link "2" at bounding box center [650, 479] width 39 height 19
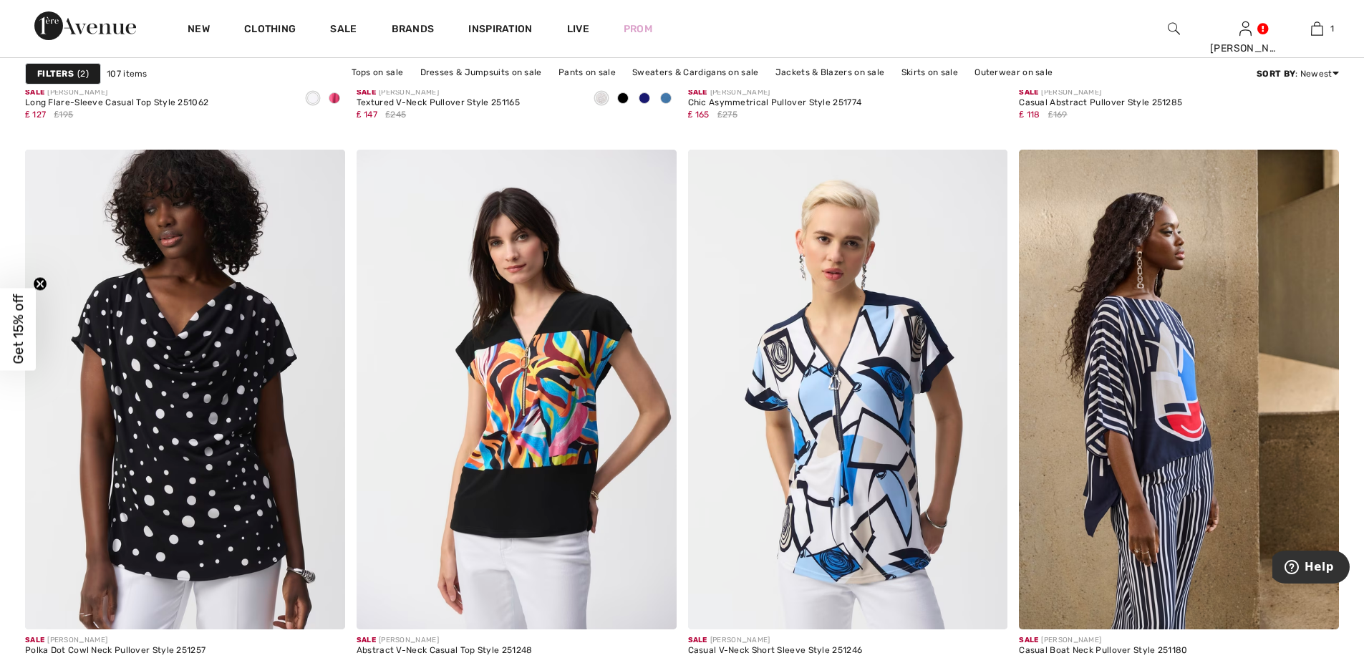
scroll to position [3078, 0]
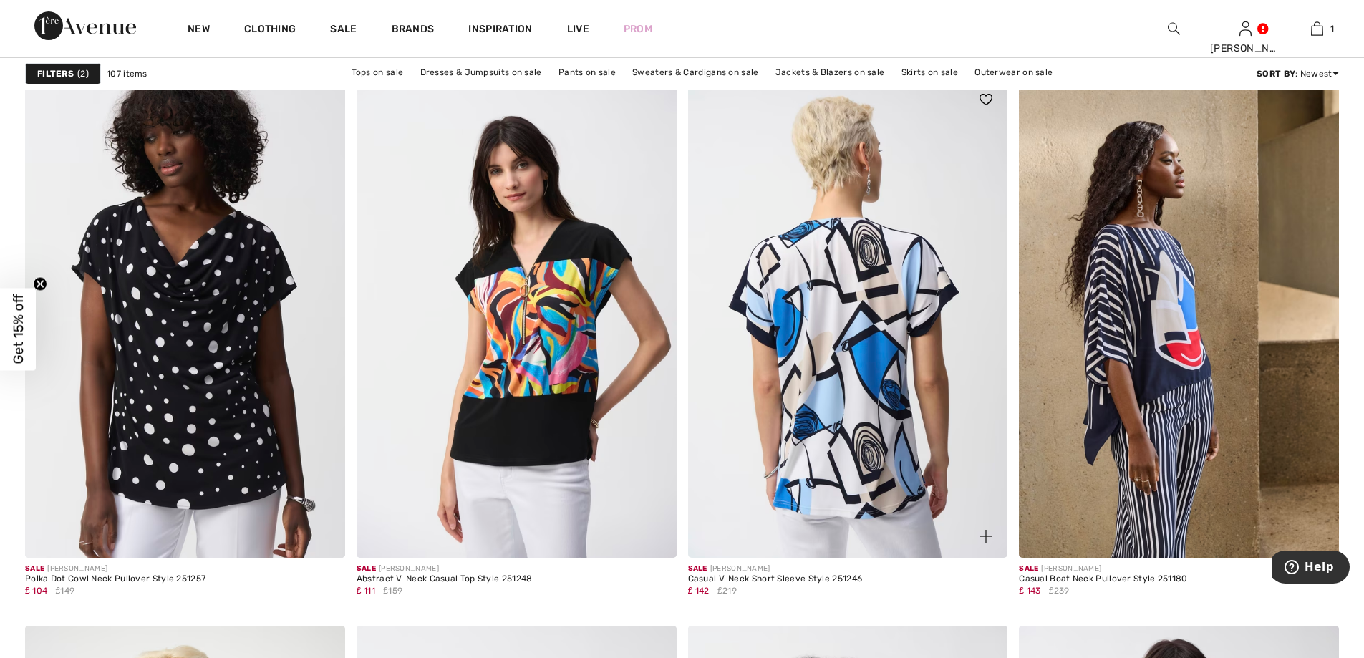
click at [844, 345] on img at bounding box center [848, 318] width 320 height 480
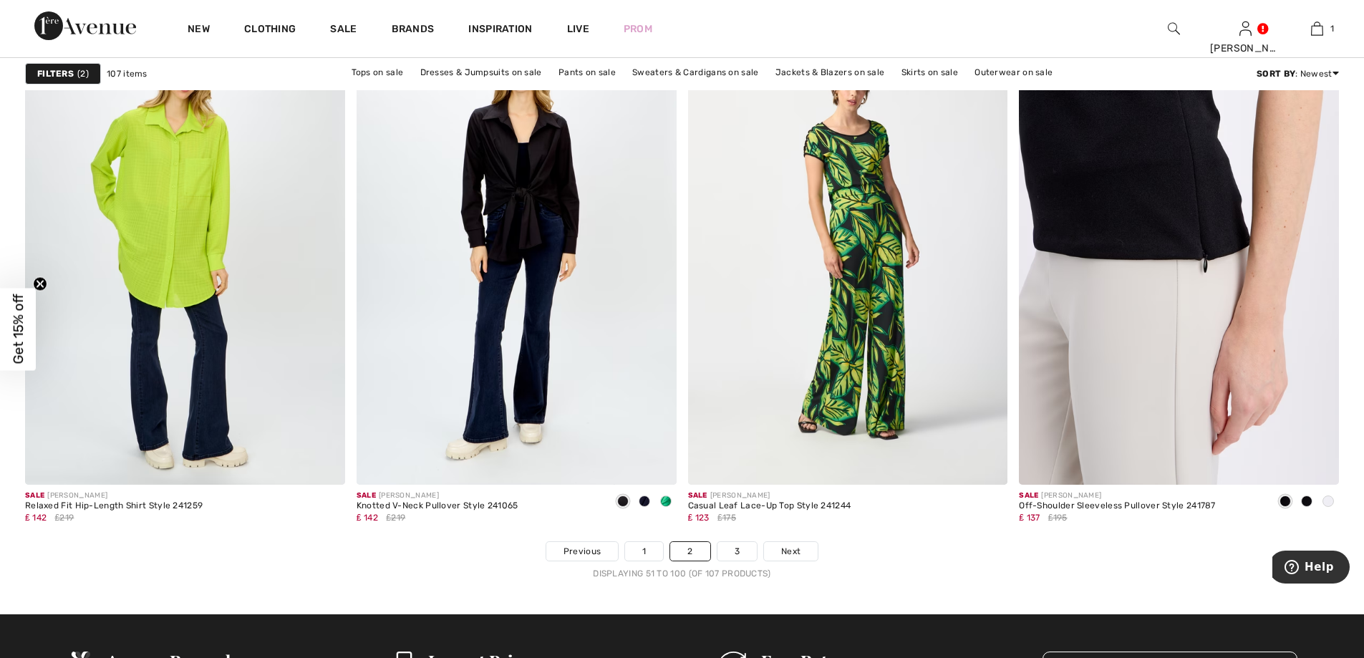
scroll to position [8018, 0]
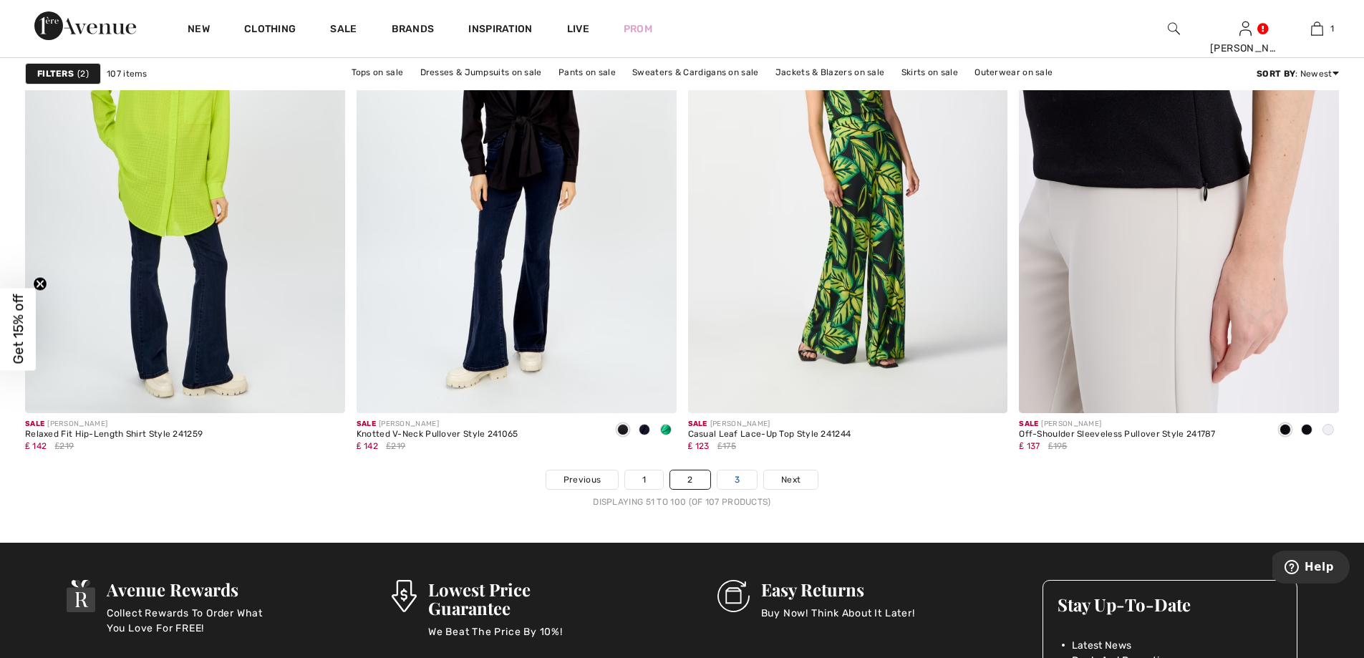
click at [737, 477] on link "3" at bounding box center [736, 479] width 39 height 19
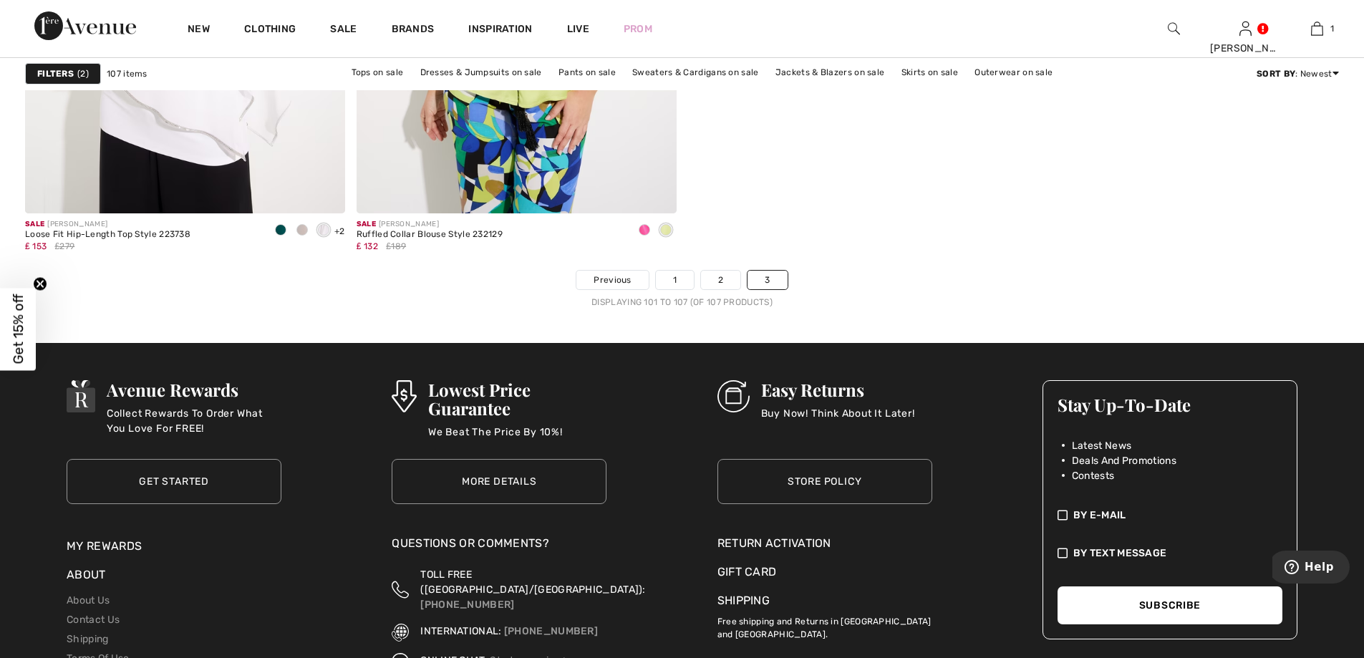
scroll to position [1575, 0]
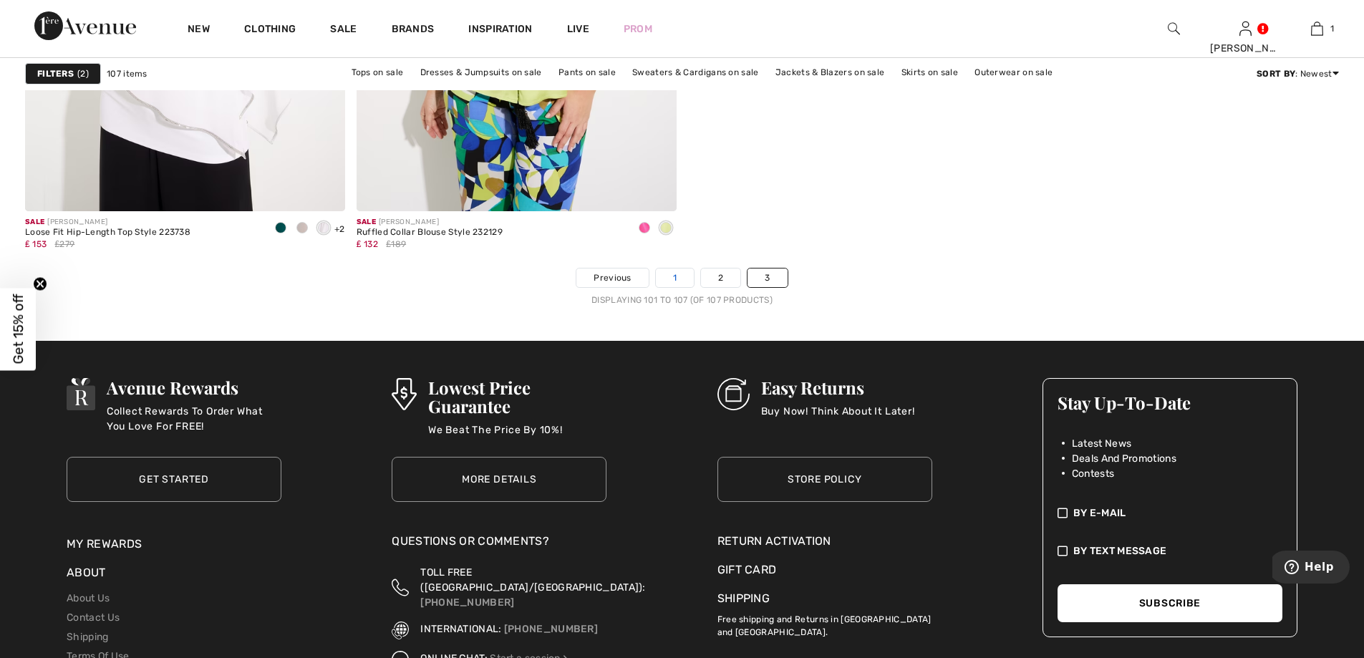
click at [669, 278] on link "1" at bounding box center [675, 277] width 38 height 19
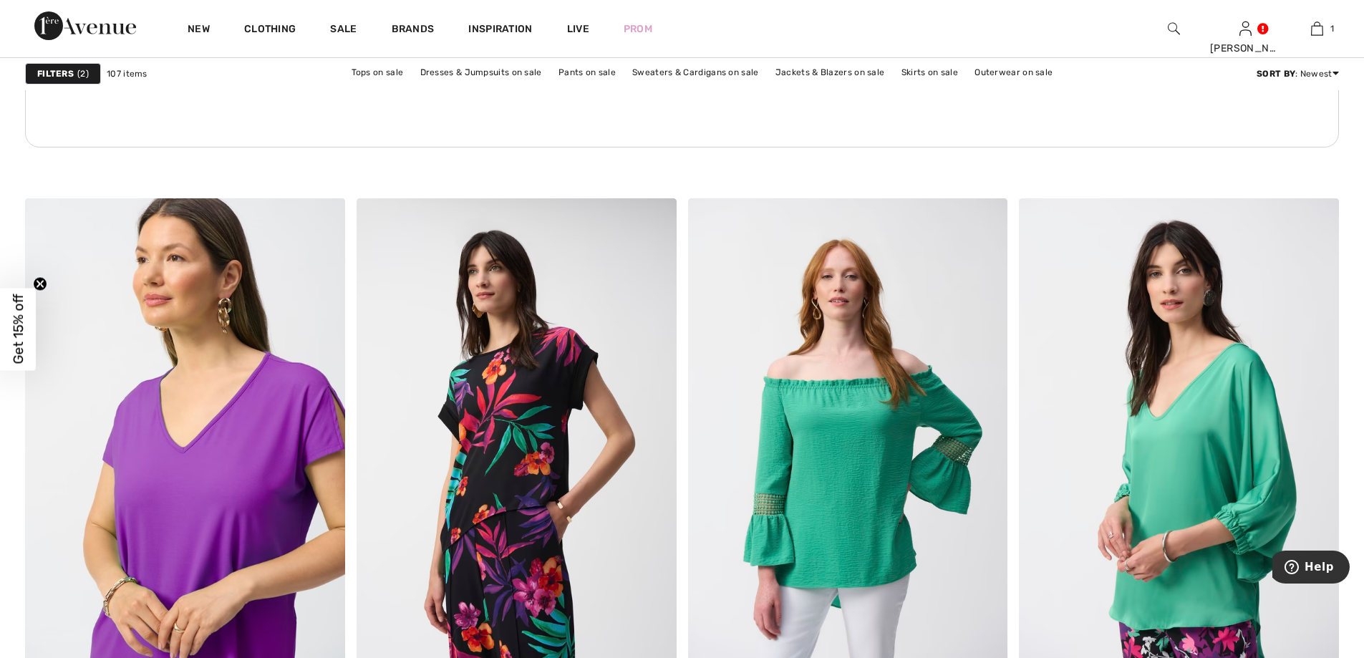
scroll to position [6730, 0]
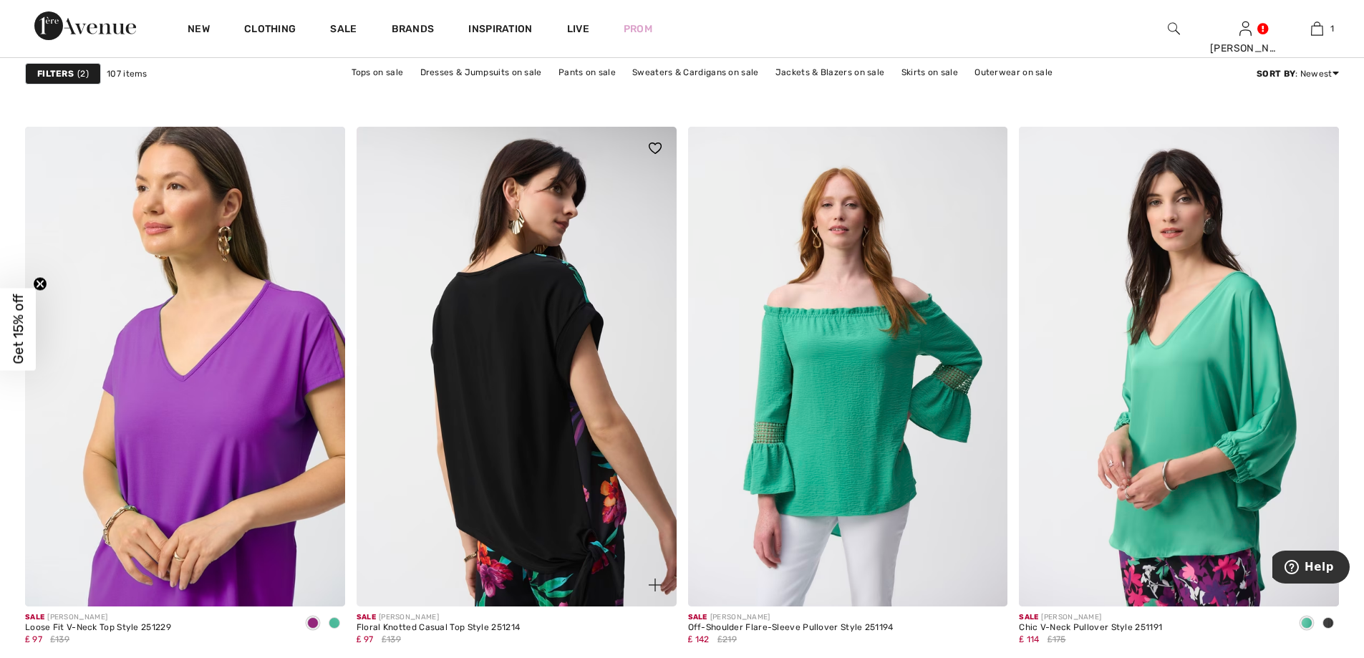
click at [542, 343] on img at bounding box center [517, 367] width 320 height 480
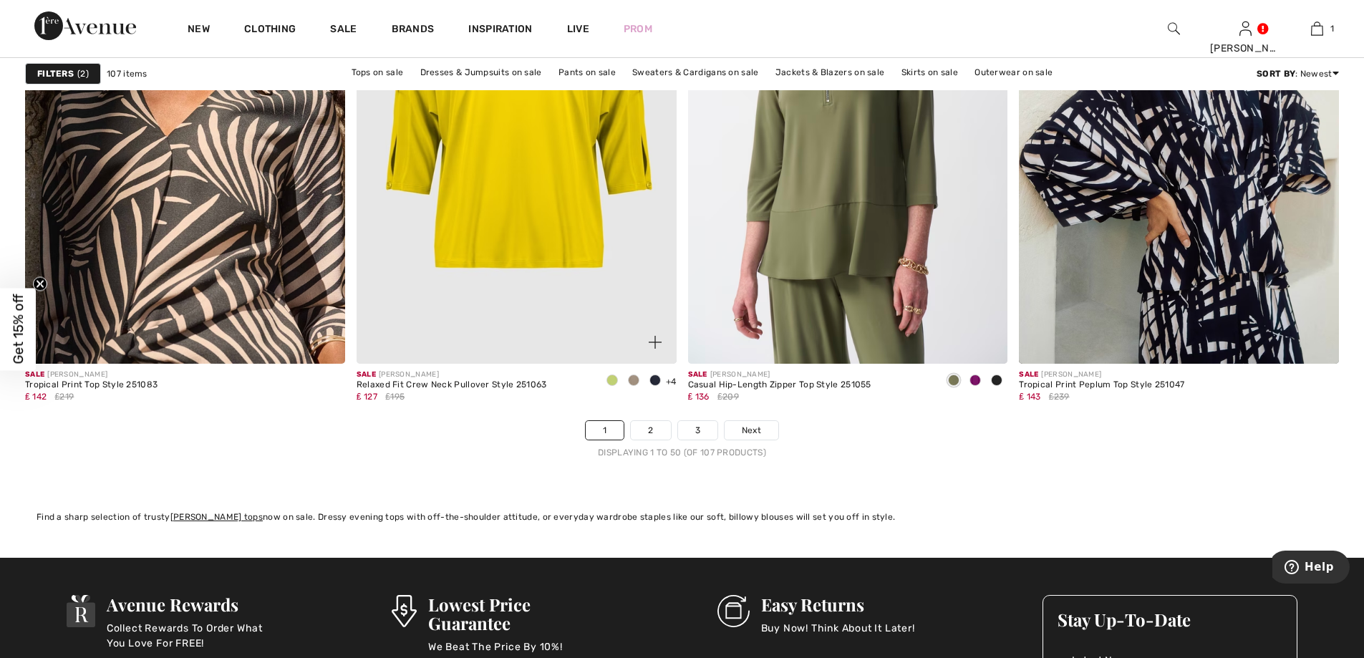
scroll to position [8090, 0]
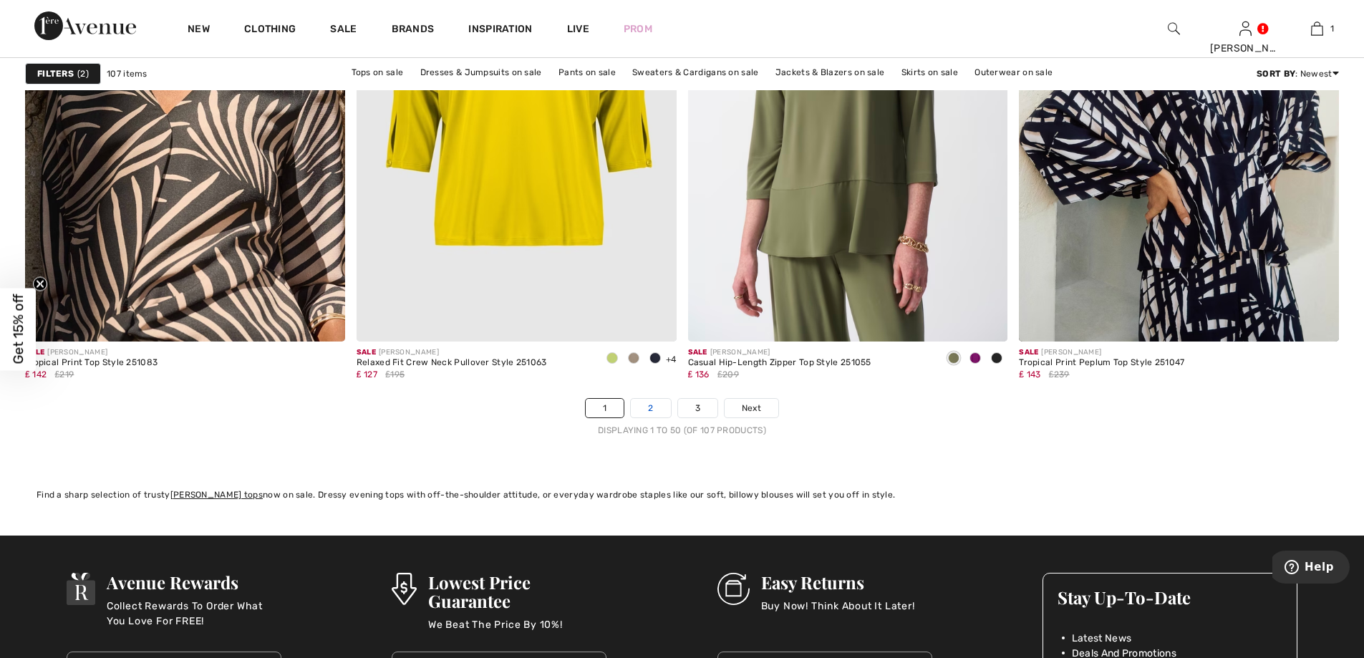
click at [643, 408] on link "2" at bounding box center [650, 408] width 39 height 19
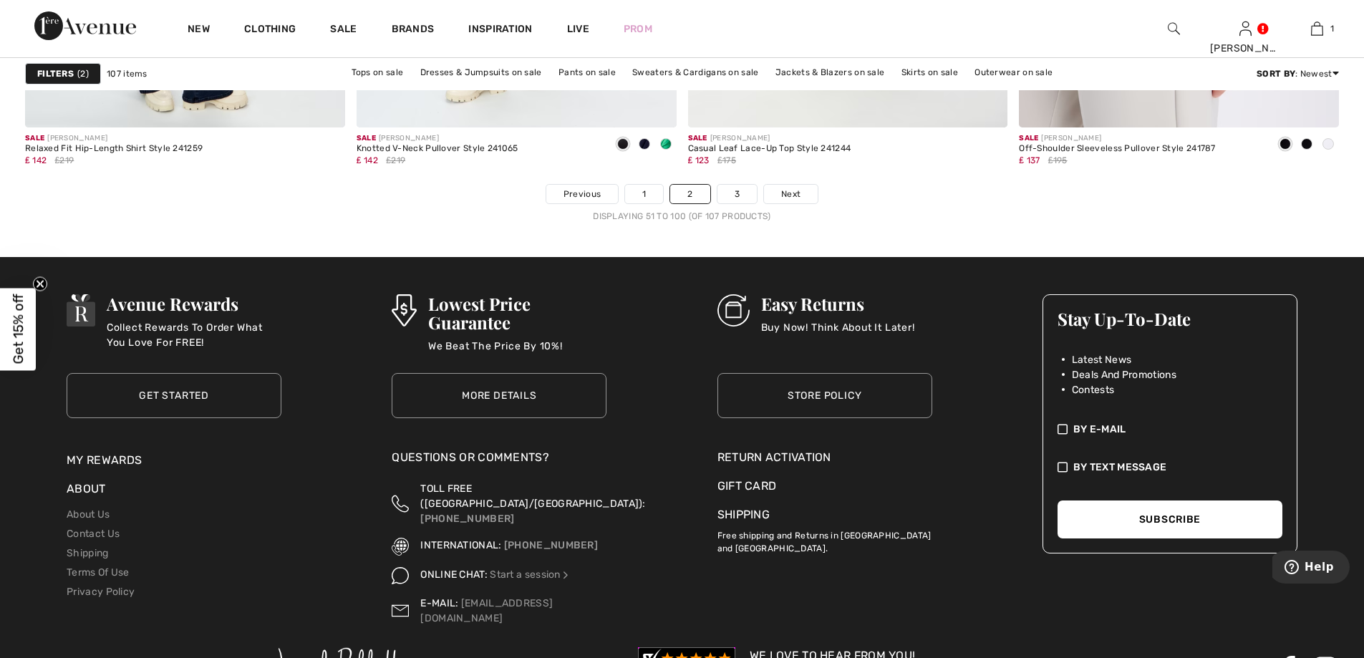
scroll to position [8305, 0]
click at [727, 193] on link "3" at bounding box center [736, 193] width 39 height 19
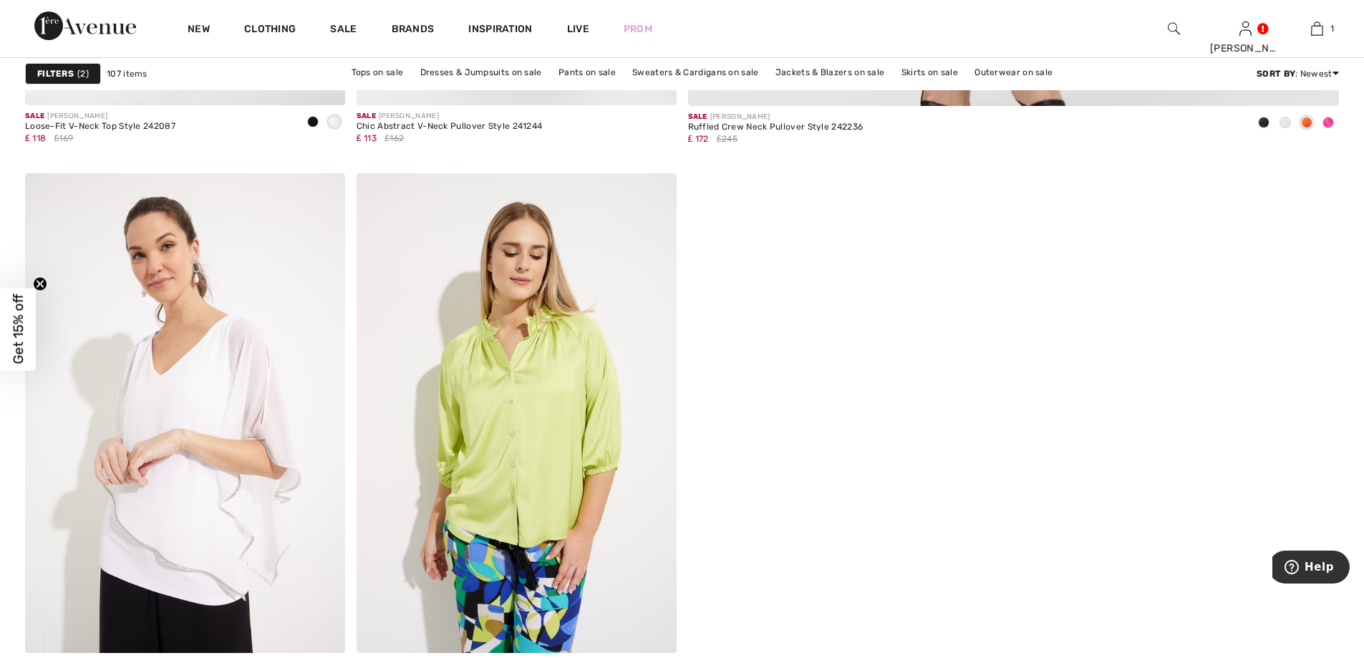
scroll to position [1145, 0]
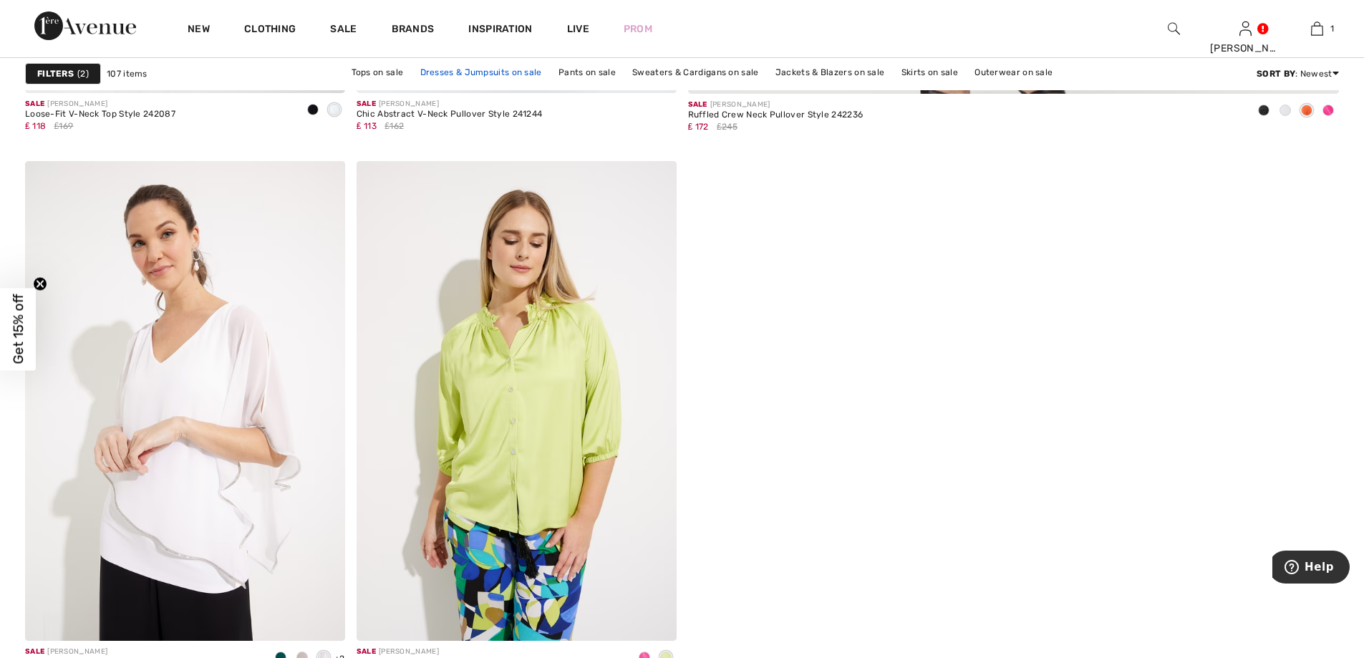
click at [473, 68] on link "Dresses & Jumpsuits on sale" at bounding box center [481, 72] width 136 height 19
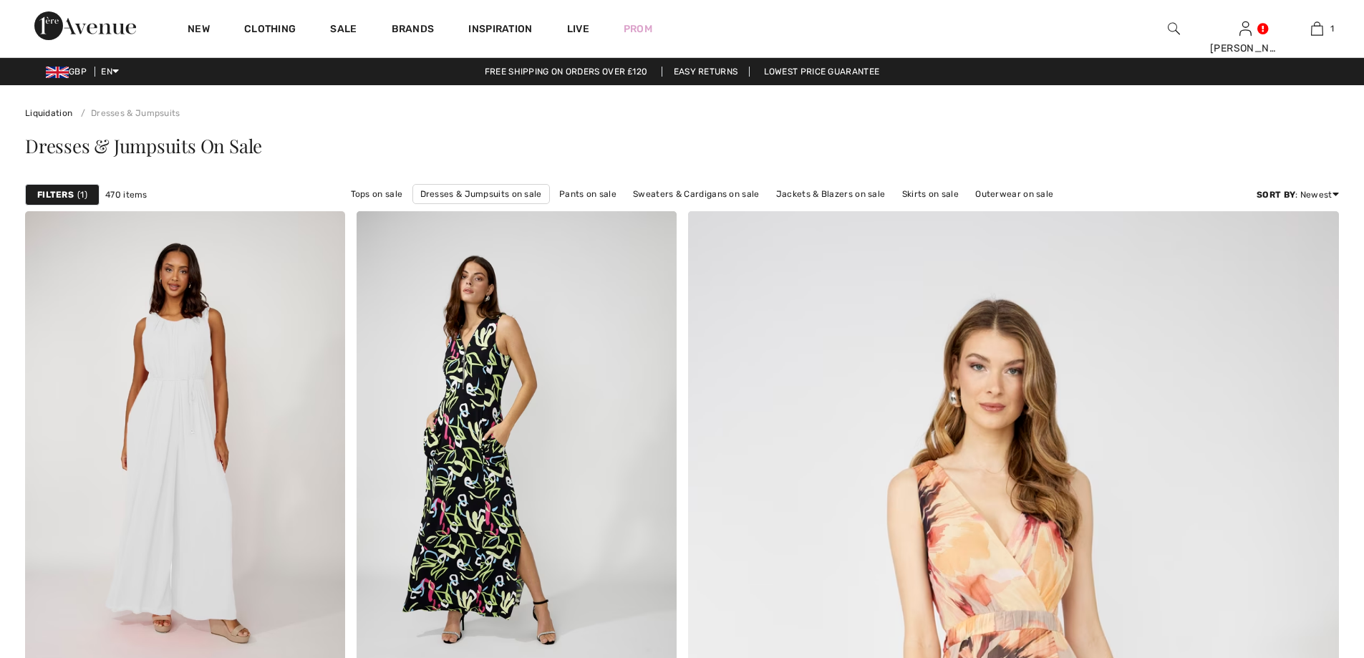
click at [54, 193] on strong "Filters" at bounding box center [55, 194] width 37 height 13
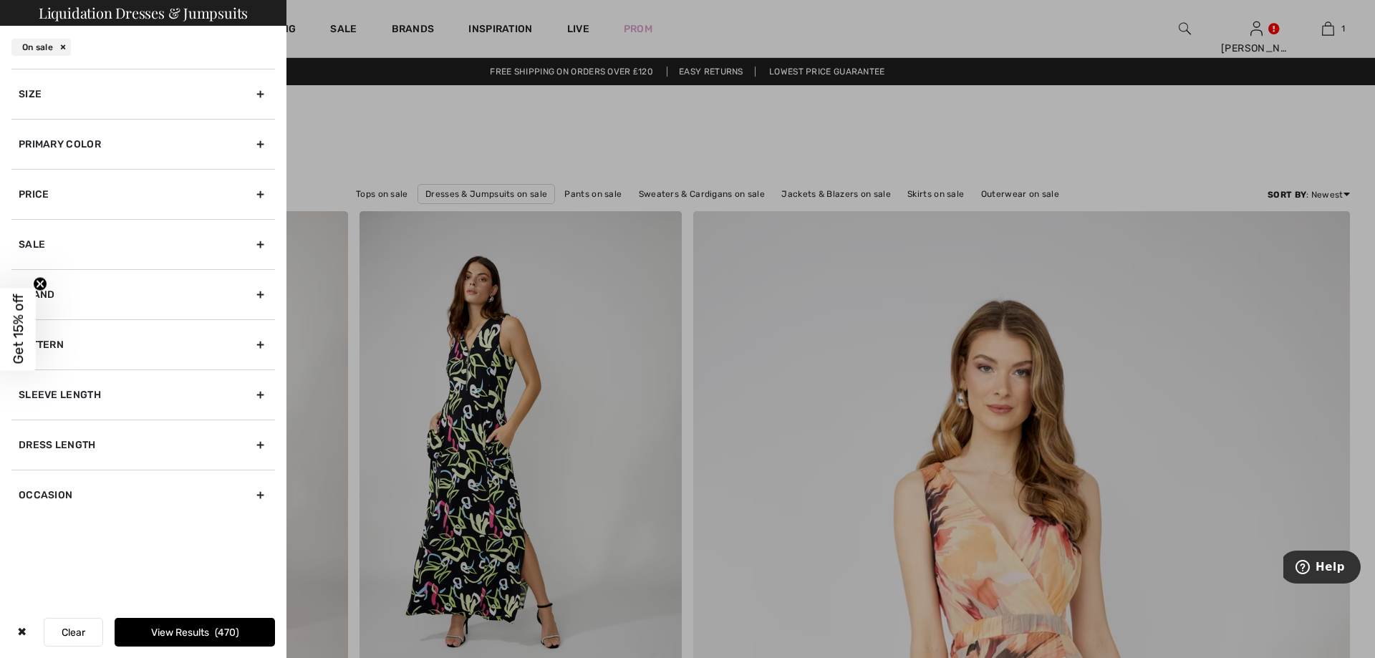
click at [256, 95] on div "Size" at bounding box center [142, 94] width 263 height 50
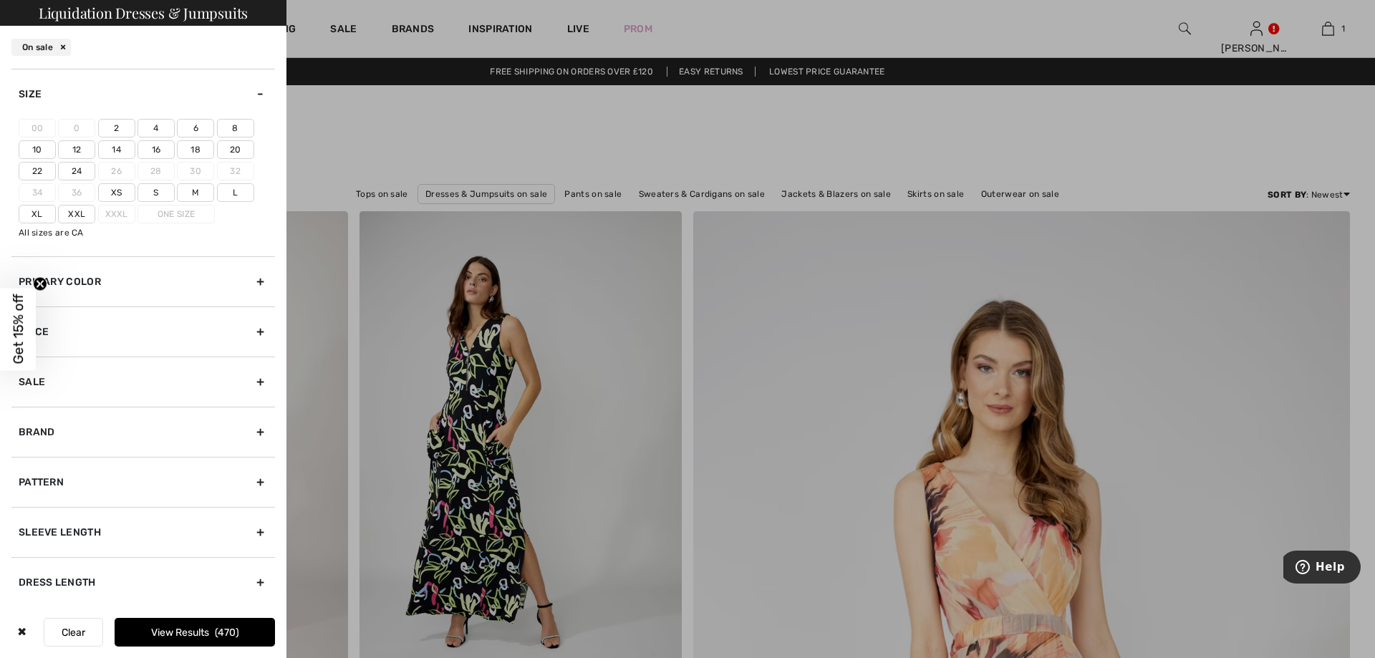
click at [120, 148] on label "14" at bounding box center [116, 149] width 37 height 19
click at [0, 0] on input"] "14" at bounding box center [0, 0] width 0 height 0
click at [157, 634] on button "View Results 108" at bounding box center [195, 632] width 160 height 29
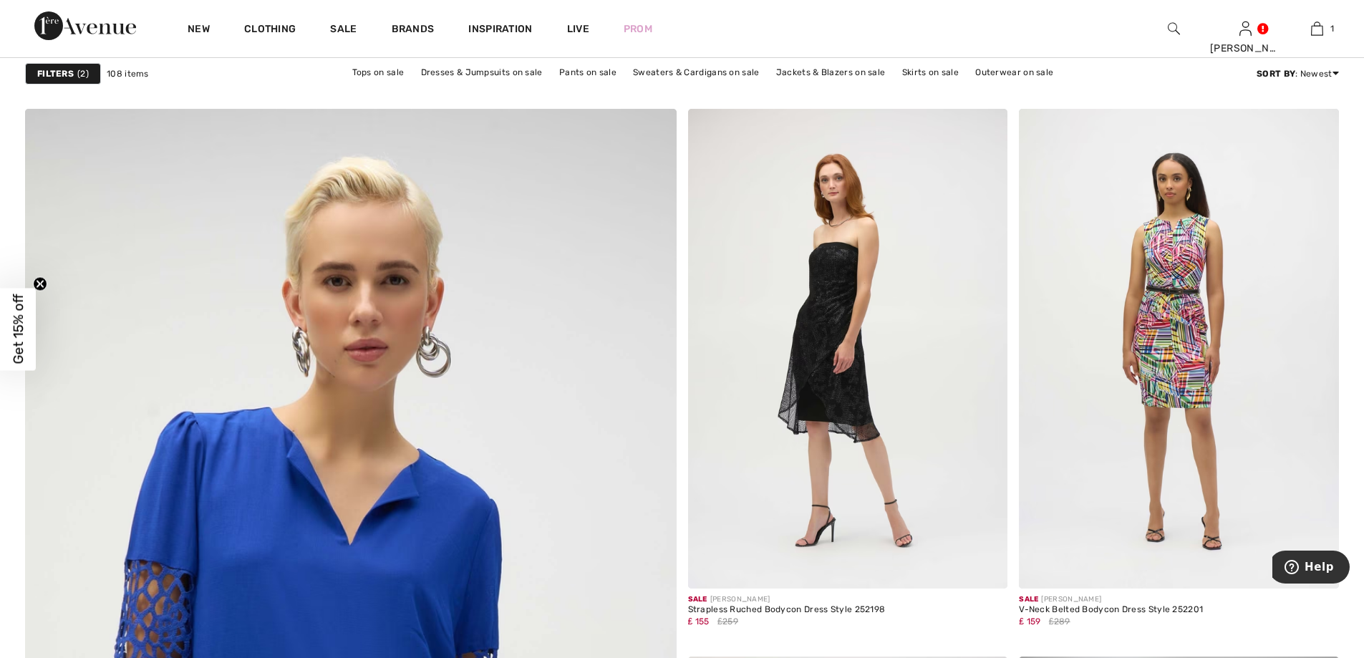
scroll to position [4296, 0]
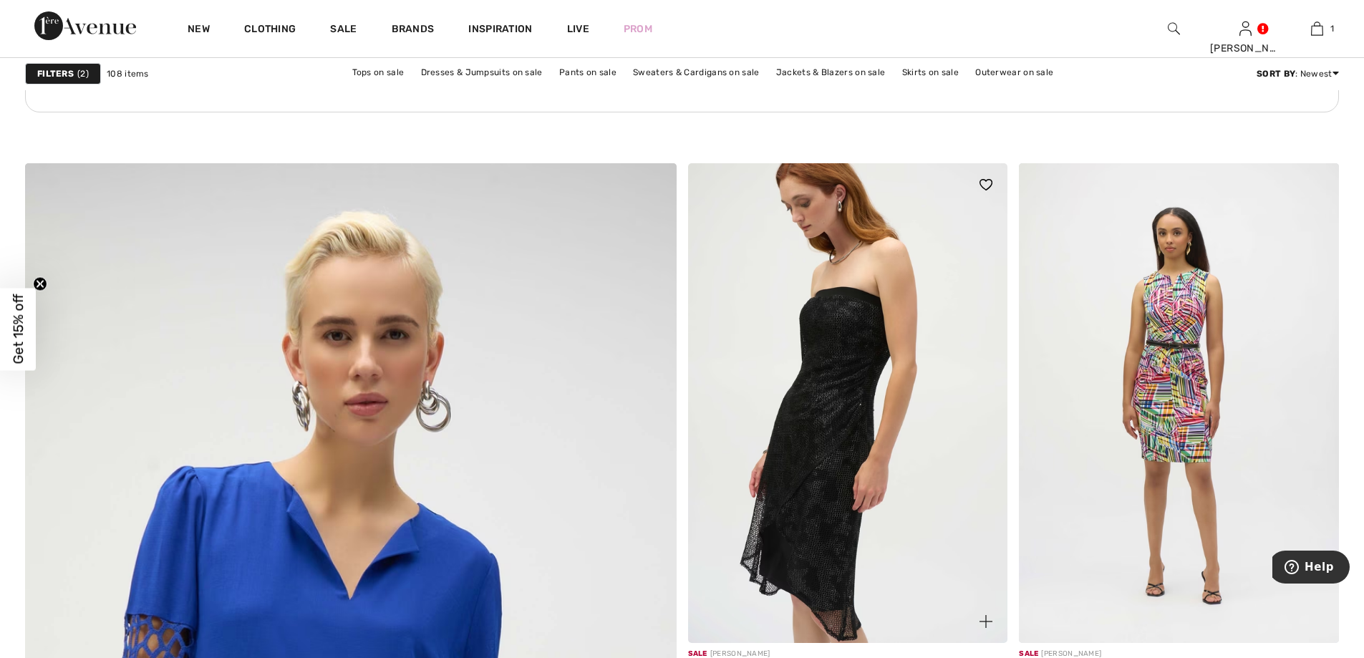
click at [841, 427] on img at bounding box center [848, 403] width 320 height 480
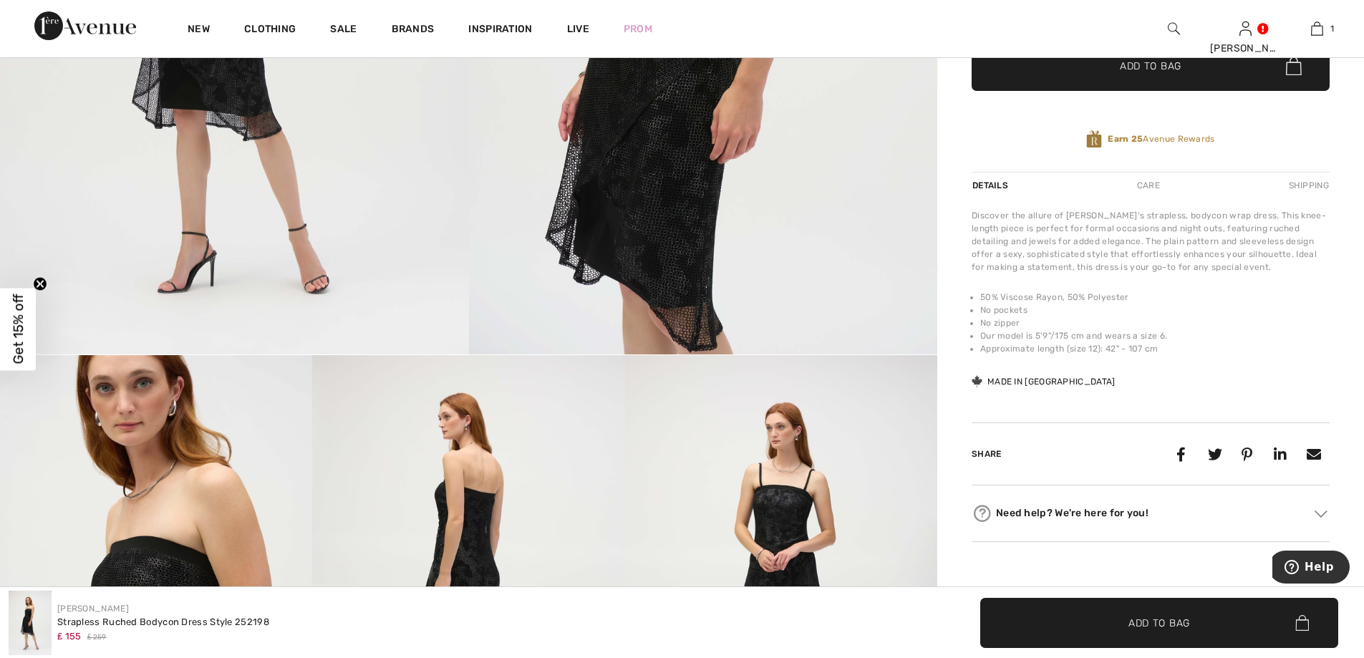
scroll to position [430, 0]
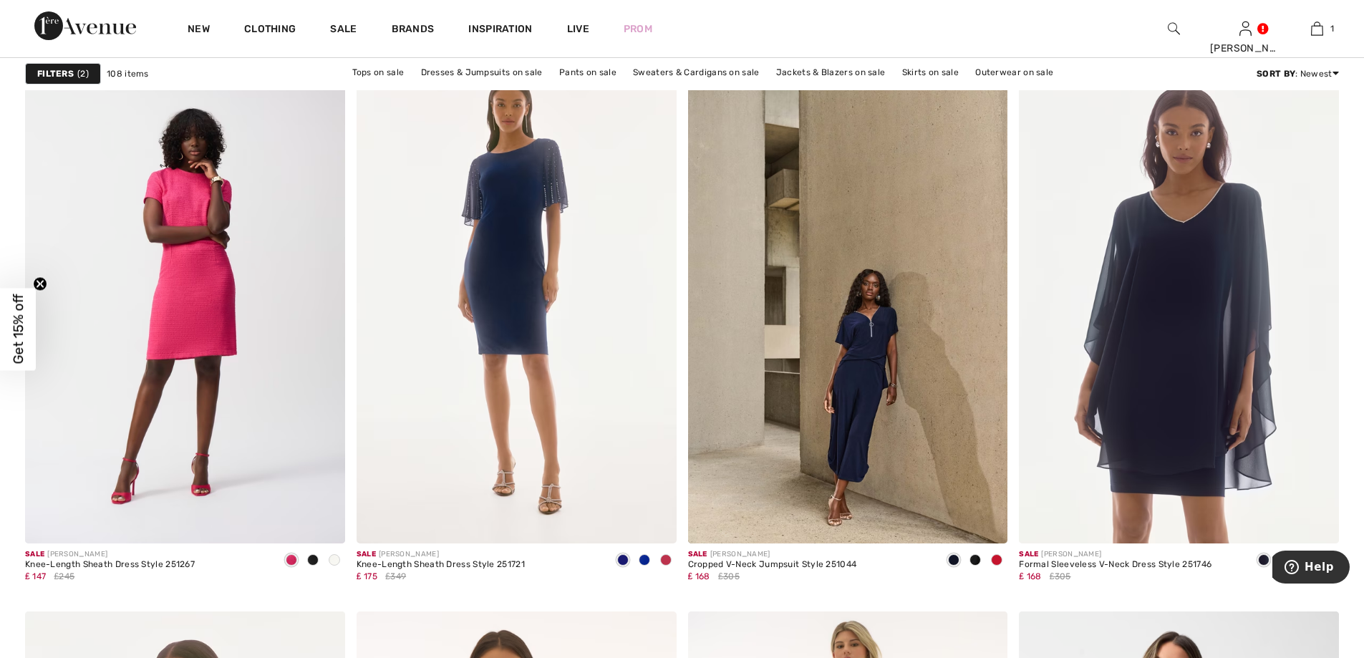
scroll to position [5513, 0]
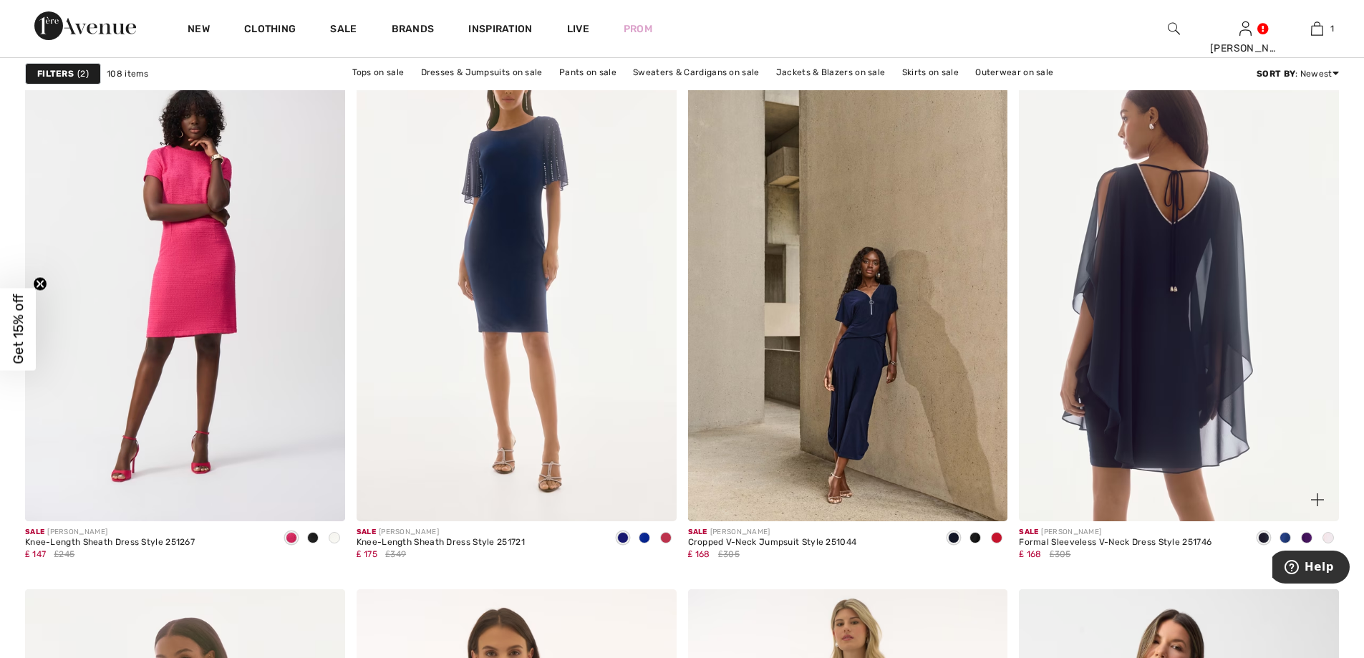
click at [1156, 270] on img at bounding box center [1179, 282] width 320 height 480
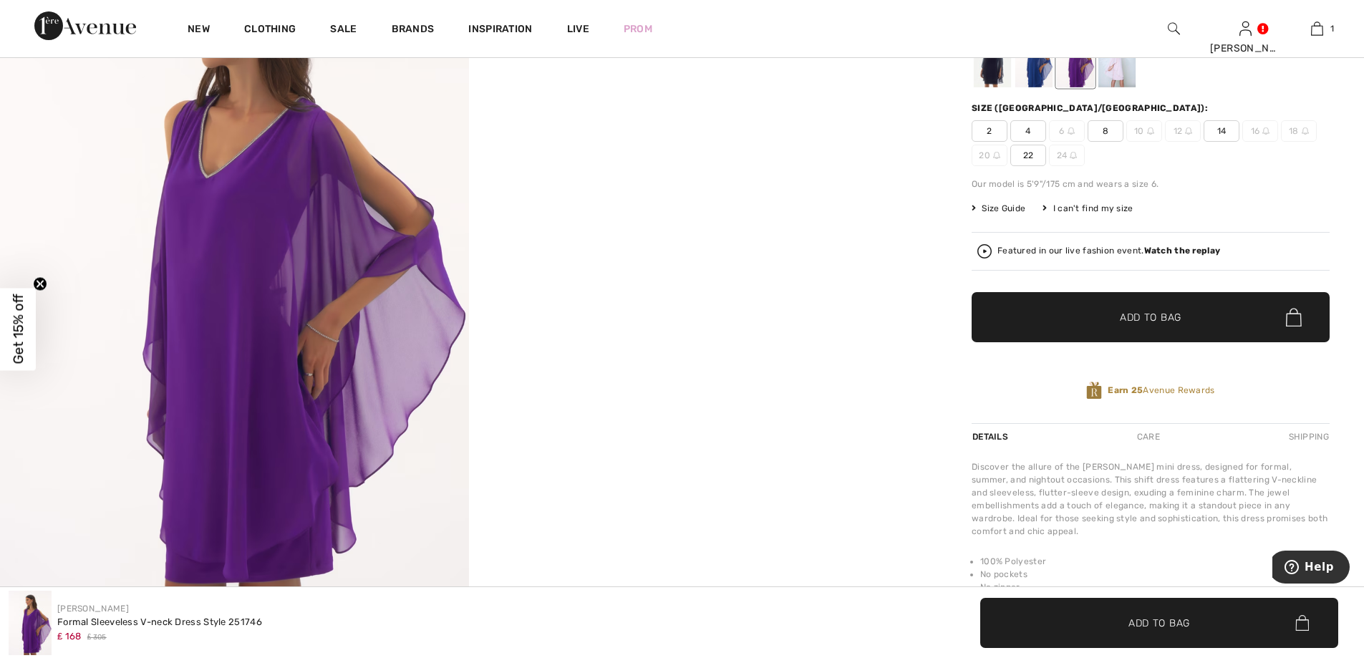
scroll to position [143, 0]
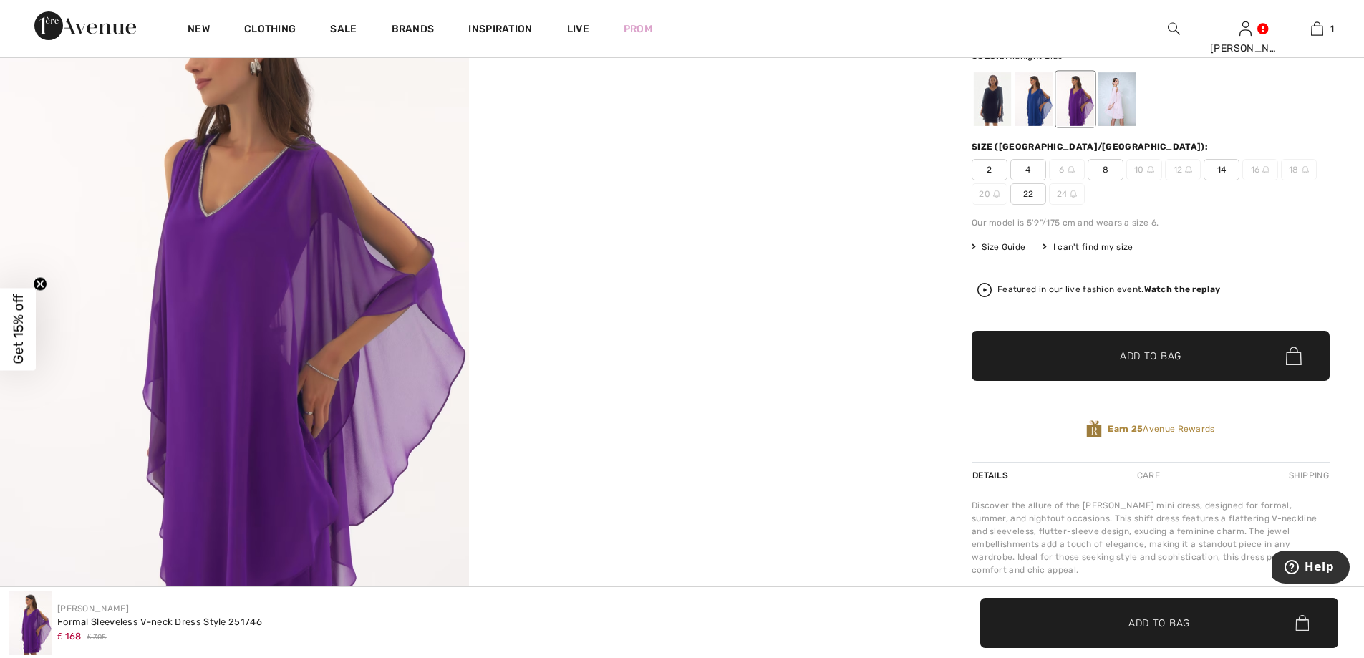
click at [987, 110] on div at bounding box center [992, 99] width 37 height 54
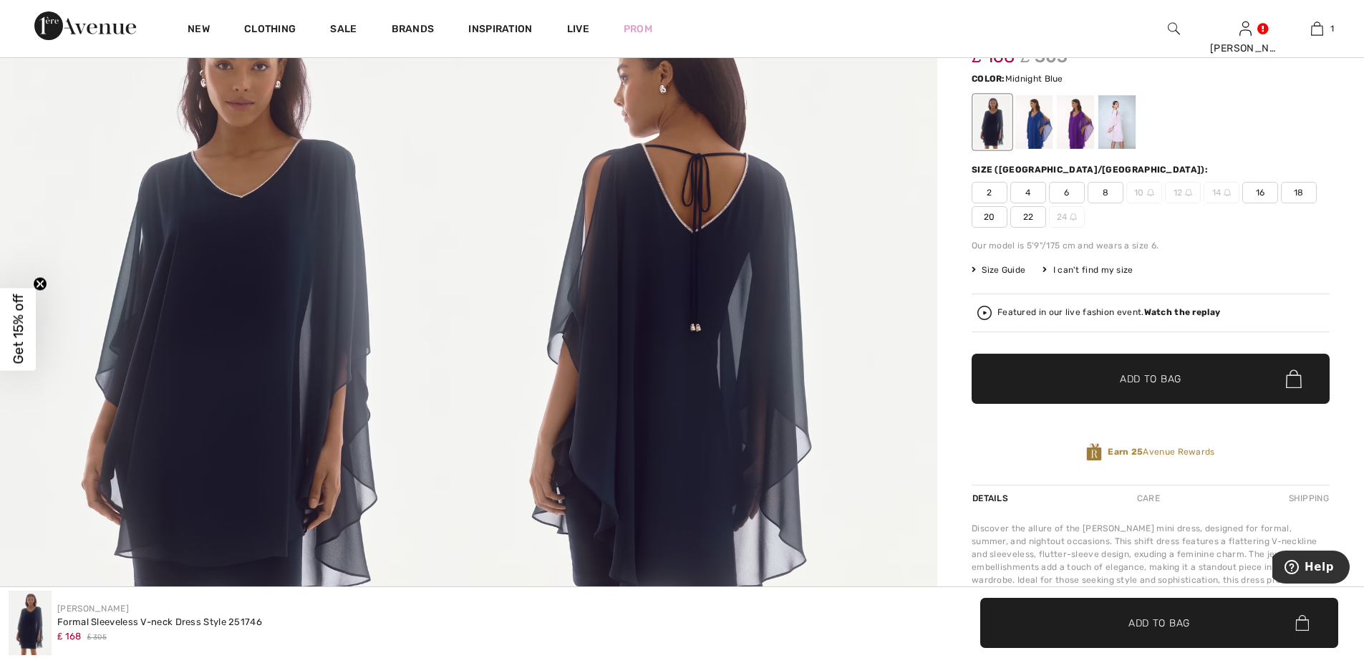
scroll to position [72, 0]
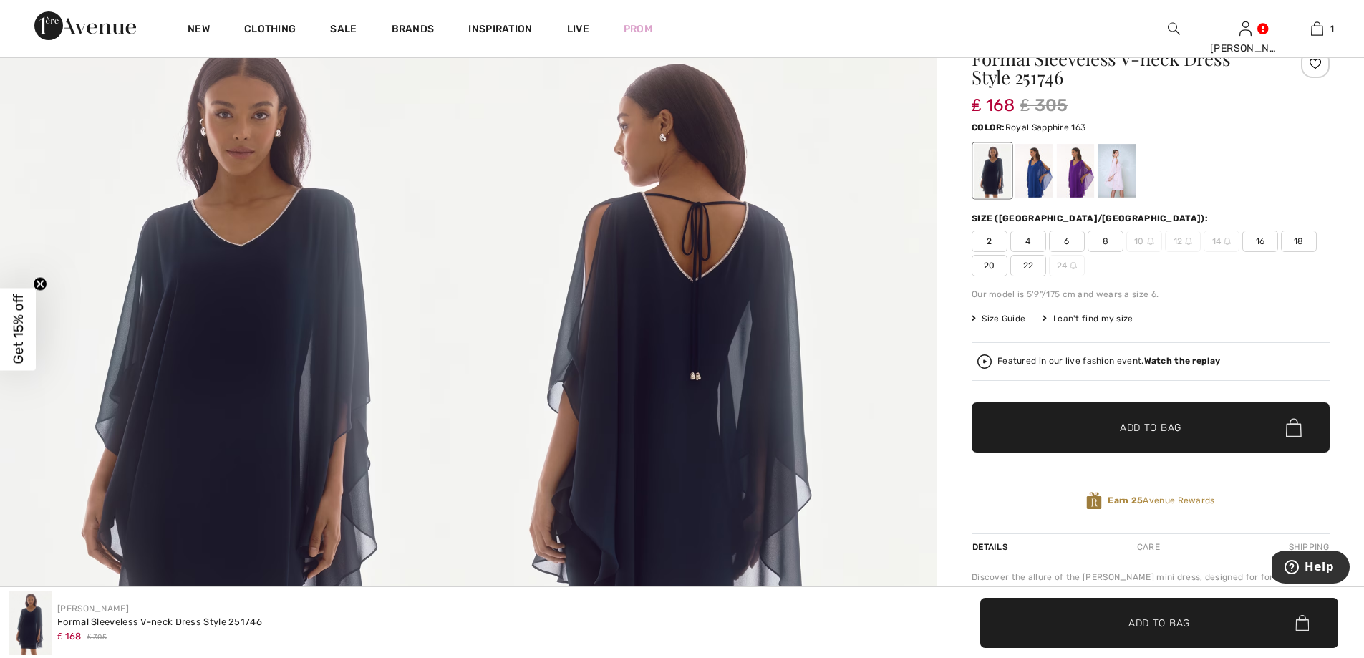
click at [1039, 168] on div at bounding box center [1033, 171] width 37 height 54
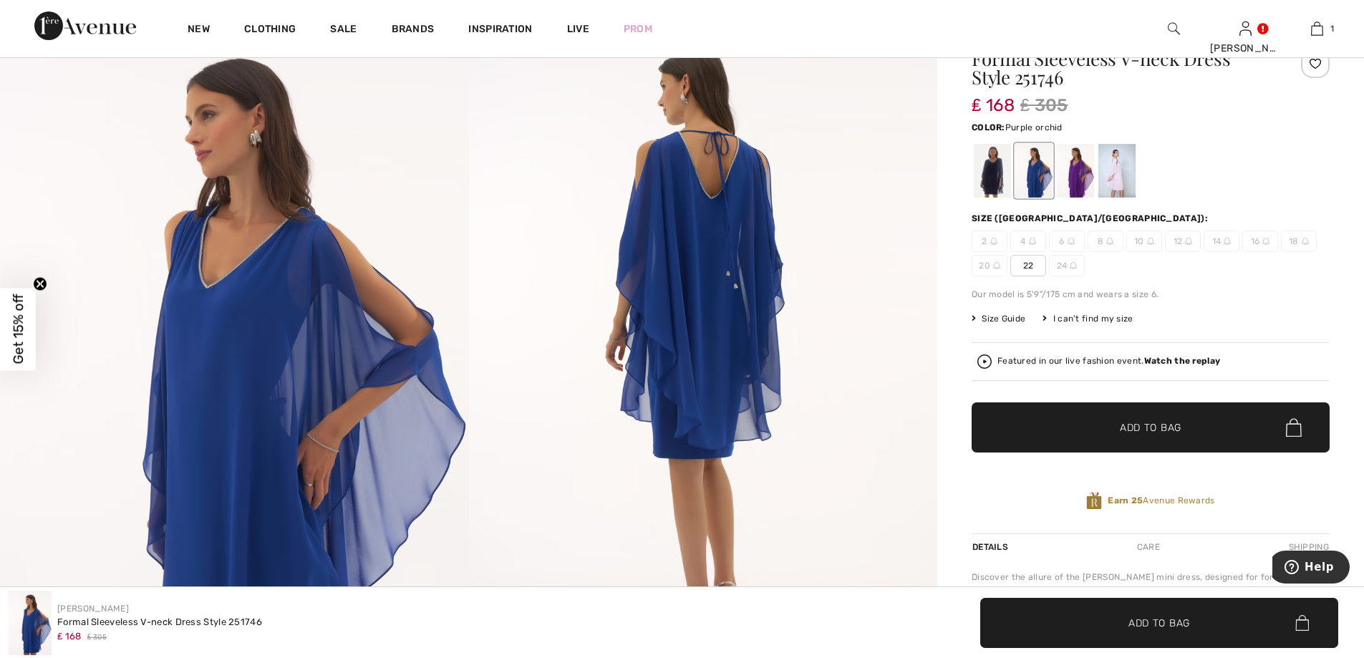
click at [1076, 178] on div at bounding box center [1075, 171] width 37 height 54
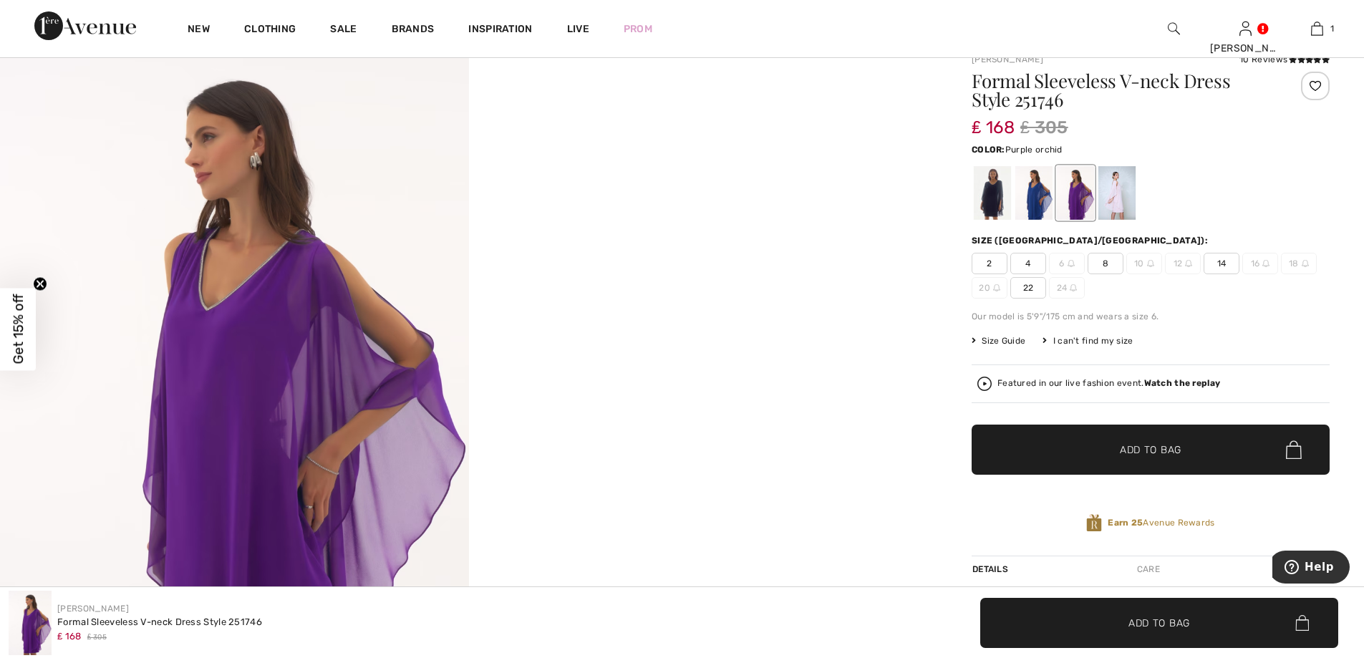
scroll to position [143, 0]
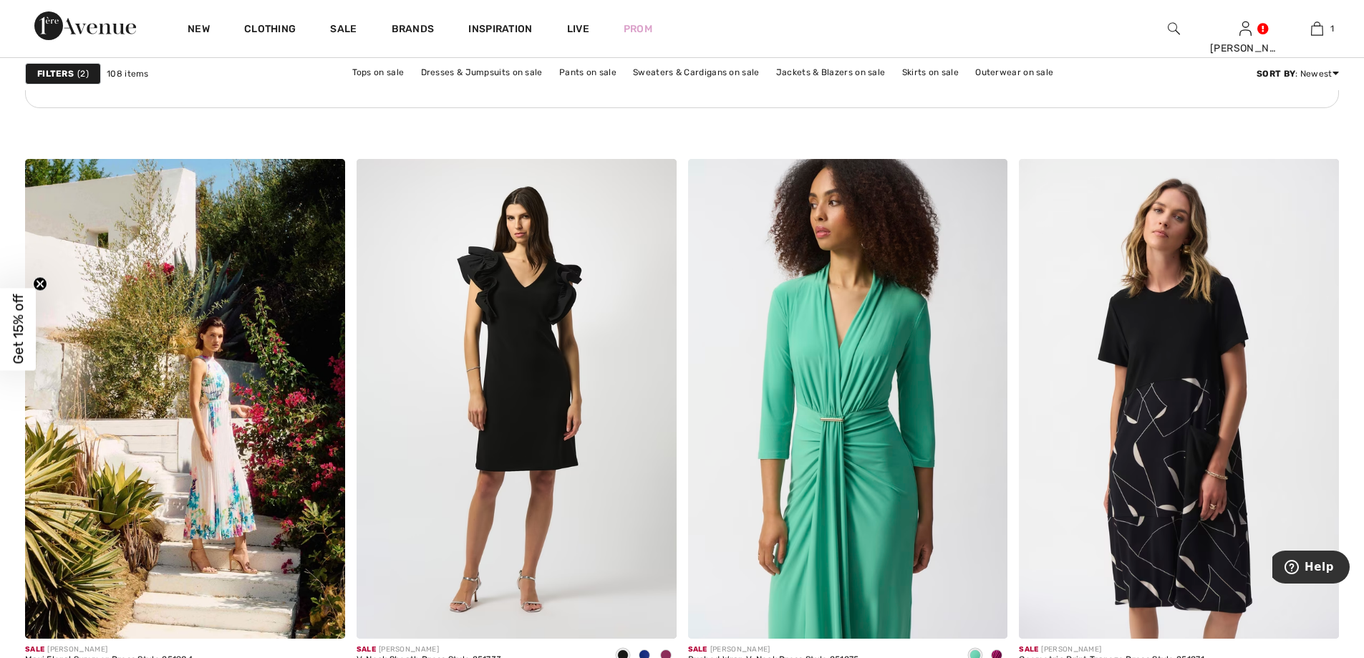
scroll to position [6587, 0]
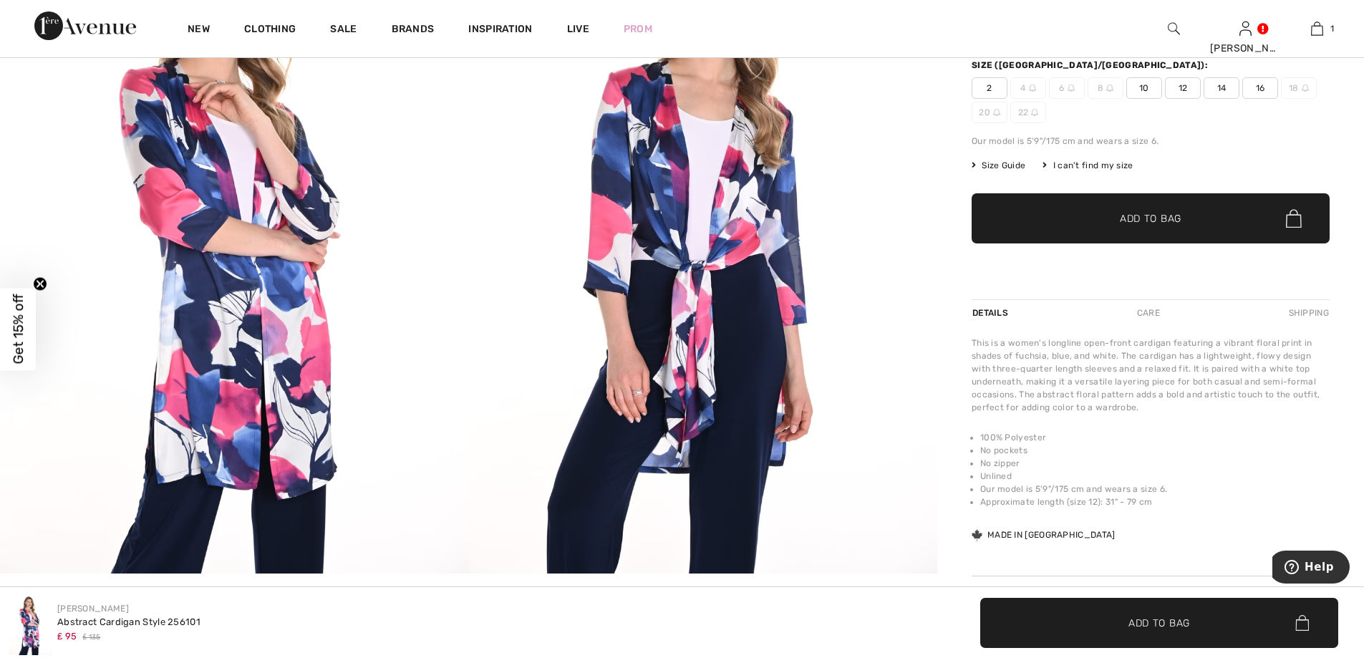
scroll to position [215, 0]
